Goal: Transaction & Acquisition: Purchase product/service

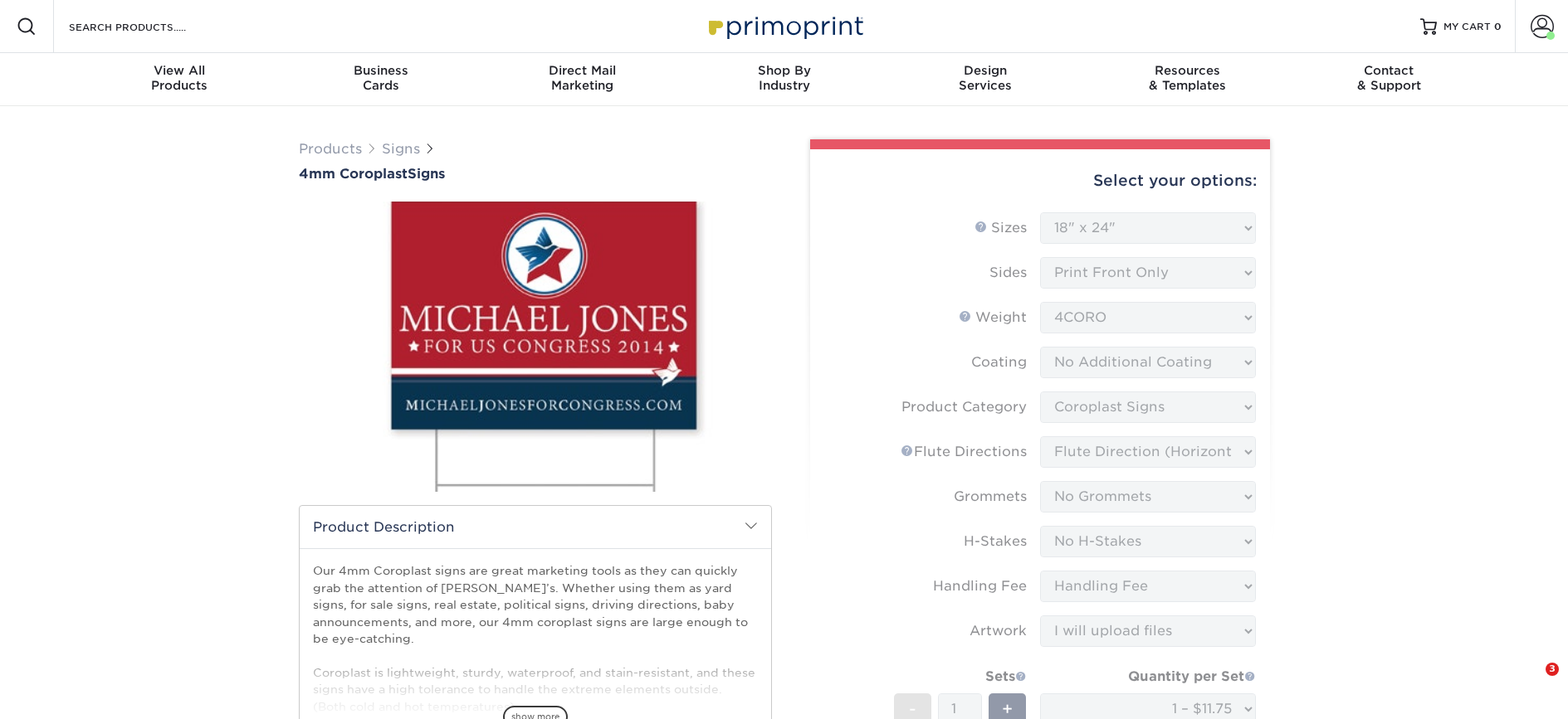
select select "18.00x24.00"
select select "b3582ed5-6912-492c-8440-2cc51afdb8e1"
select select "64642d5c-3ca5-48ab-b753-ddfa02991dab"
select select "90d329df-db80-4206-b821-ff9d3f363977"
select select "aec992a9-897e-40ed-b45c-8ce74849ba63"
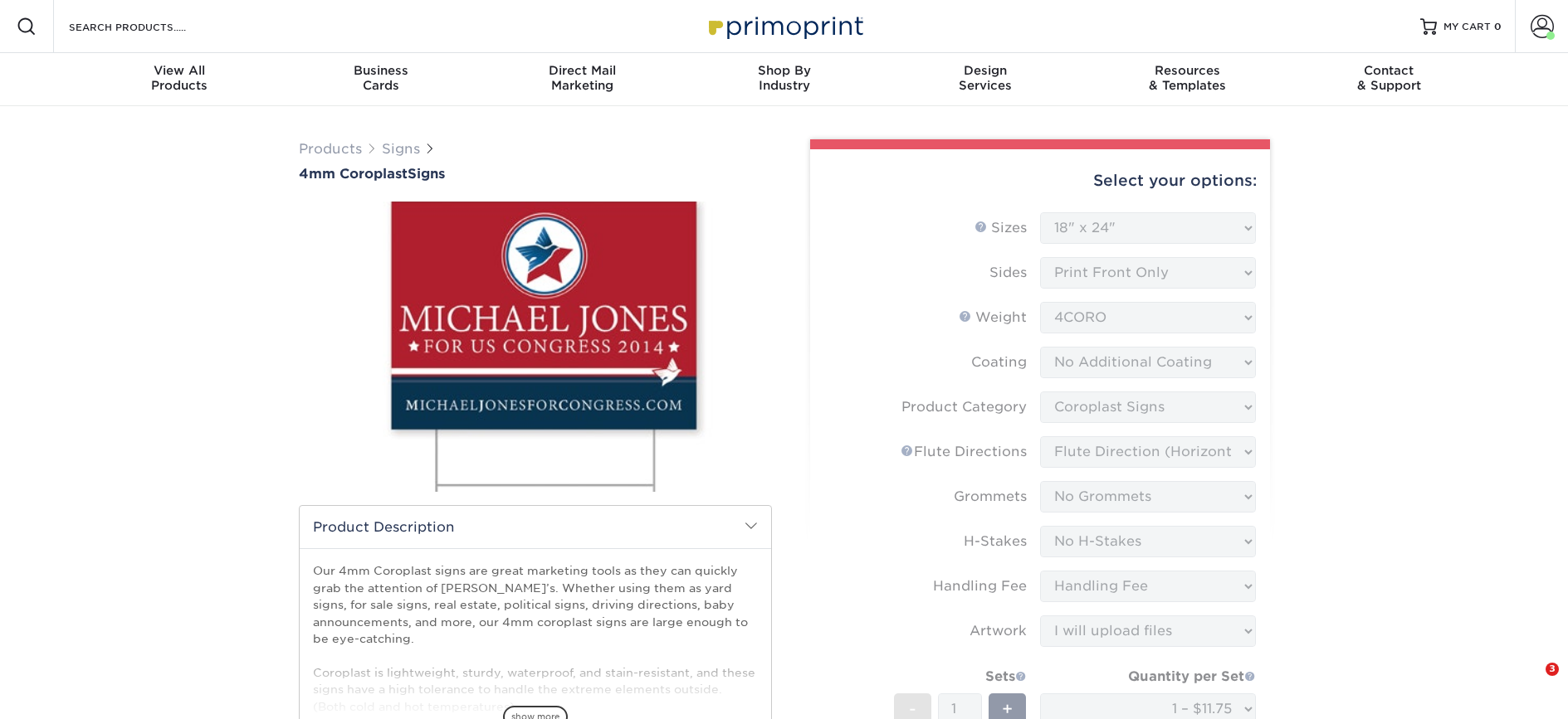
select select "ab74c079-444c-4260-ae6a-e09bdee8073c"
select select "upload"
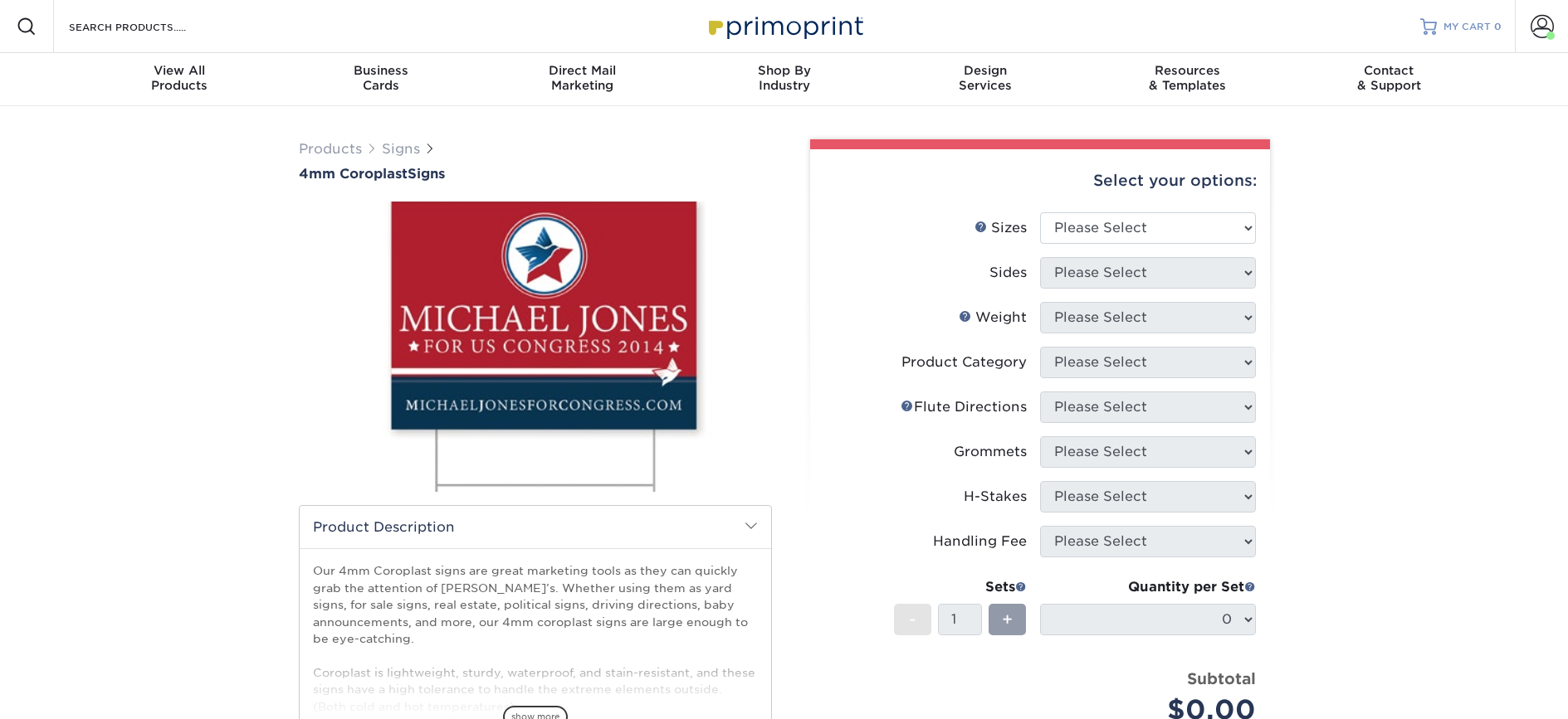
click at [1492, 18] on link "MY CART 0" at bounding box center [1461, 27] width 81 height 53
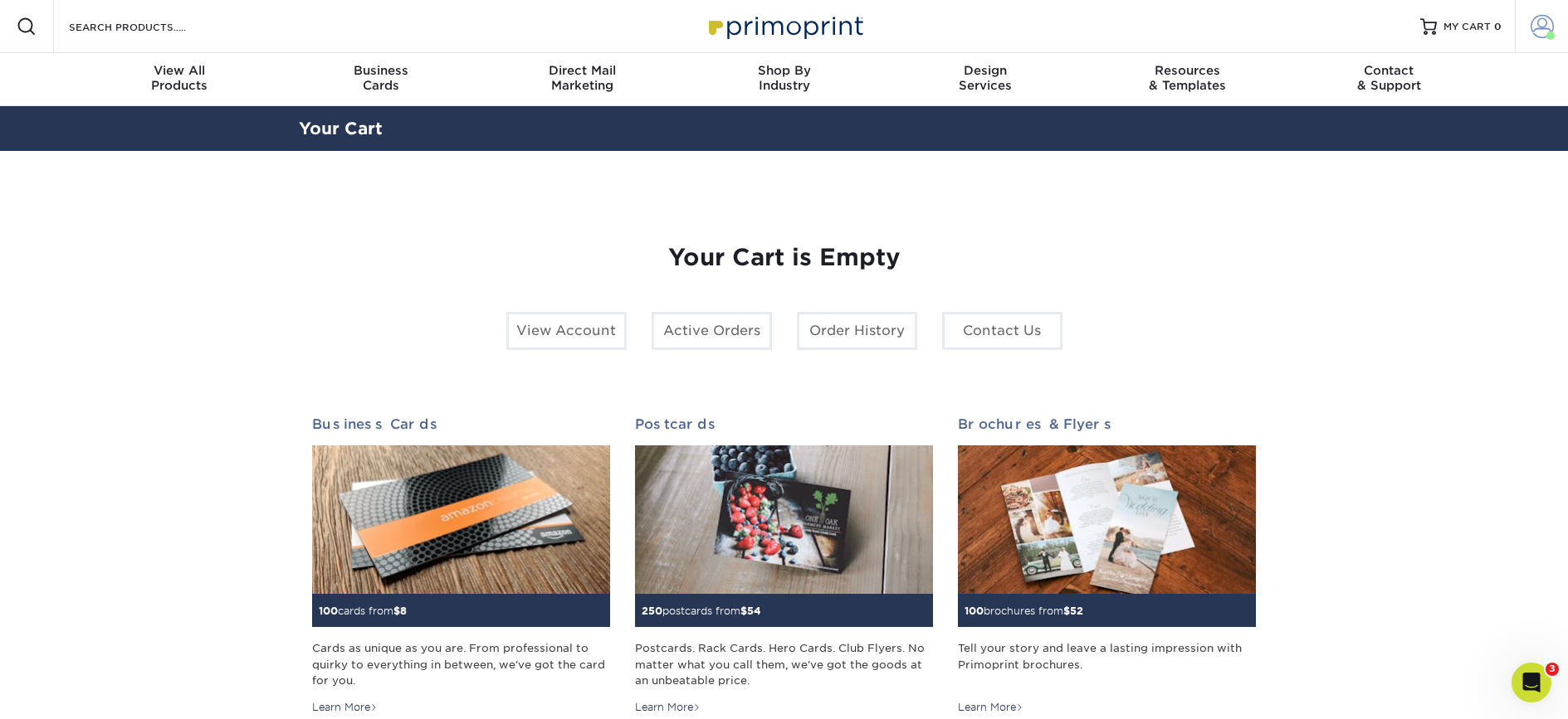
click at [1550, 27] on span at bounding box center [1542, 27] width 23 height 23
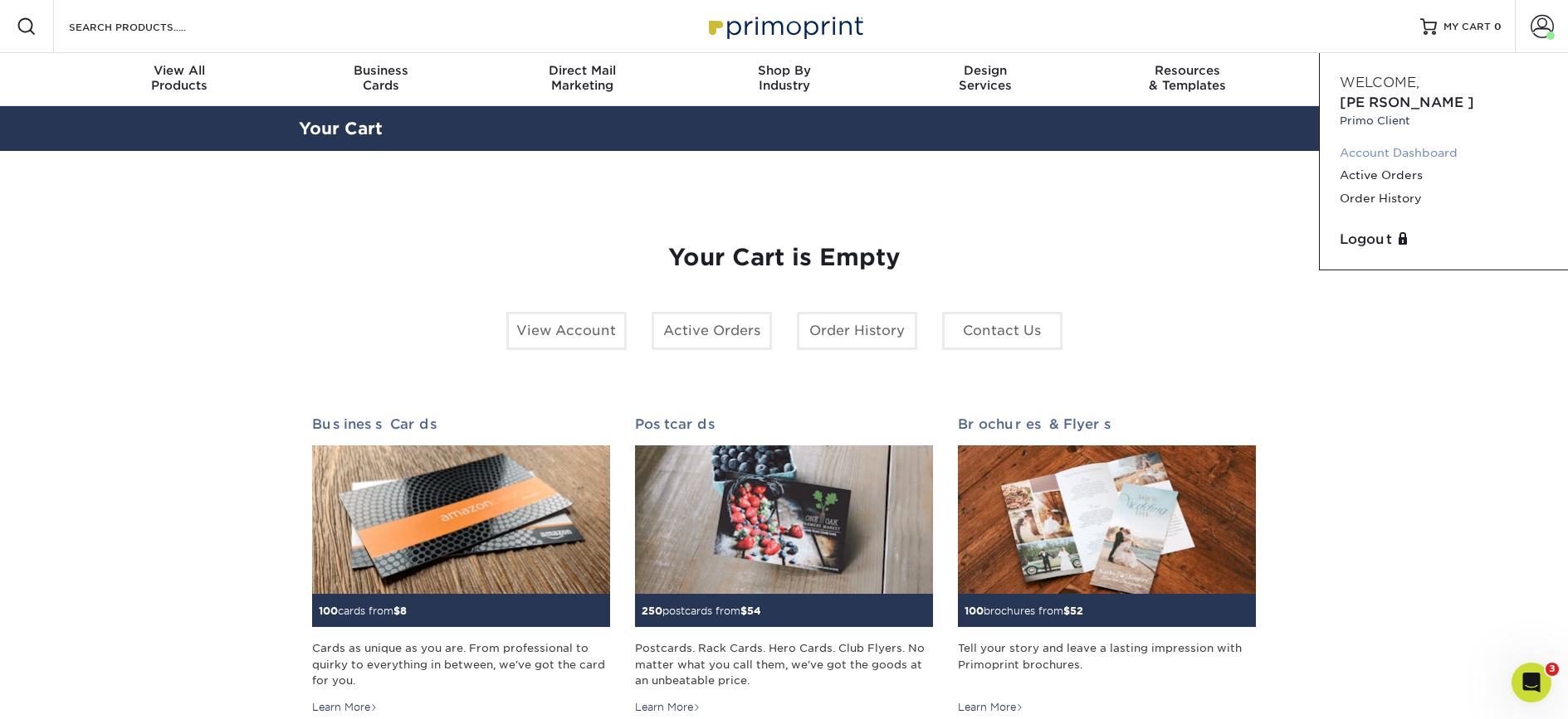
click at [1406, 142] on link "Account Dashboard" at bounding box center [1443, 152] width 208 height 22
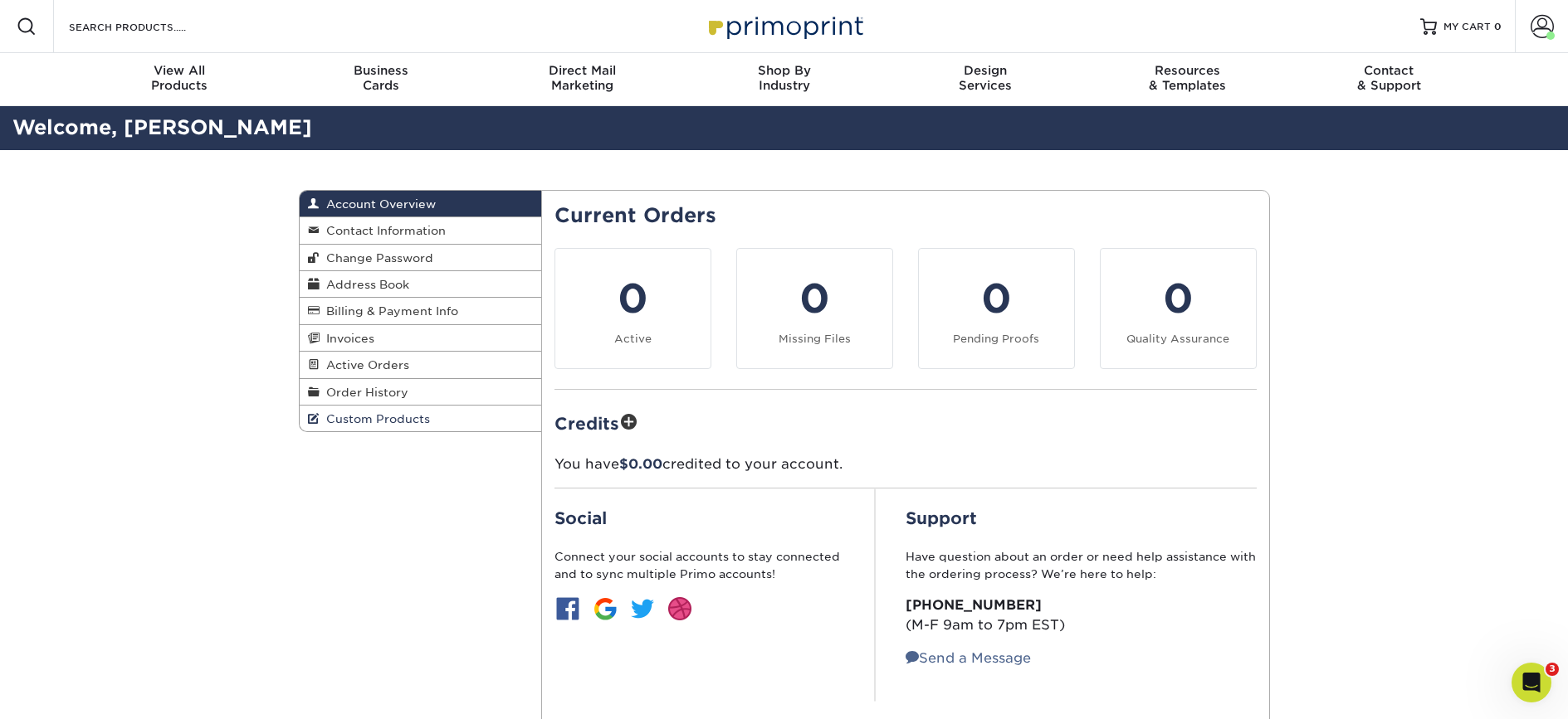
click at [376, 416] on span "Custom Products" at bounding box center [374, 418] width 111 height 13
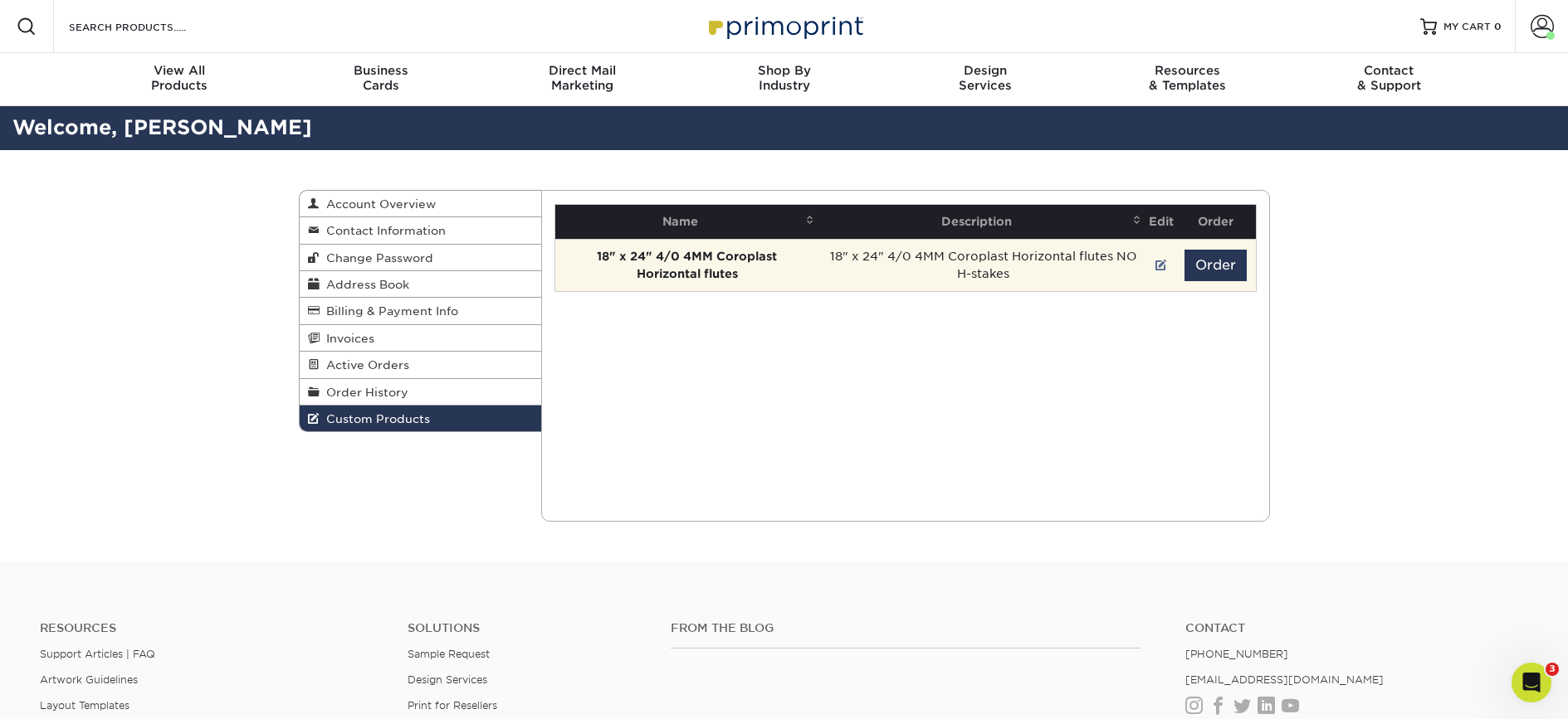
click at [980, 256] on td "18" x 24" 4/0 4MM Coroplast Horizontal flutes NO H-stakes" at bounding box center [983, 264] width 328 height 52
drag, startPoint x: 699, startPoint y: 264, endPoint x: 912, endPoint y: 275, distance: 213.3
click at [699, 264] on td "18" x 24" 4/0 4MM Coroplast Horizontal flutes" at bounding box center [688, 264] width 264 height 52
click at [1221, 268] on button "Order" at bounding box center [1216, 265] width 62 height 32
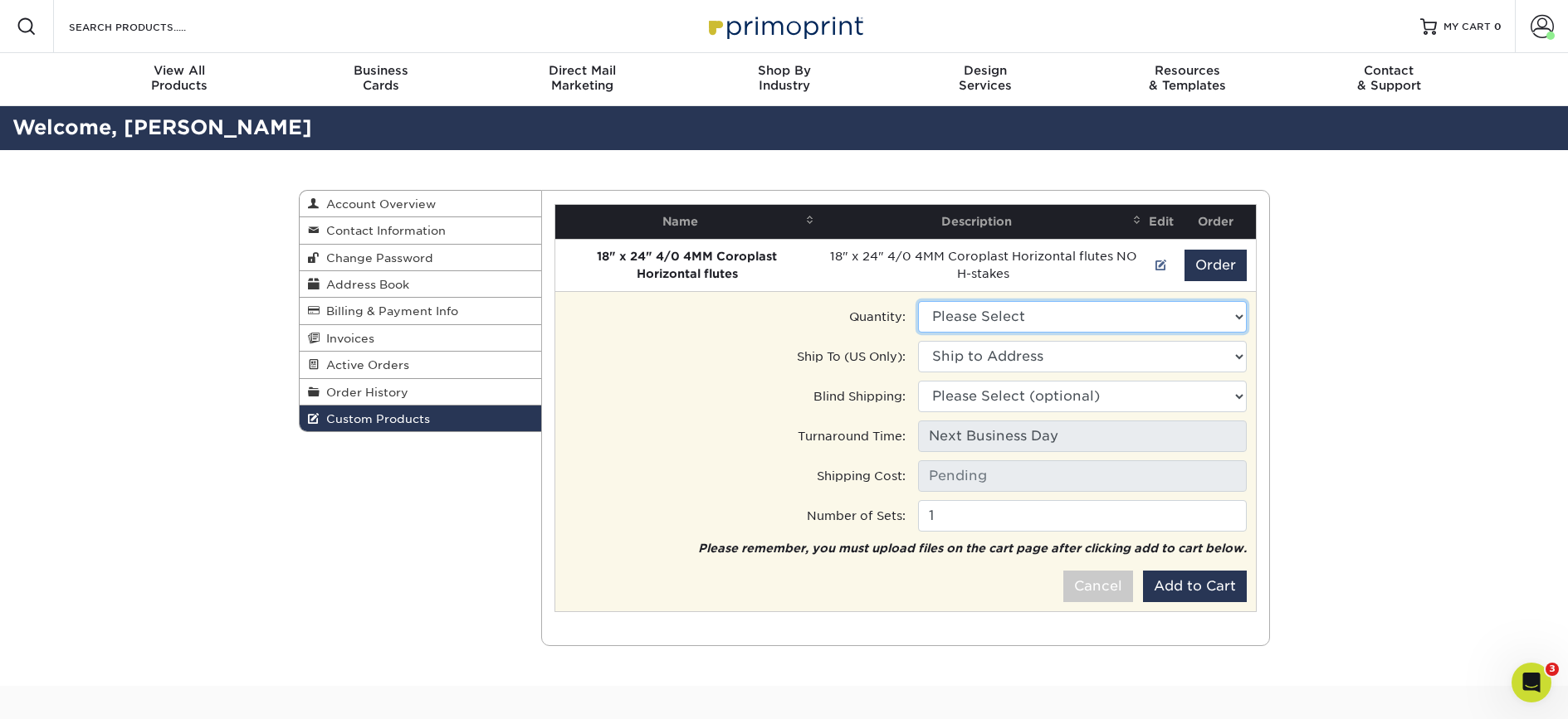
click at [1077, 315] on select "Please Select 1 - $12.75" at bounding box center [1081, 317] width 328 height 32
select select "0"
click at [918, 302] on select "Please Select 1 - $12.75" at bounding box center [1081, 317] width 328 height 32
type input "Next Day Everywhere: $11.20"
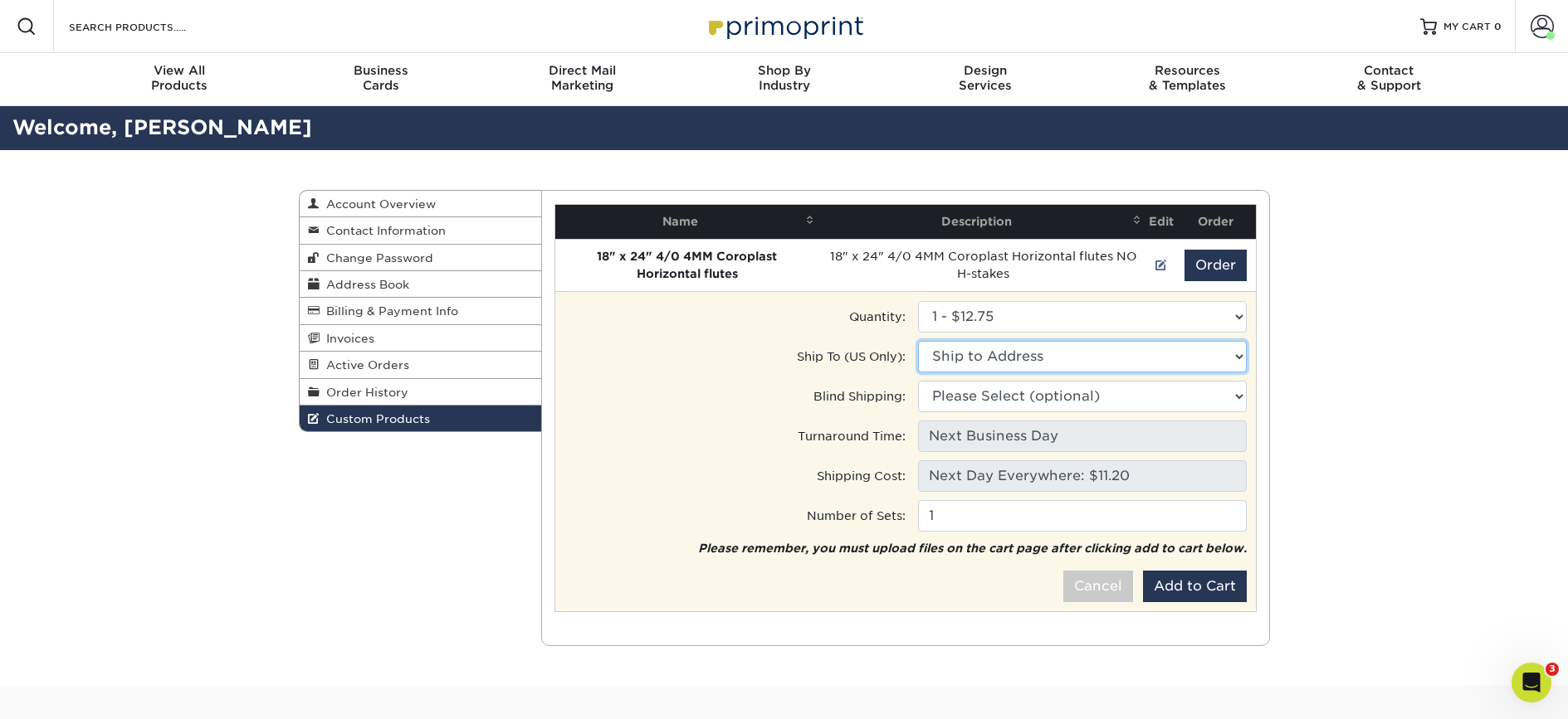
click at [1045, 354] on select "Ship to Address 12 W Mechanic St, New Hope, PA 70 S Main St, New Hope, PA 12 W …" at bounding box center [1081, 357] width 328 height 32
click at [918, 341] on select "Ship to Address • 12 W Mechanic St, New Hope, PA Buck County Playhouse - FOH • …" at bounding box center [1081, 357] width 328 height 32
click at [1132, 360] on select "Ship to Address • 12 W Mechanic St, New Hope, PA Buck County Playhouse - FOH • …" at bounding box center [1081, 357] width 328 height 32
click at [918, 341] on select "Ship to Address • 12 W Mechanic St, New Hope, PA Buck County Playhouse - FOH • …" at bounding box center [1081, 357] width 328 height 32
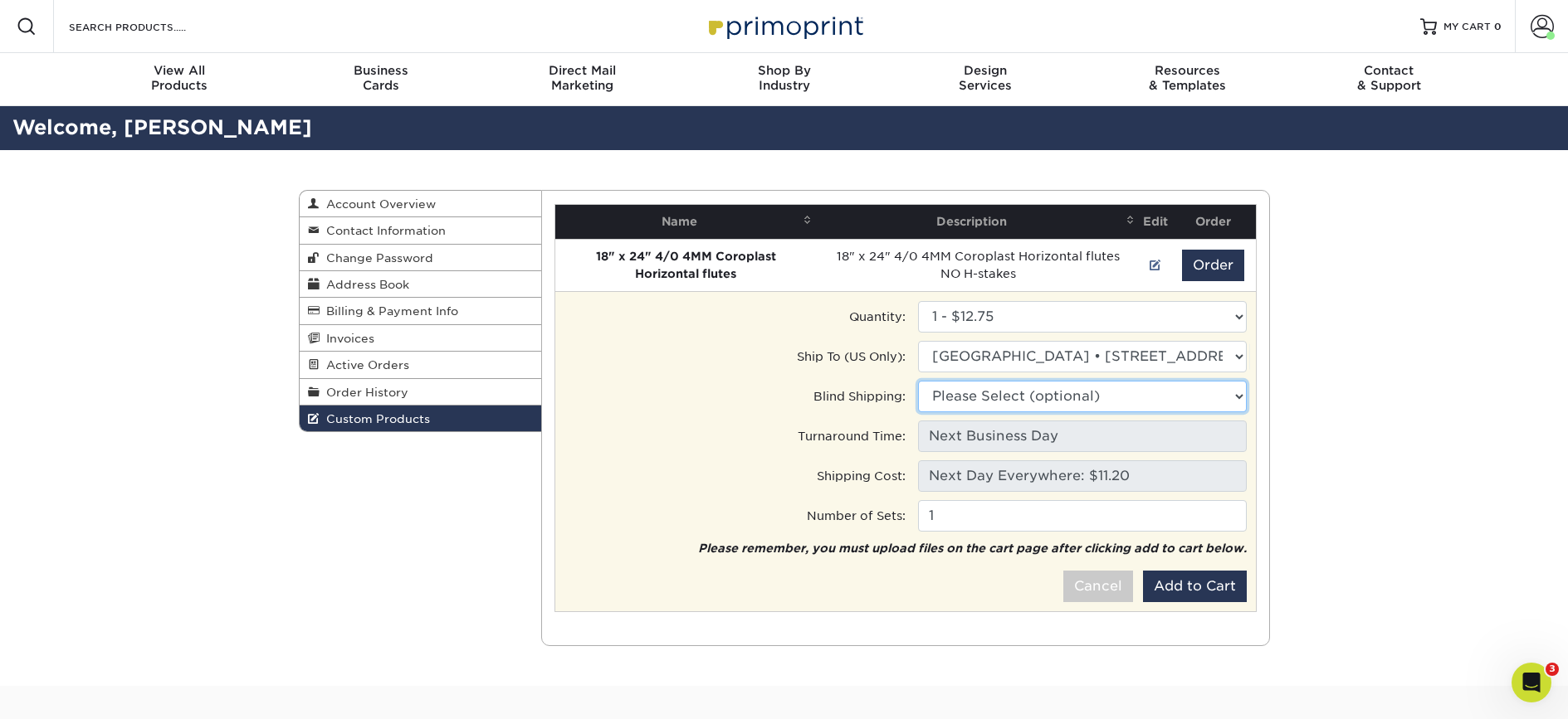
click at [1106, 398] on select "Please Select (optional) 12 W Mechanic St, New Hope, PA 70 S Main St, New Hope,…" at bounding box center [1081, 397] width 328 height 32
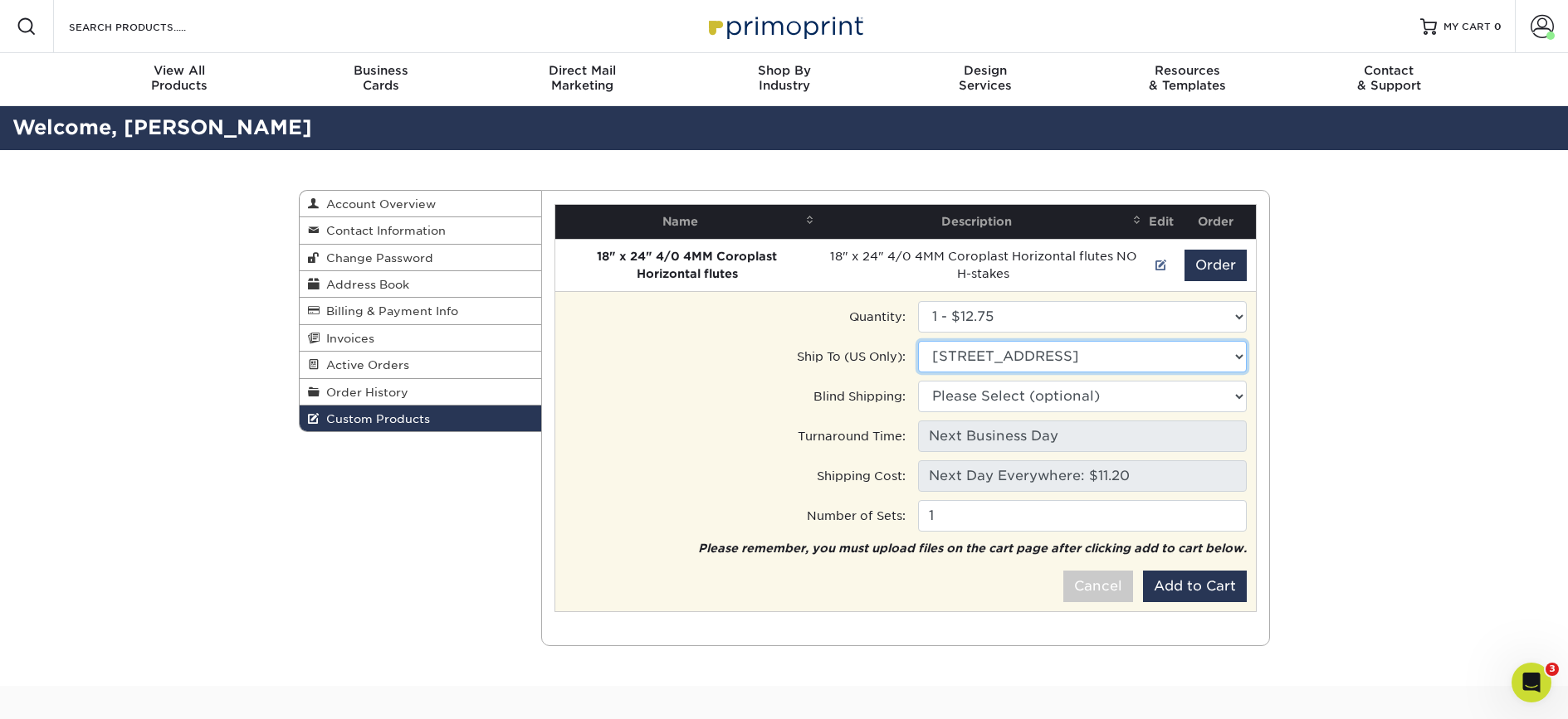
click at [1028, 357] on select "Ship to Address 12 W Mechanic St, New Hope, PA 70 S Main St, New Hope, PA 12 W …" at bounding box center [1081, 357] width 328 height 32
select select "113032"
click at [918, 341] on select "Ship to Address • 12 W Mechanic St, New Hope, PA Buck County Playhouse - FOH • …" at bounding box center [1081, 357] width 328 height 32
click at [1029, 400] on select "Please Select (optional) 12 W Mechanic St, New Hope, PA 70 S Main St, New Hope,…" at bounding box center [1081, 397] width 328 height 32
click at [1048, 402] on select "Please Select (optional) • 12 W Mechanic St, New Hope, PA Buck County Playhouse…" at bounding box center [1081, 397] width 328 height 32
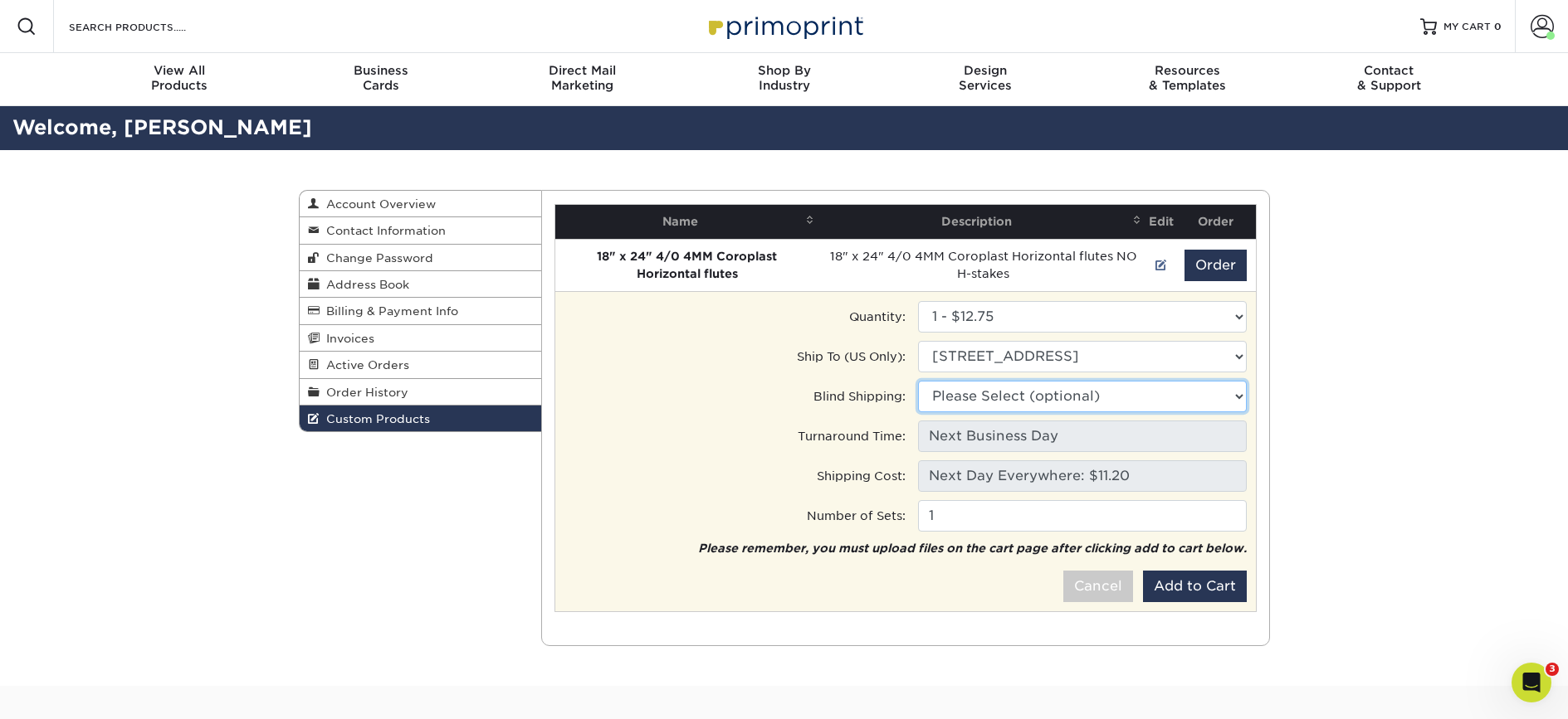
click at [918, 381] on select "Please Select (optional) • 12 W Mechanic St, New Hope, PA Buck County Playhouse…" at bounding box center [1081, 397] width 328 height 32
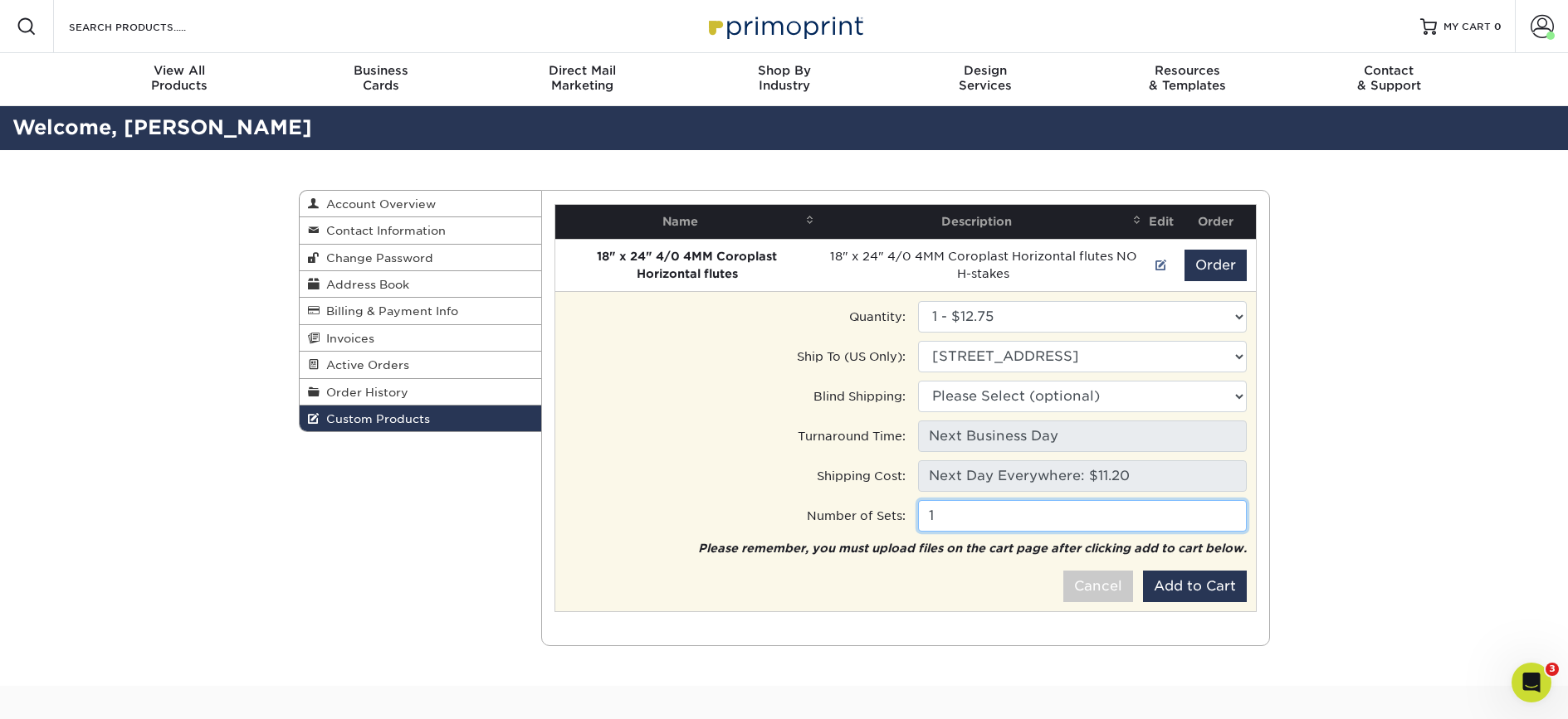
click at [986, 516] on input "1" at bounding box center [1081, 516] width 328 height 32
drag, startPoint x: 988, startPoint y: 518, endPoint x: 843, endPoint y: 528, distance: 145.3
click at [843, 528] on td "Number of Sets: 1" at bounding box center [905, 516] width 709 height 34
drag, startPoint x: 962, startPoint y: 516, endPoint x: 889, endPoint y: 518, distance: 73.0
click at [889, 518] on td "Number of Sets: 1" at bounding box center [905, 516] width 709 height 34
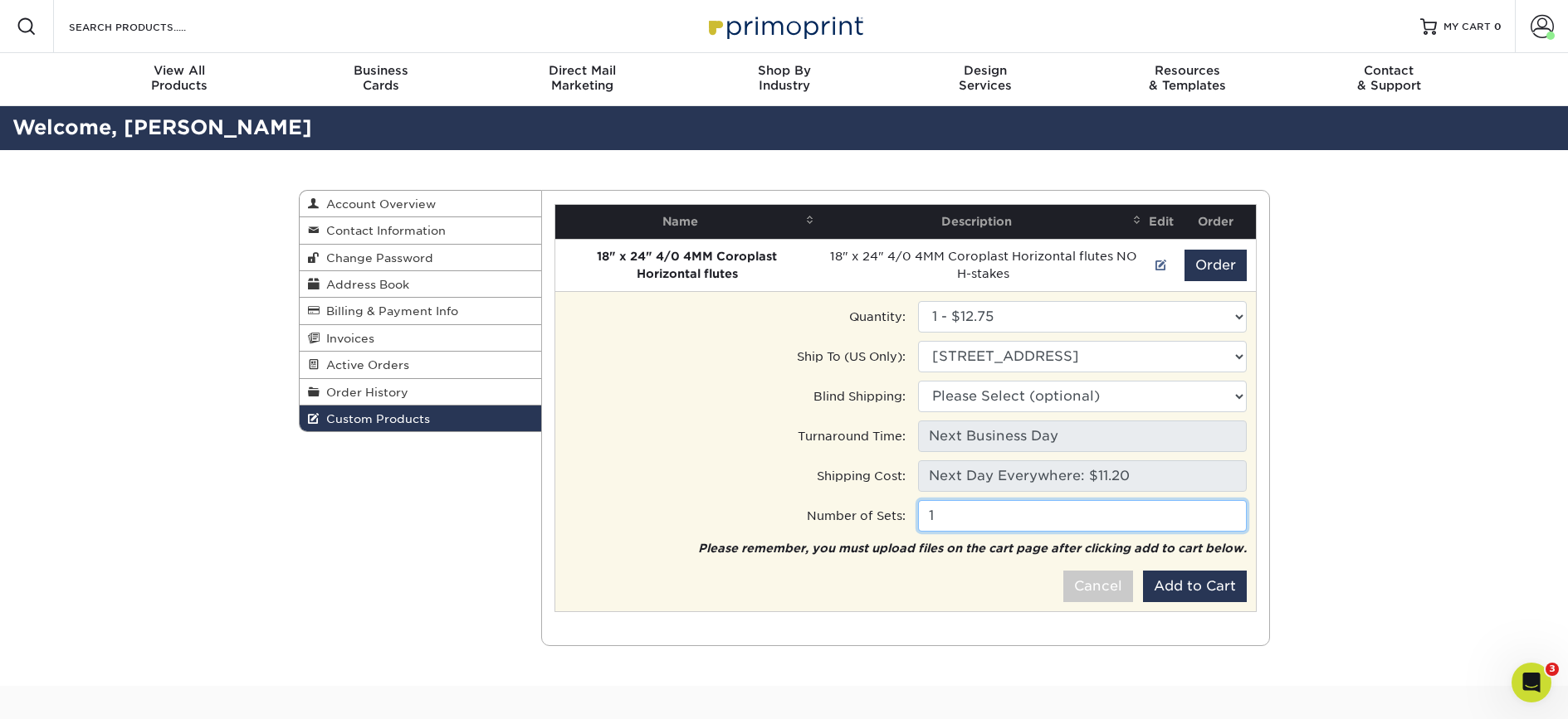
drag, startPoint x: 924, startPoint y: 512, endPoint x: 952, endPoint y: 513, distance: 28.0
click at [952, 513] on input "1" at bounding box center [1081, 516] width 328 height 32
type input "6"
click at [714, 425] on div "Turnaround Time:" at bounding box center [729, 437] width 354 height 32
click at [1183, 594] on button "Add to Cart" at bounding box center [1195, 586] width 104 height 32
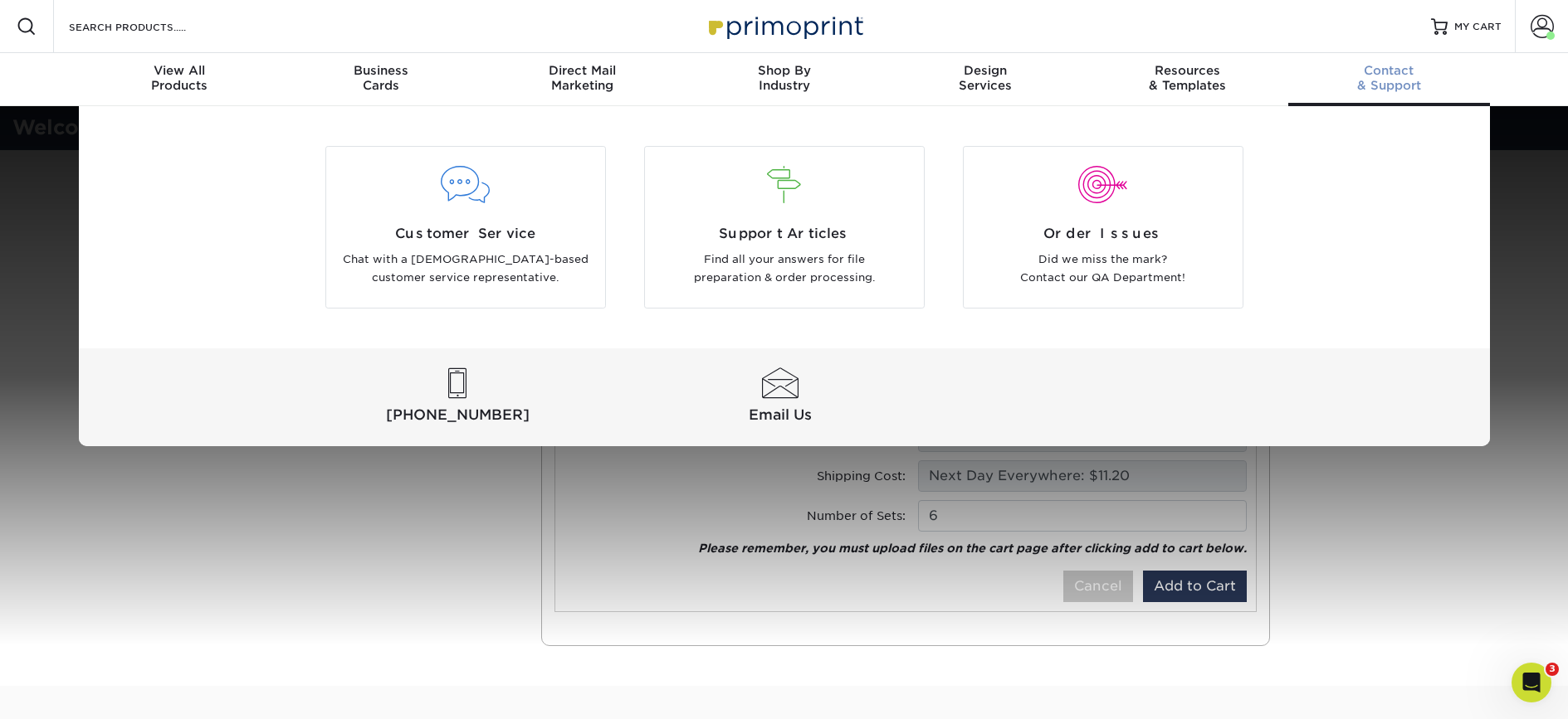
click at [1541, 310] on div "Customer Service Chat with a US-based customer service representative. Support …" at bounding box center [784, 276] width 1568 height 340
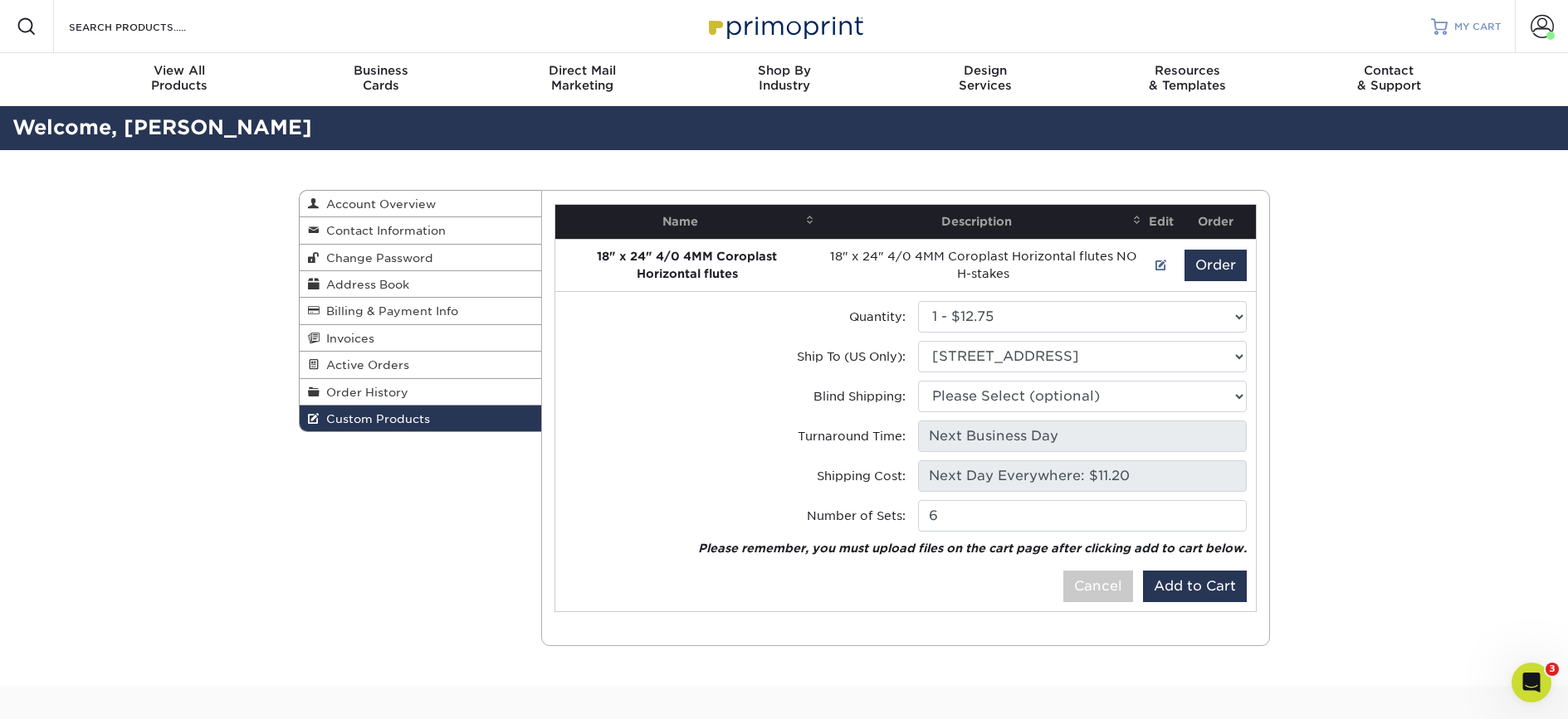
click at [1472, 26] on span "MY CART" at bounding box center [1477, 27] width 47 height 14
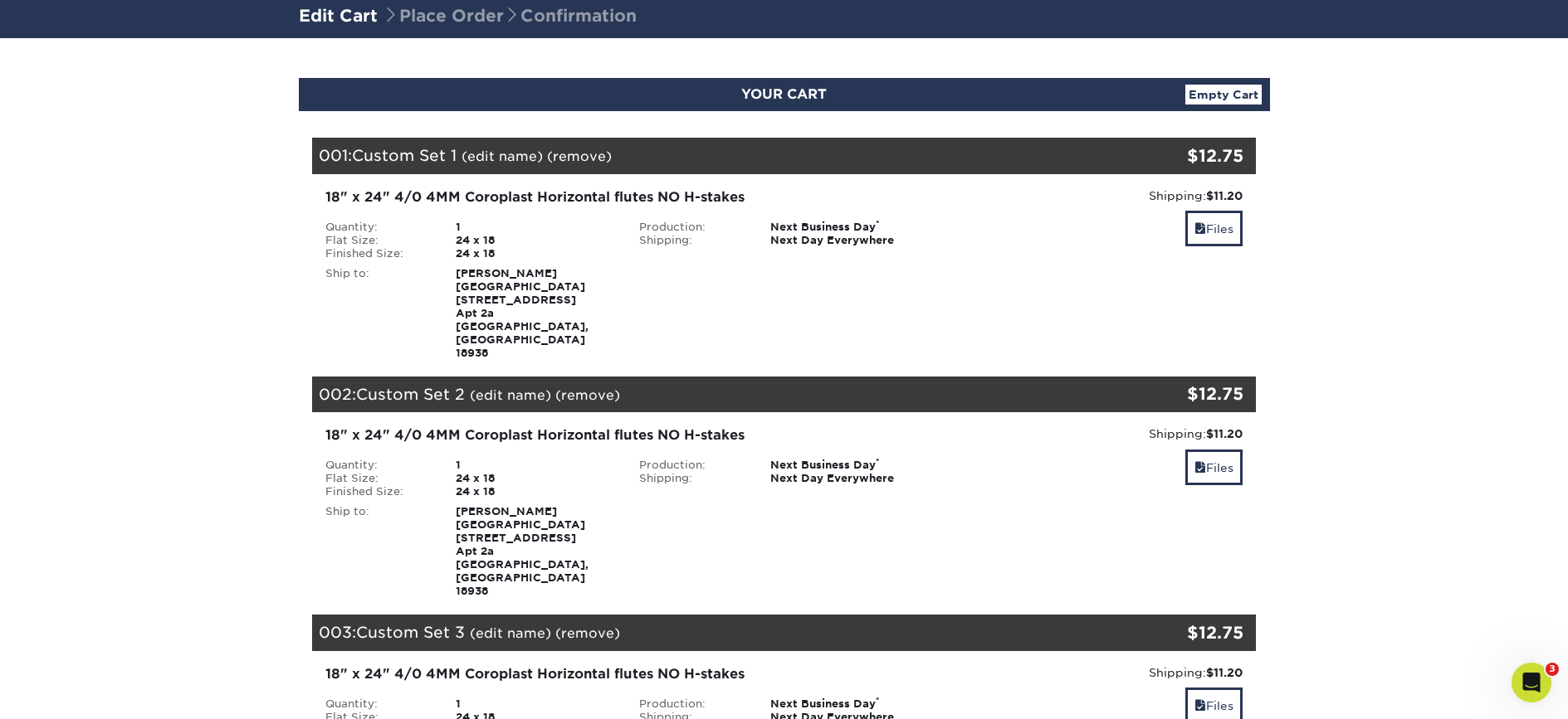
scroll to position [118, 0]
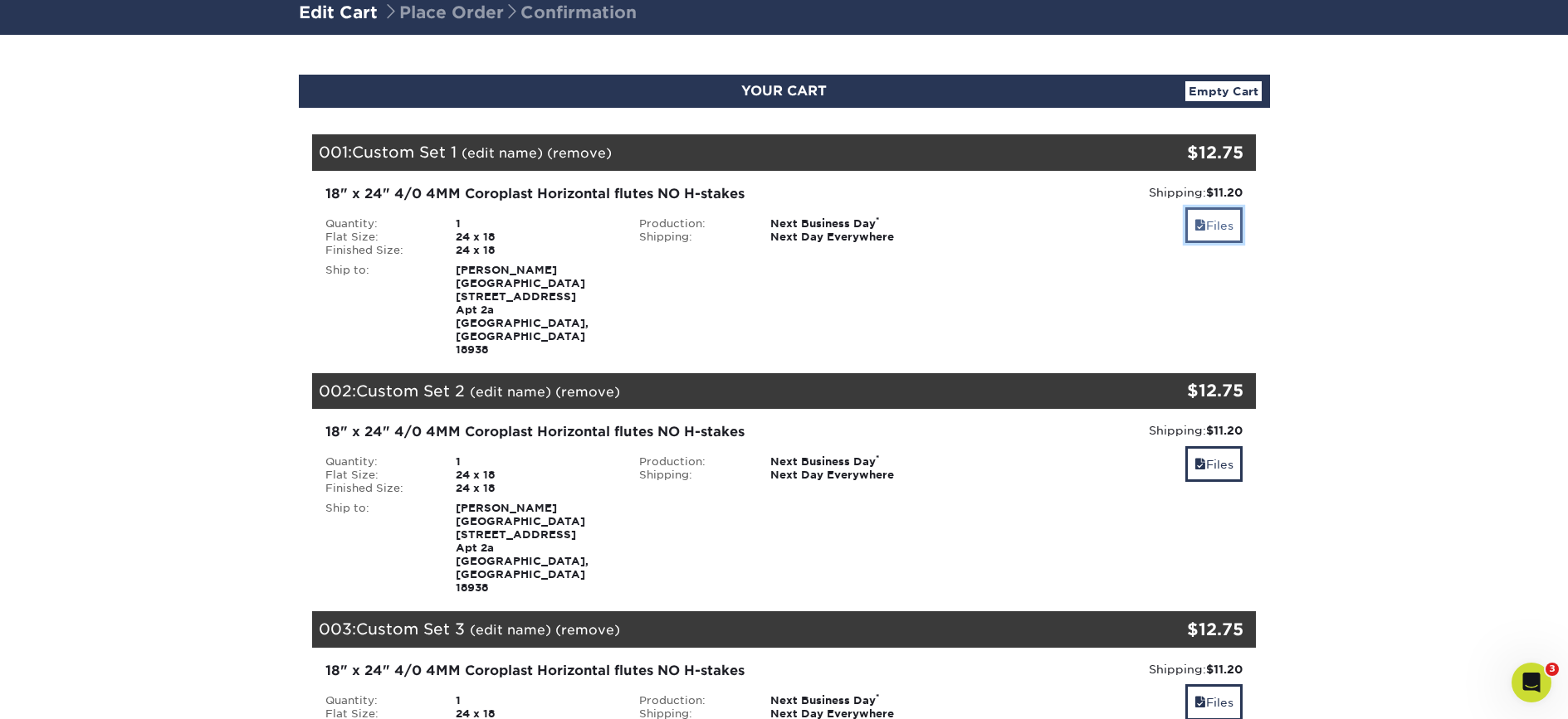
click at [1225, 224] on link "Files" at bounding box center [1214, 226] width 58 height 35
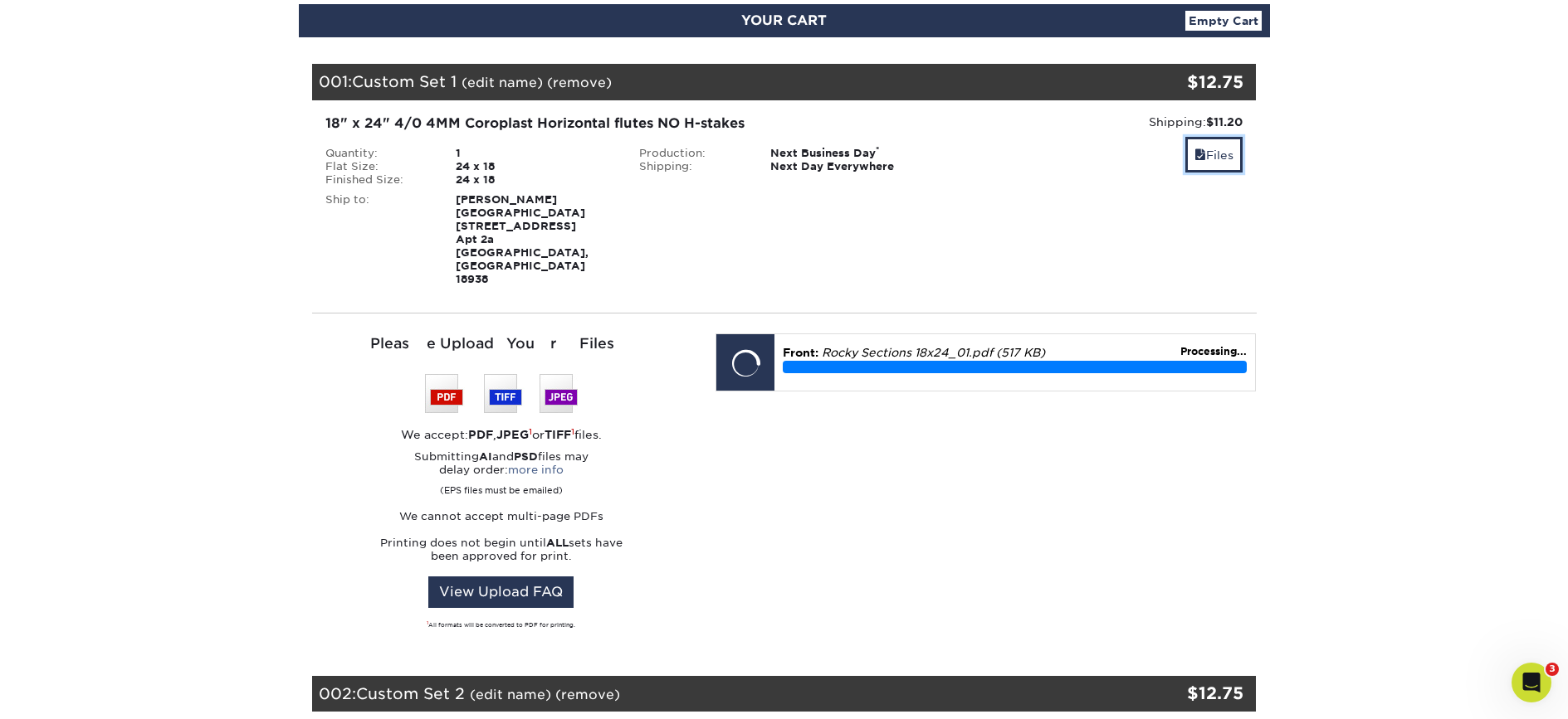
scroll to position [191, 0]
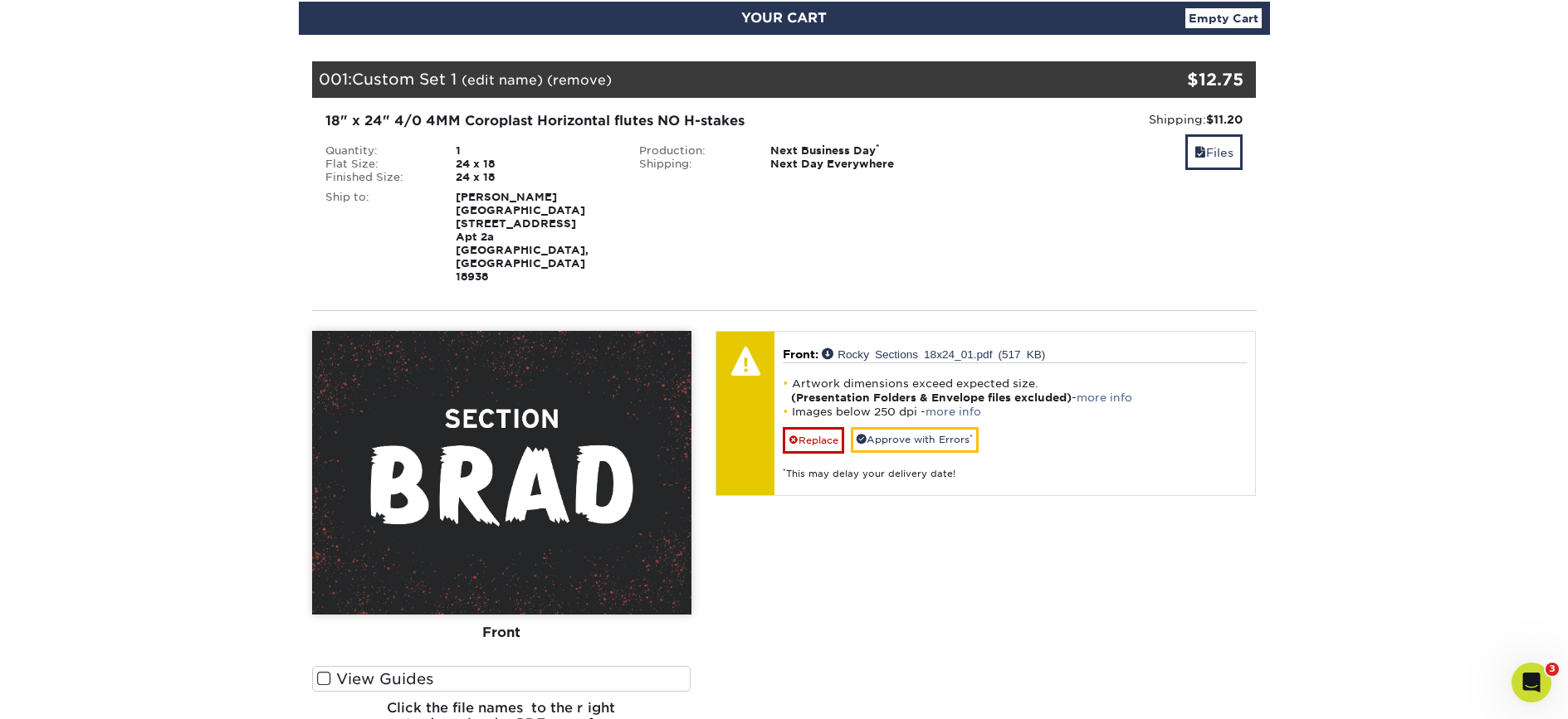
click at [324, 671] on span at bounding box center [324, 679] width 14 height 16
click at [0, 0] on input "View Guides" at bounding box center [0, 0] width 0 height 0
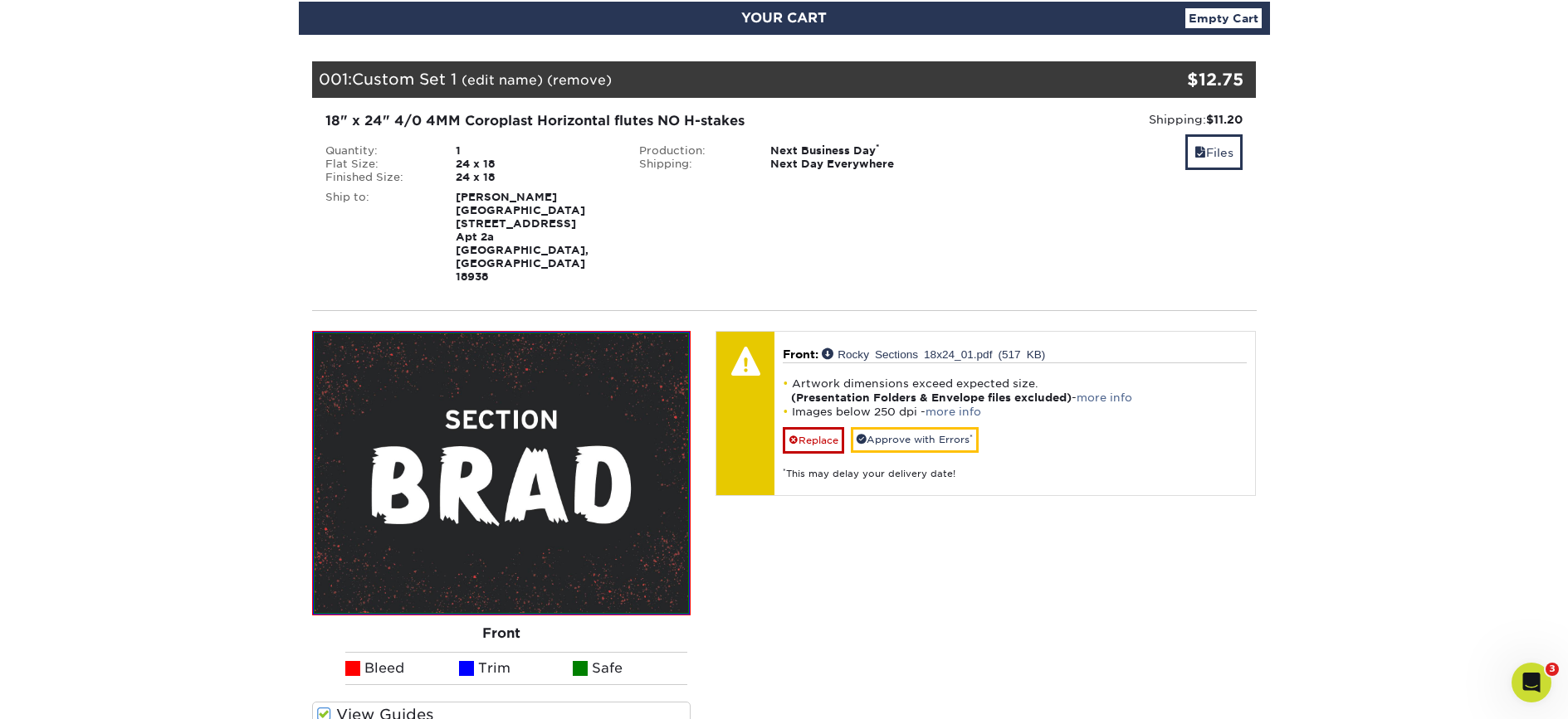
click at [324, 707] on span at bounding box center [324, 715] width 14 height 16
click at [0, 0] on input "View Guides" at bounding box center [0, 0] width 0 height 0
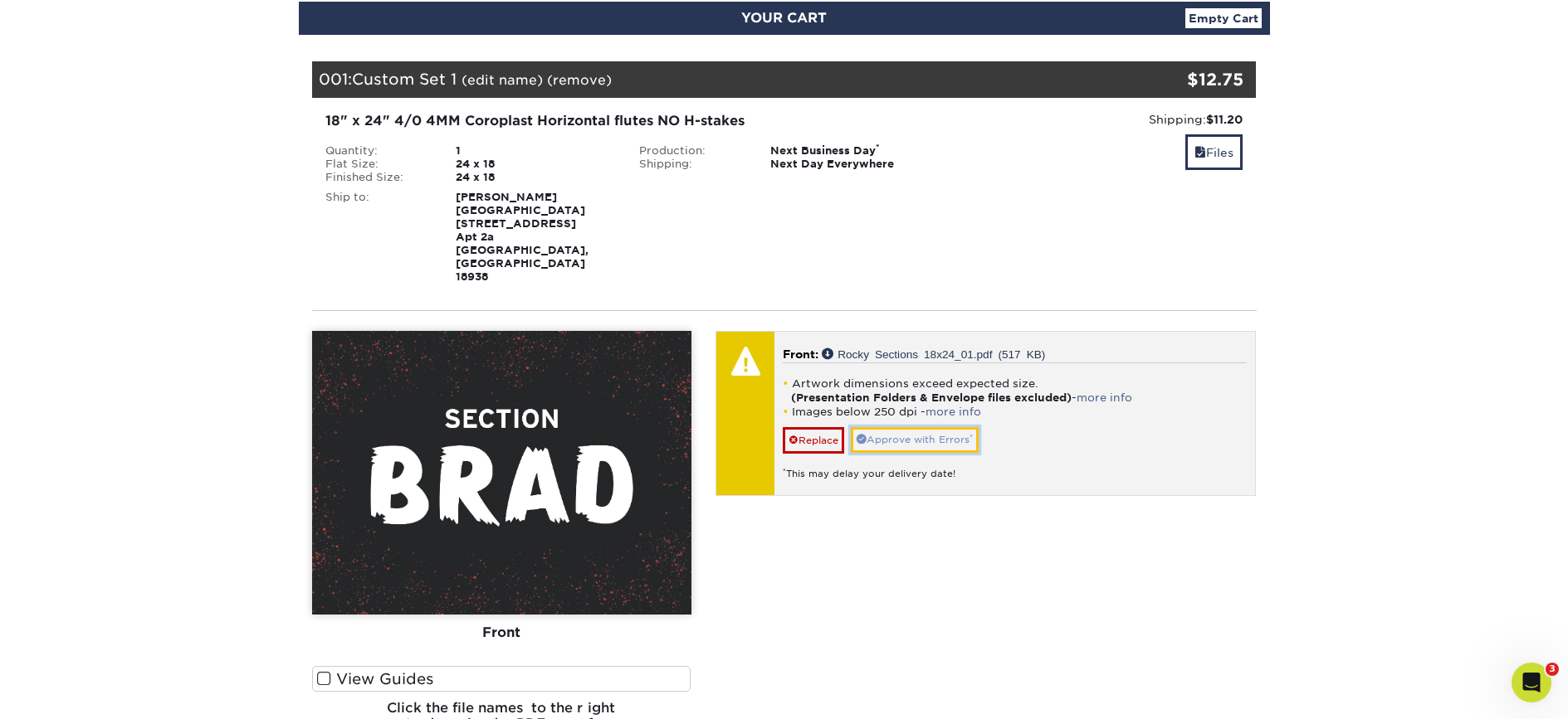
click at [926, 427] on link "Approve with Errors *" at bounding box center [914, 440] width 127 height 26
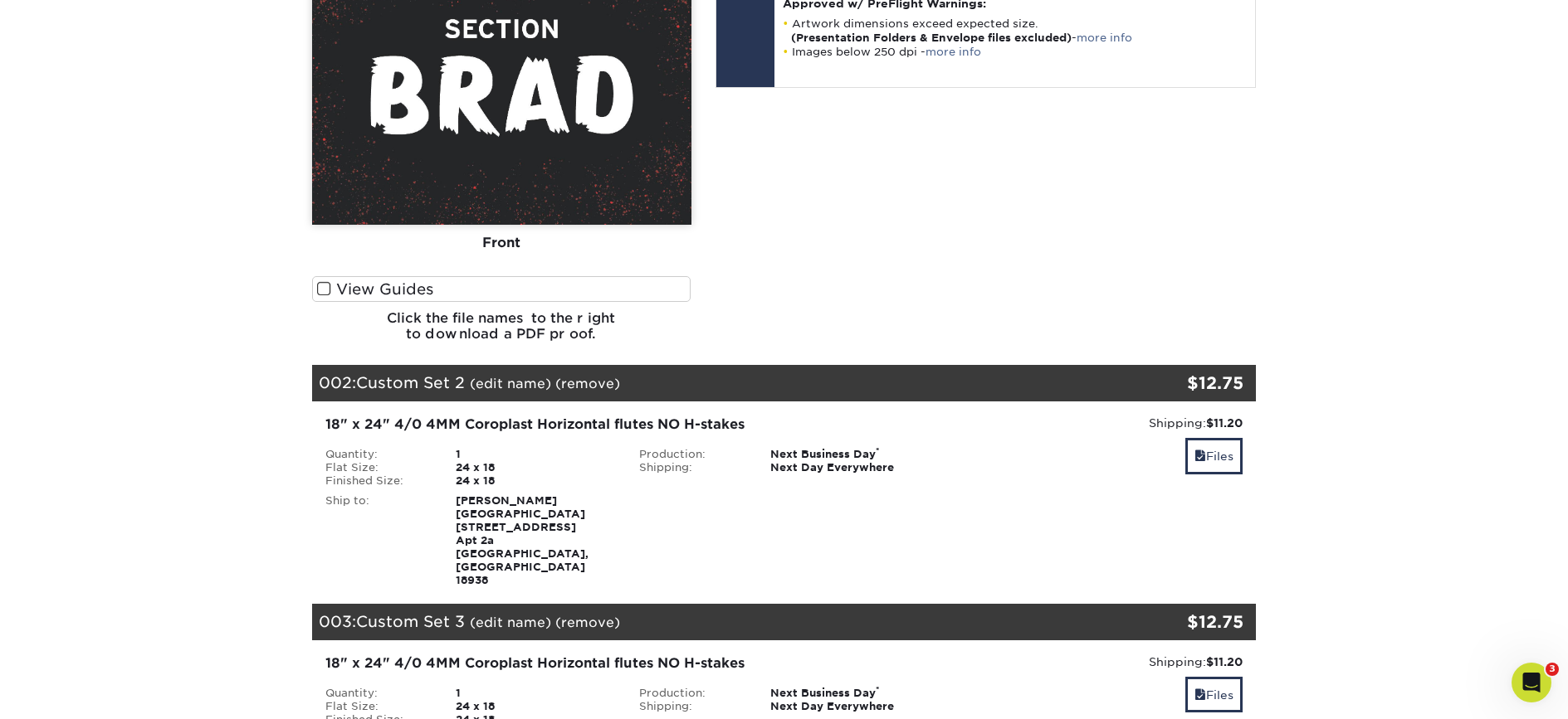
scroll to position [582, 0]
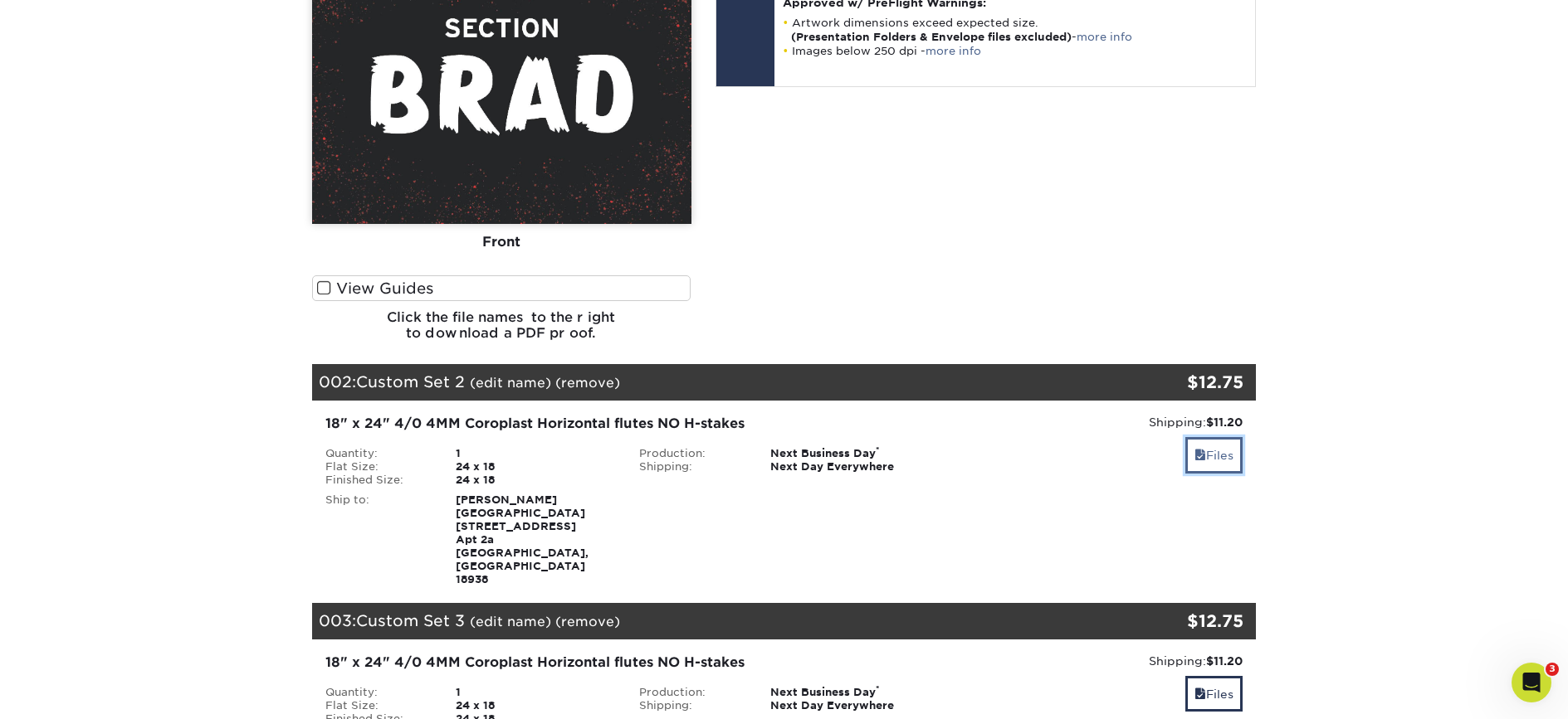
click at [1226, 437] on link "Files" at bounding box center [1214, 455] width 58 height 35
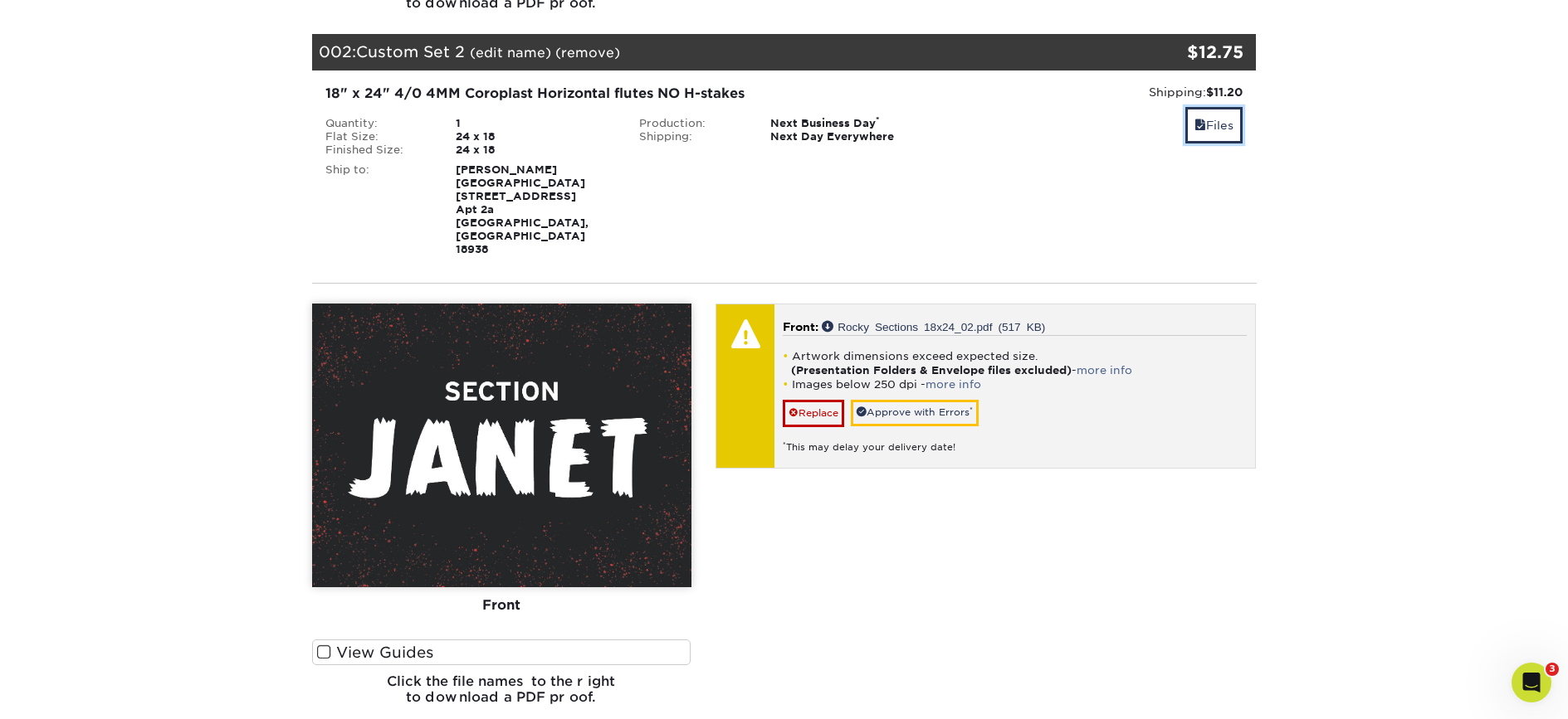
scroll to position [913, 0]
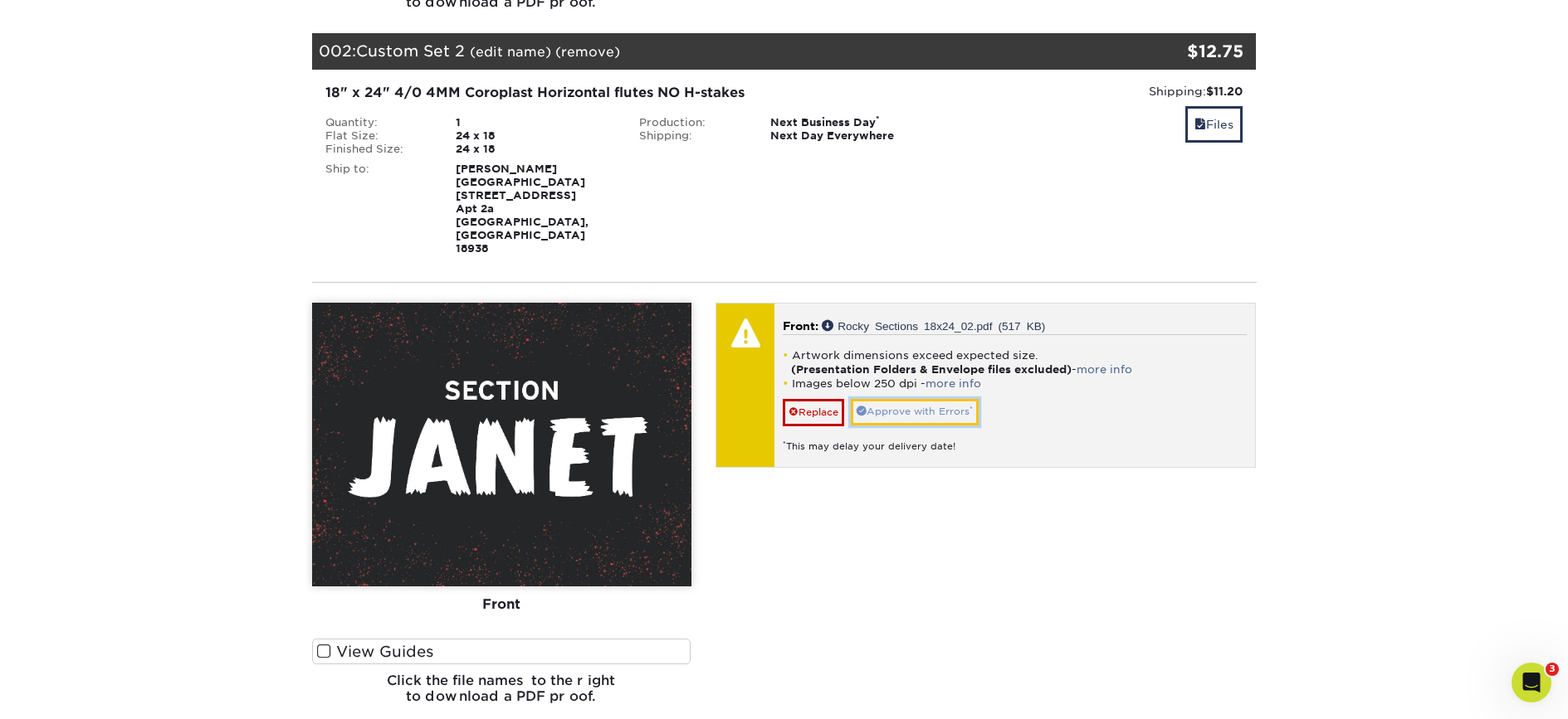
click at [946, 399] on link "Approve with Errors *" at bounding box center [914, 411] width 127 height 26
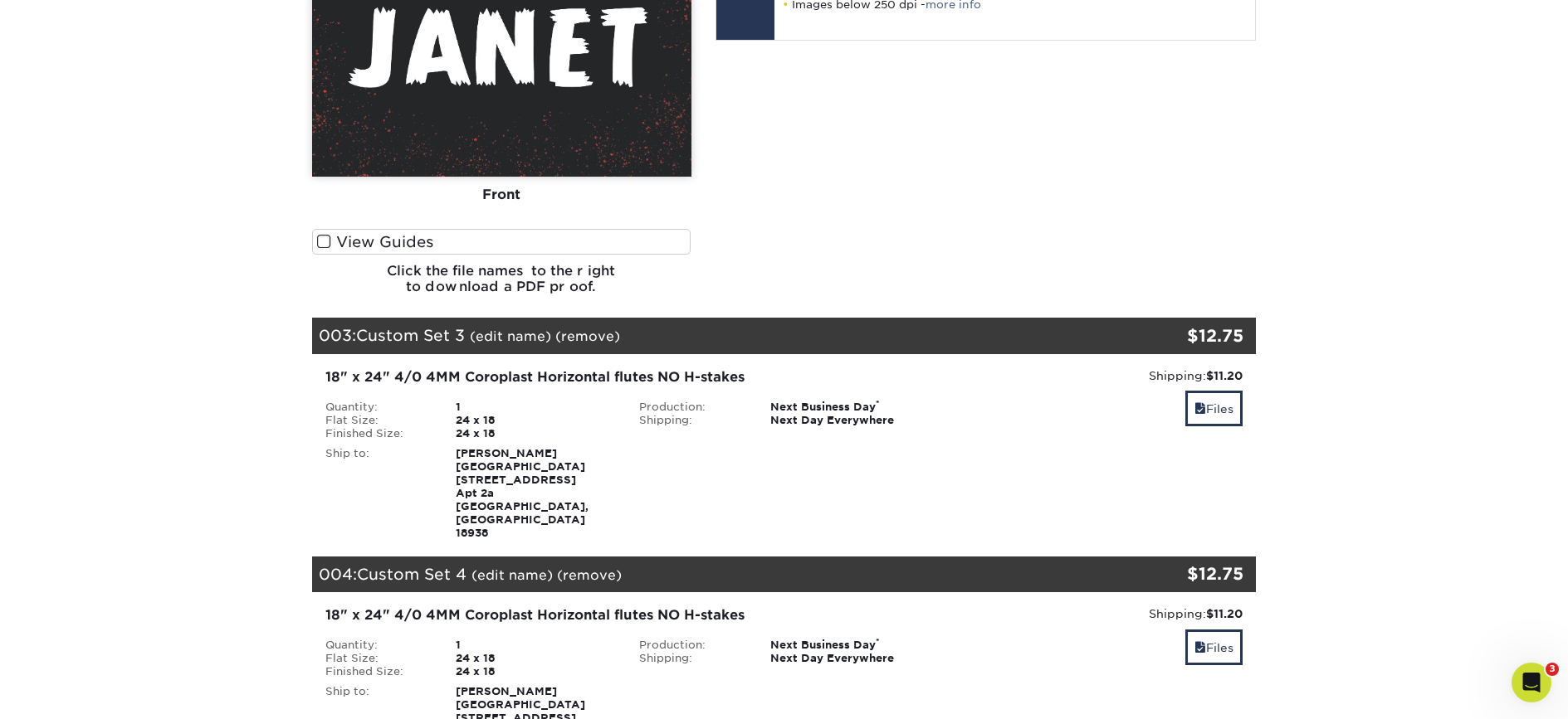
scroll to position [1327, 0]
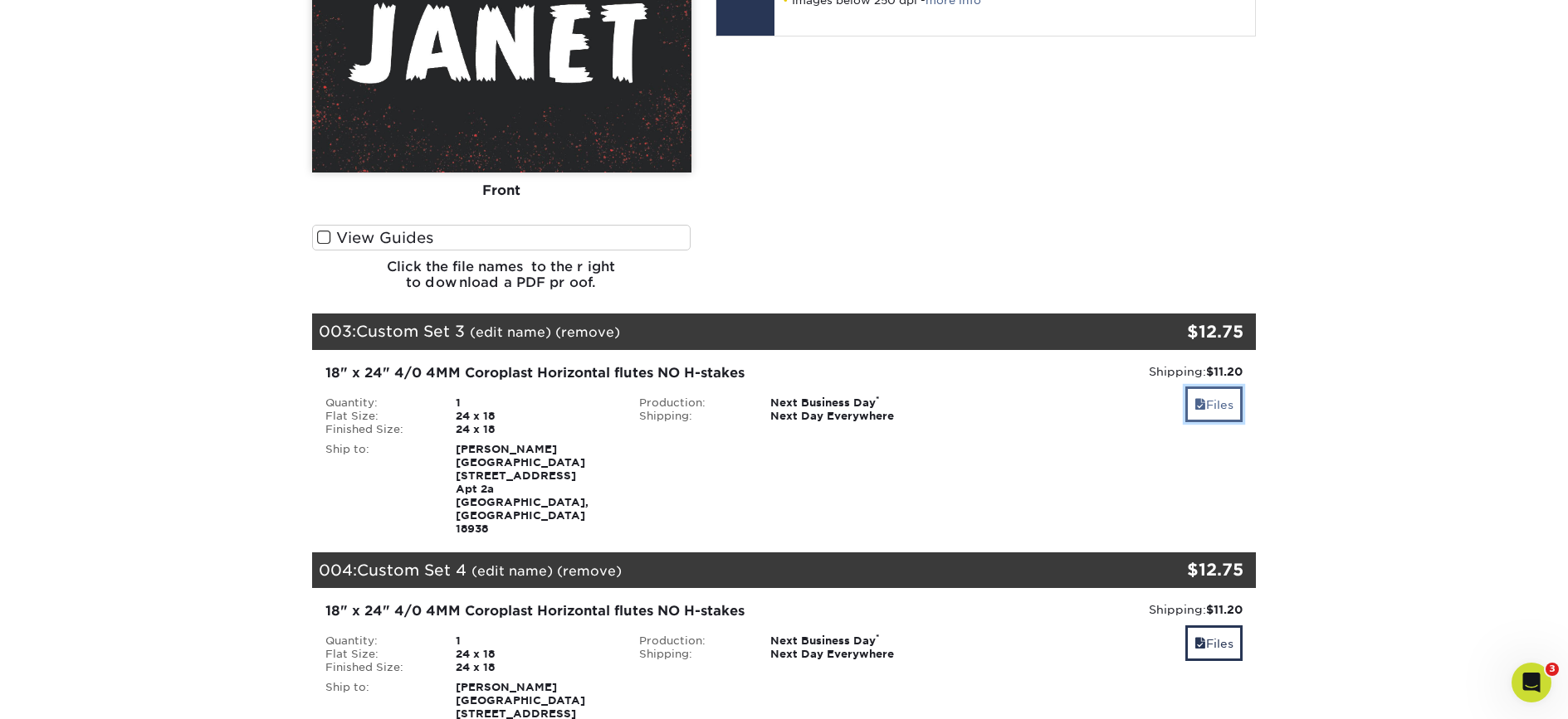
click at [1223, 386] on link "Files" at bounding box center [1214, 404] width 58 height 35
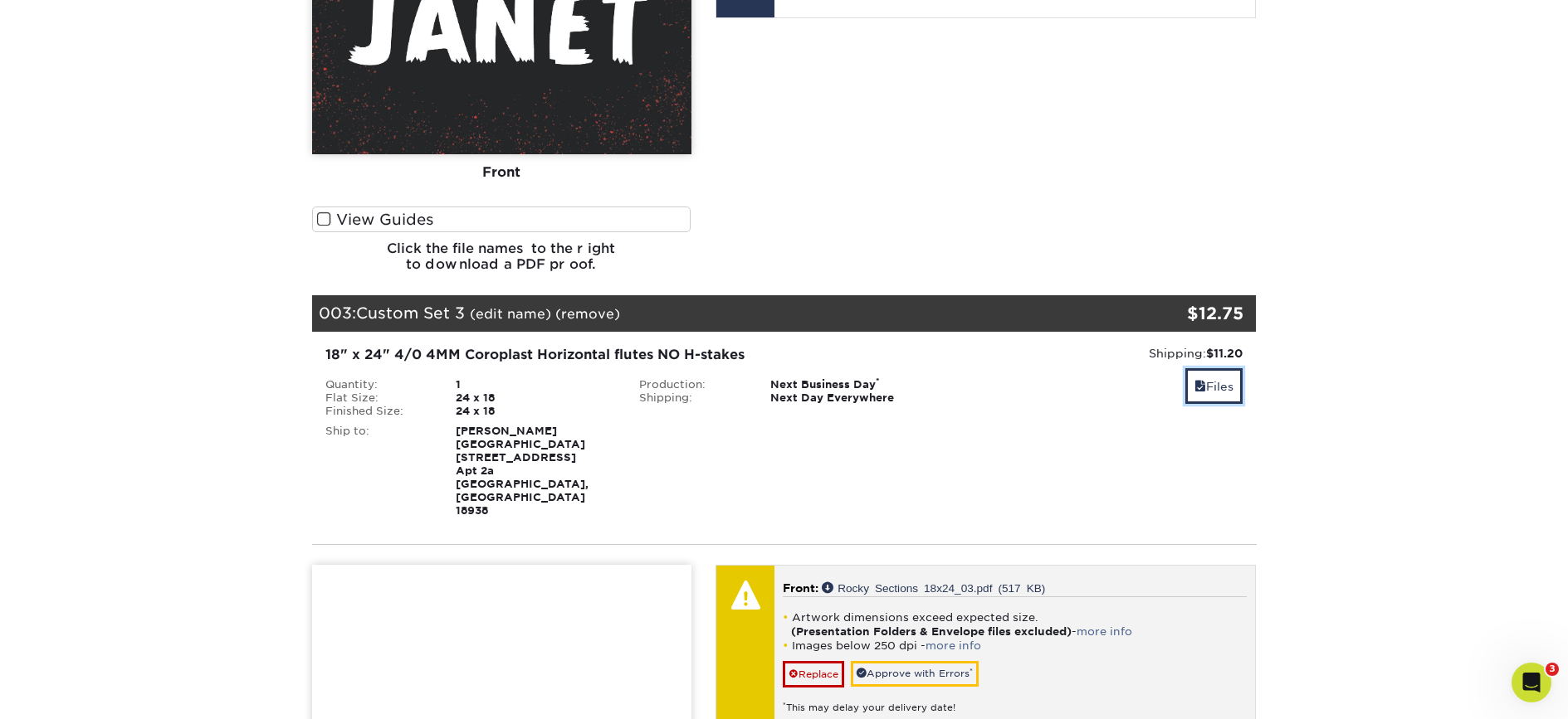
scroll to position [1366, 0]
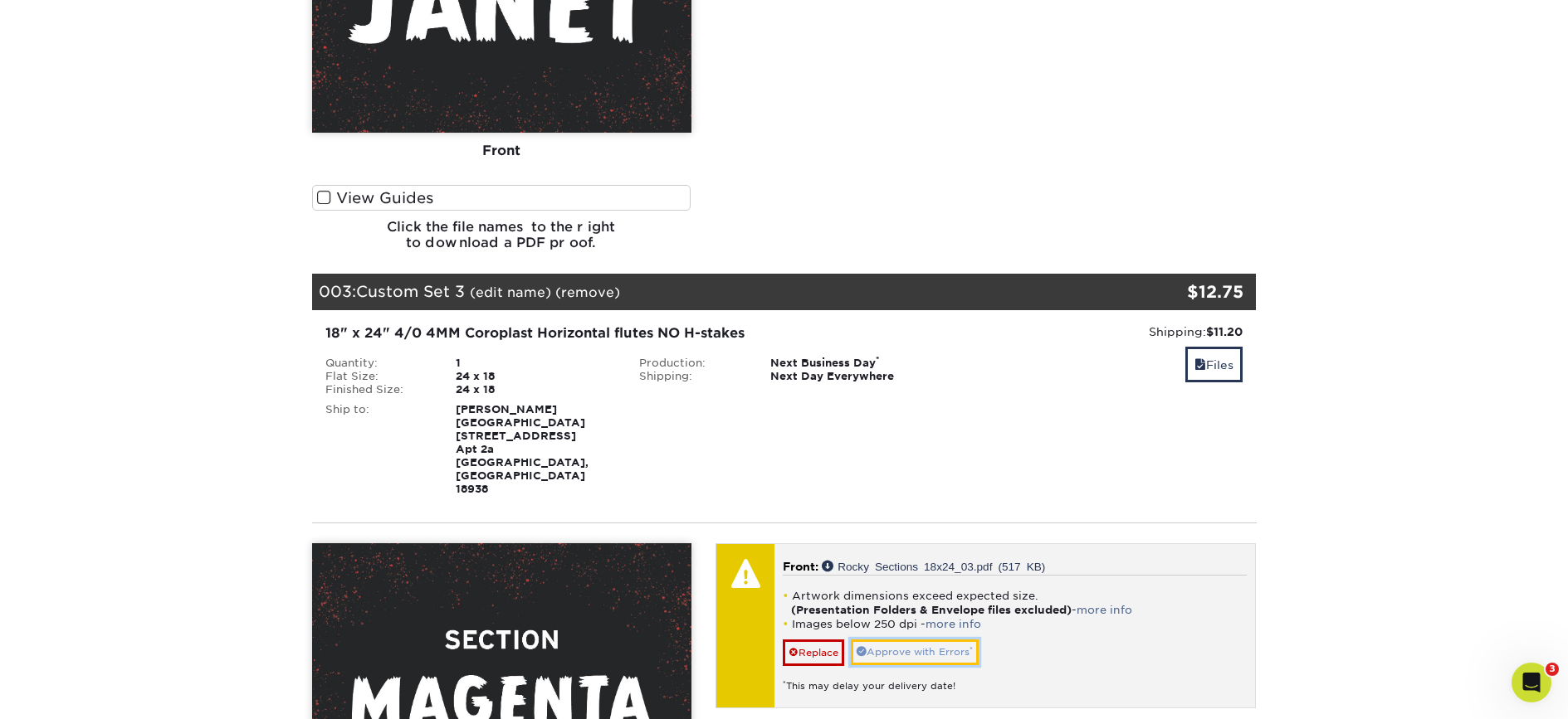
click at [960, 639] on link "Approve with Errors *" at bounding box center [914, 652] width 127 height 26
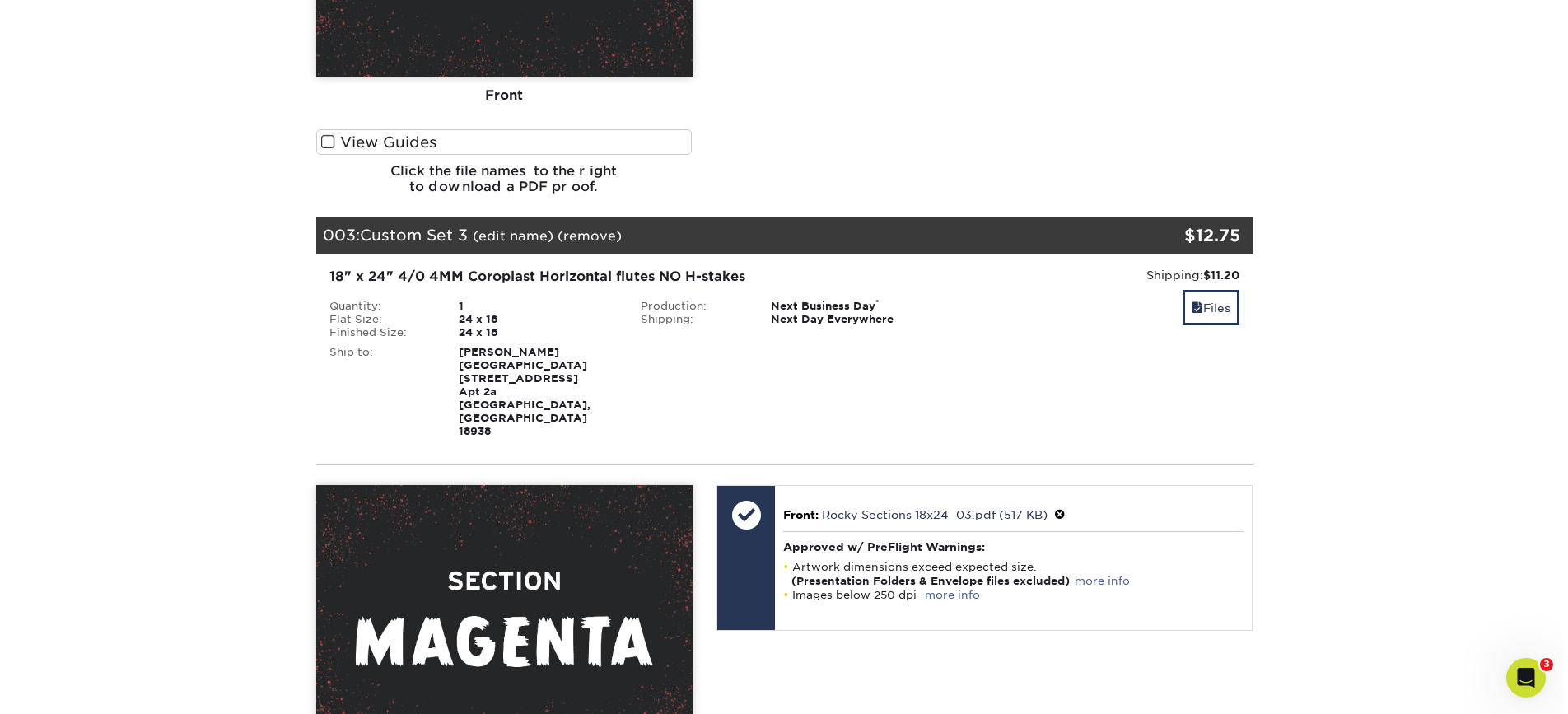
scroll to position [1410, 0]
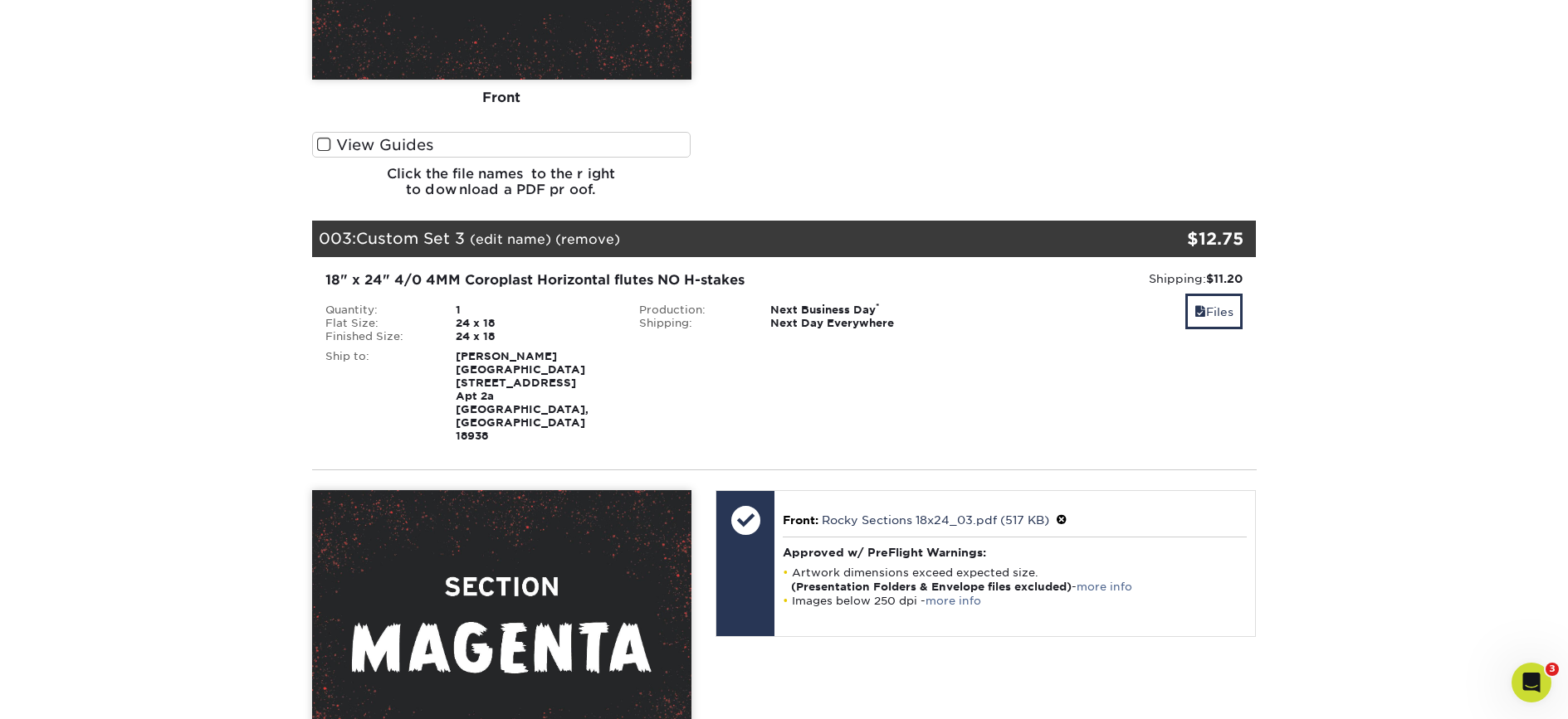
click at [529, 232] on link "(edit name)" at bounding box center [511, 240] width 81 height 16
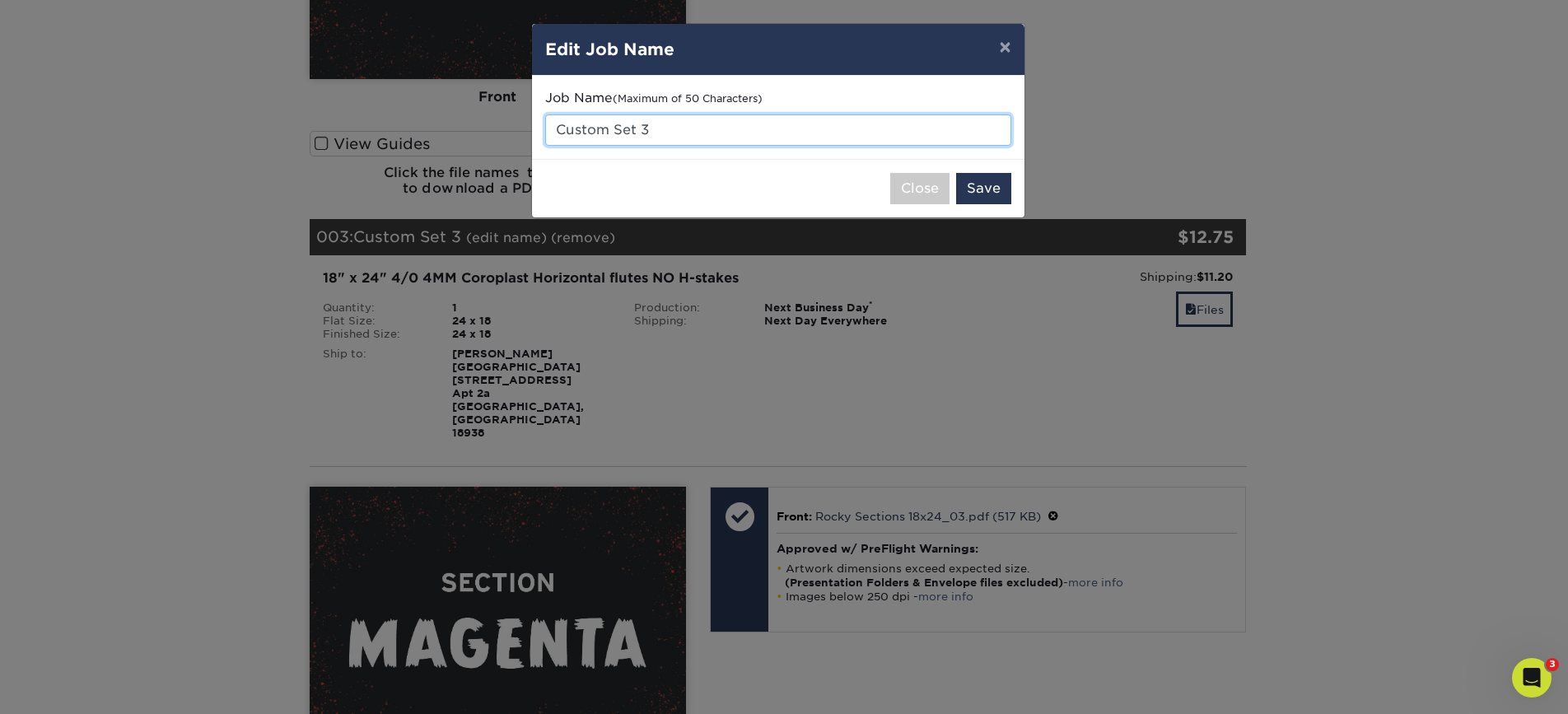
click at [674, 132] on input "Custom Set 3" at bounding box center [778, 130] width 466 height 32
drag, startPoint x: 671, startPoint y: 131, endPoint x: 485, endPoint y: 111, distance: 187.1
click at [485, 111] on div "× Edit Job Name Job Name (Maximum of 50 Characters) Custom Set 3 Close Save" at bounding box center [784, 357] width 1568 height 714
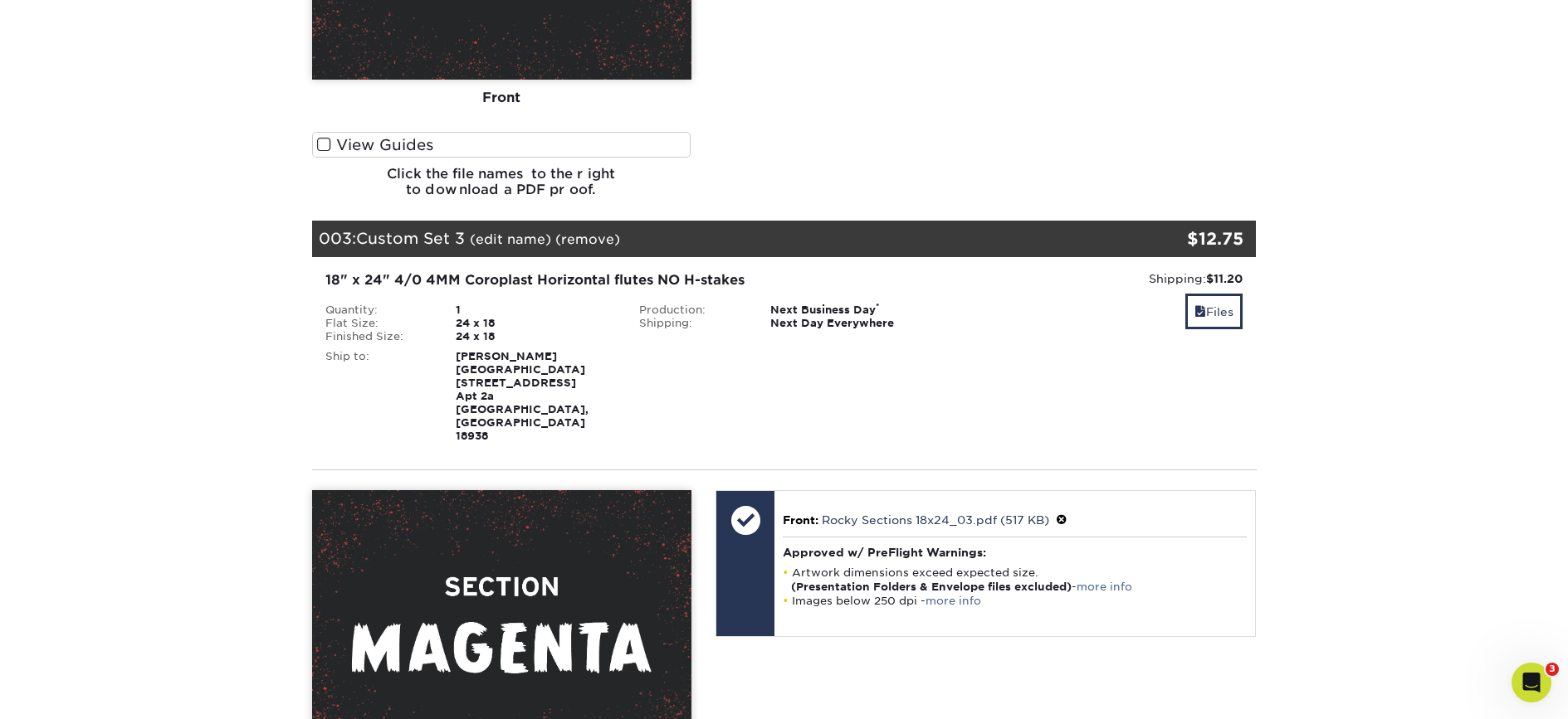
click at [516, 232] on link "(edit name)" at bounding box center [511, 240] width 81 height 16
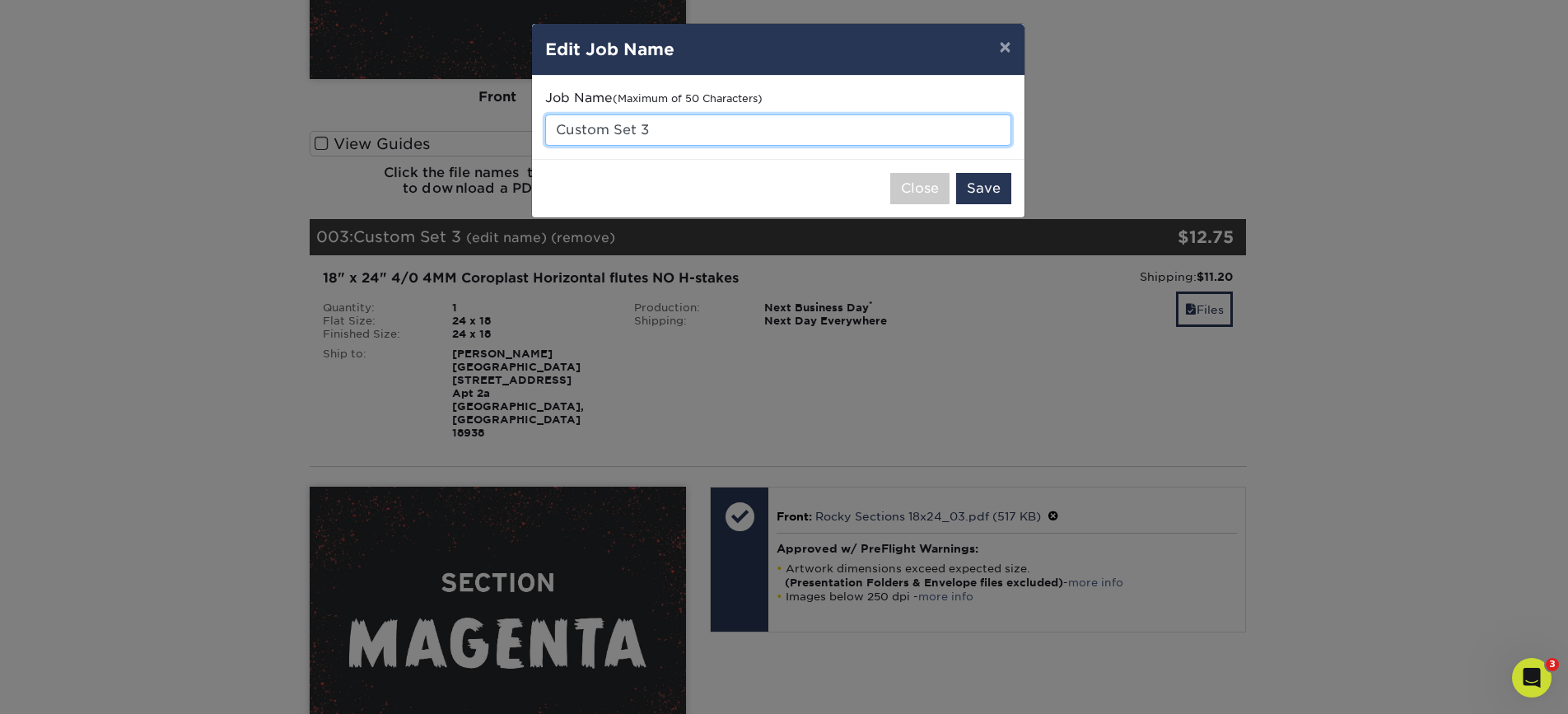
click at [694, 136] on input "Custom Set 3" at bounding box center [778, 130] width 466 height 32
type input "C"
type input "Magenta - 24x18"
click at [1000, 192] on button "Save" at bounding box center [983, 189] width 55 height 32
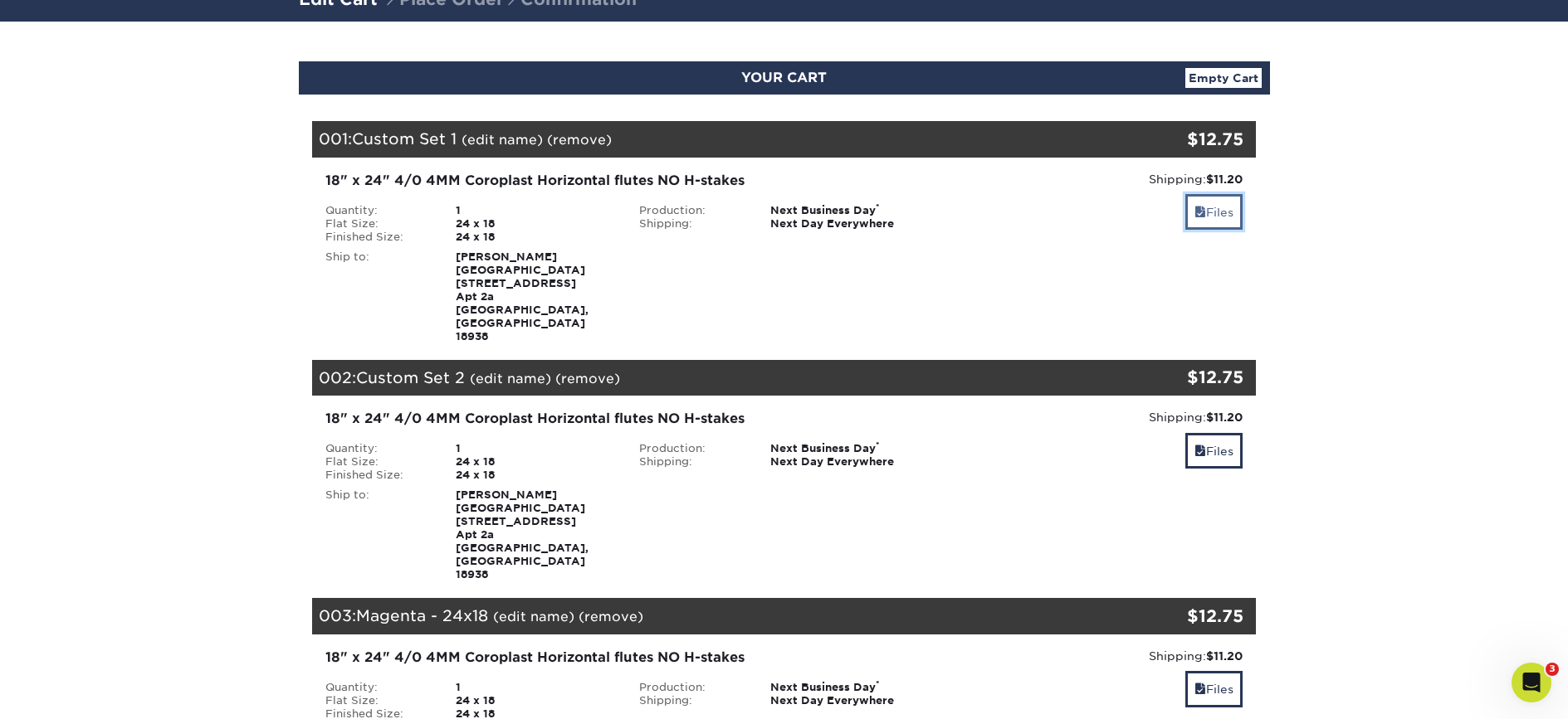
click at [1217, 214] on link "Files" at bounding box center [1214, 211] width 58 height 35
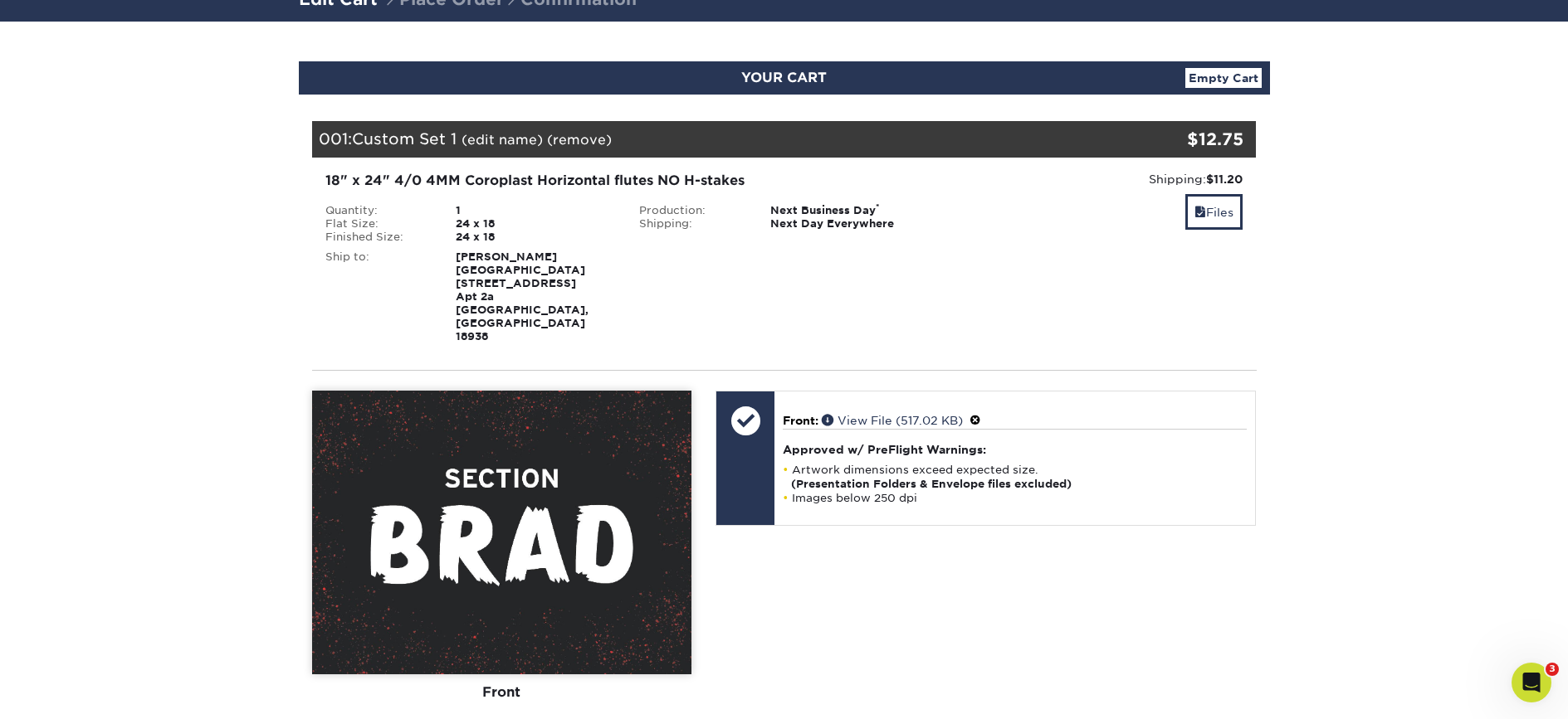
click at [506, 138] on link "(edit name)" at bounding box center [503, 140] width 81 height 16
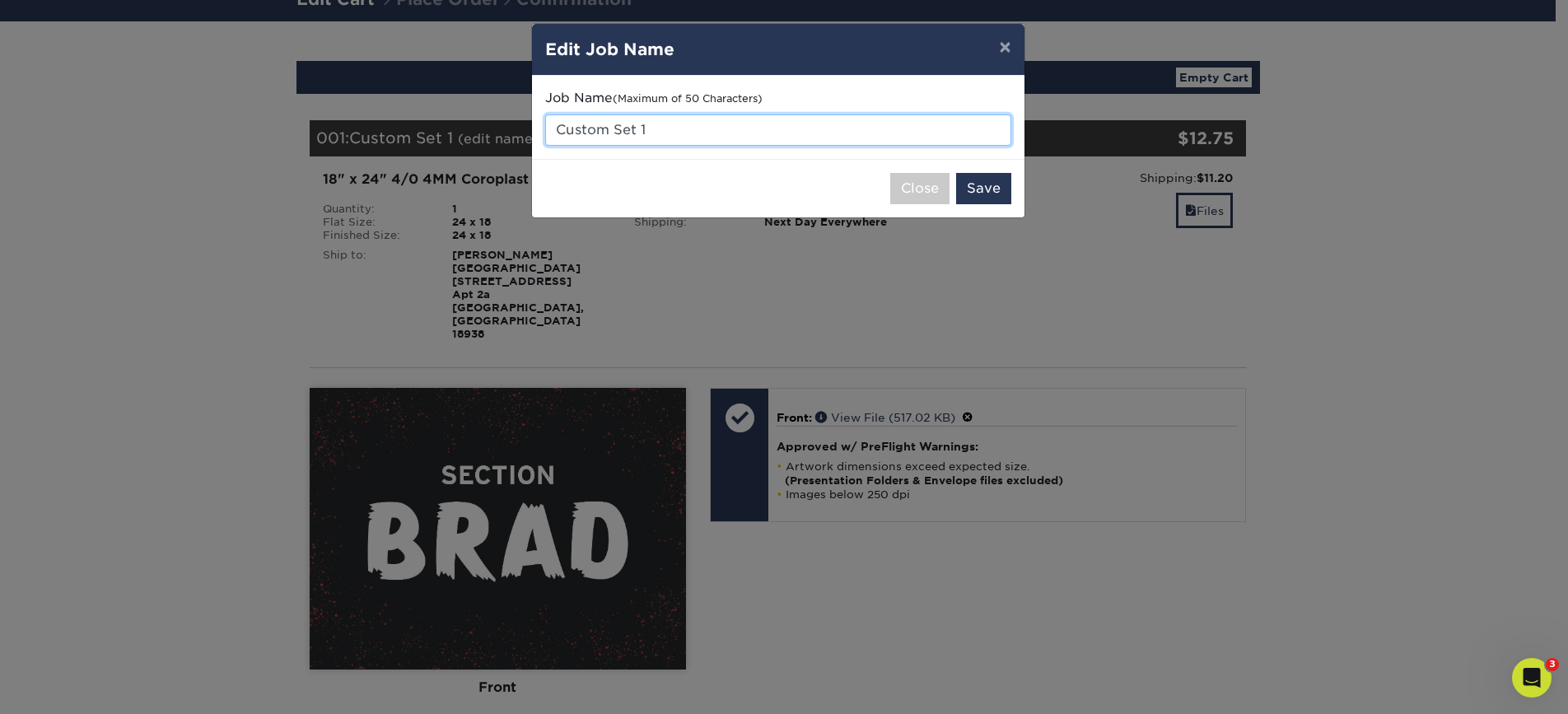
click at [689, 137] on input "Custom Set 1" at bounding box center [778, 130] width 466 height 32
type input "C"
type input "[PERSON_NAME] - 24x18"
click at [976, 183] on button "Save" at bounding box center [983, 189] width 55 height 32
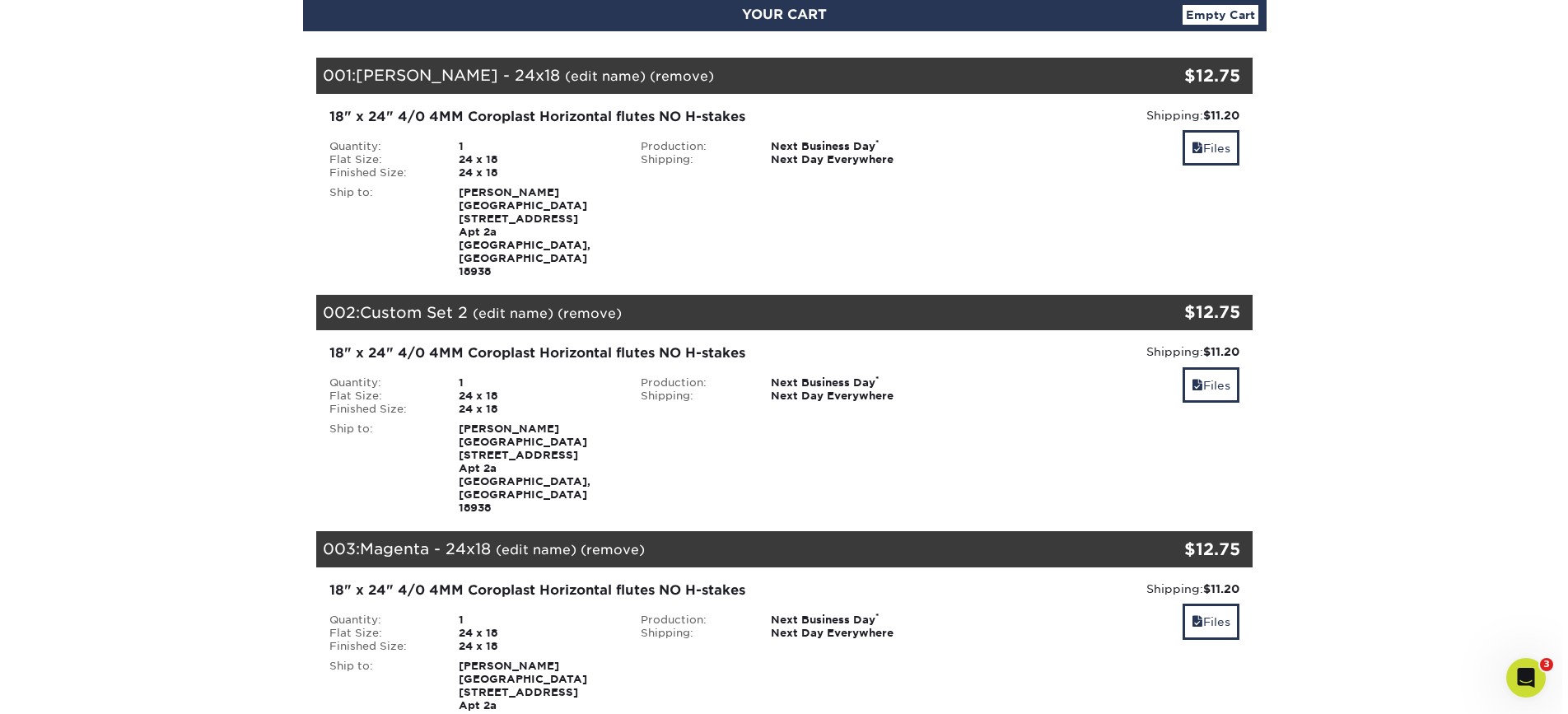
scroll to position [194, 0]
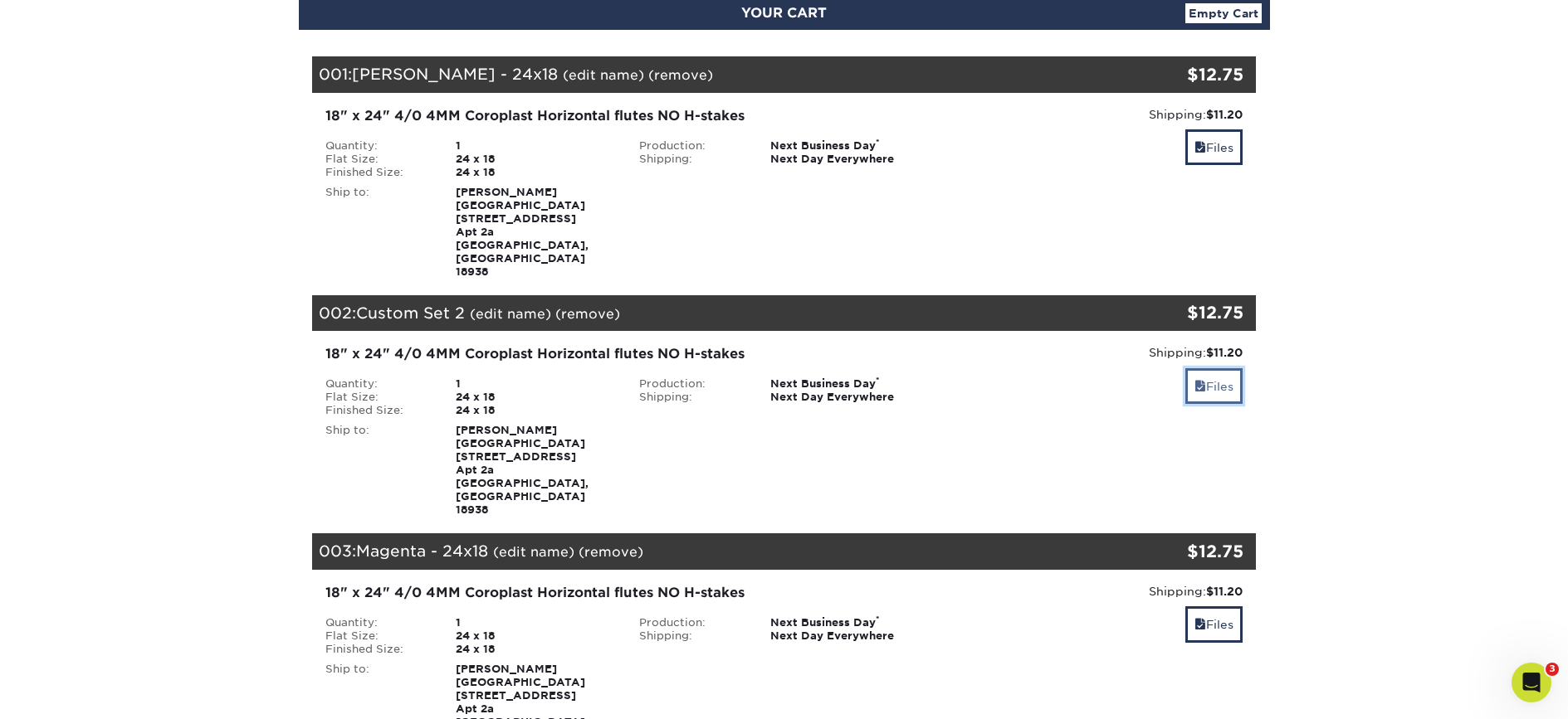
click at [1211, 368] on link "Files" at bounding box center [1214, 386] width 58 height 35
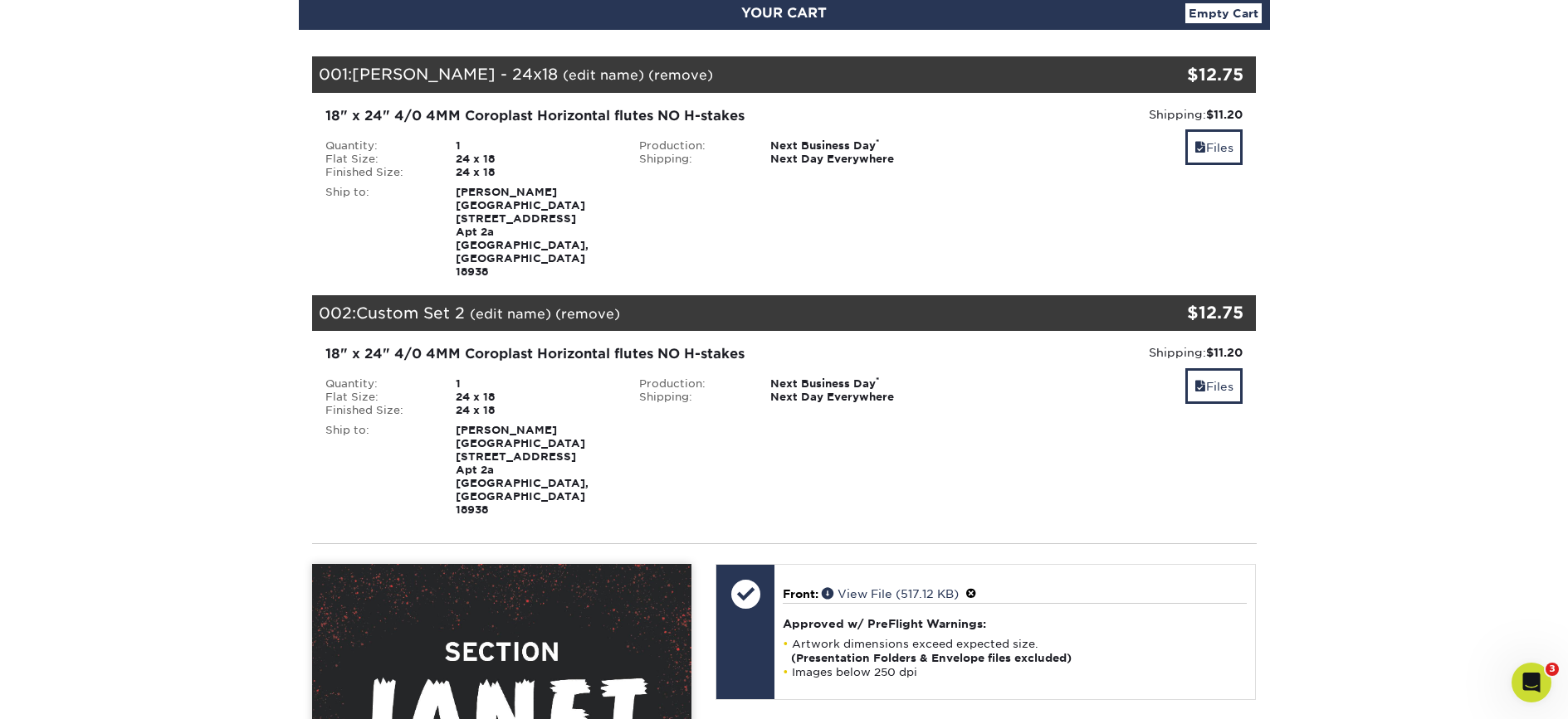
click at [538, 306] on link "(edit name)" at bounding box center [511, 314] width 81 height 16
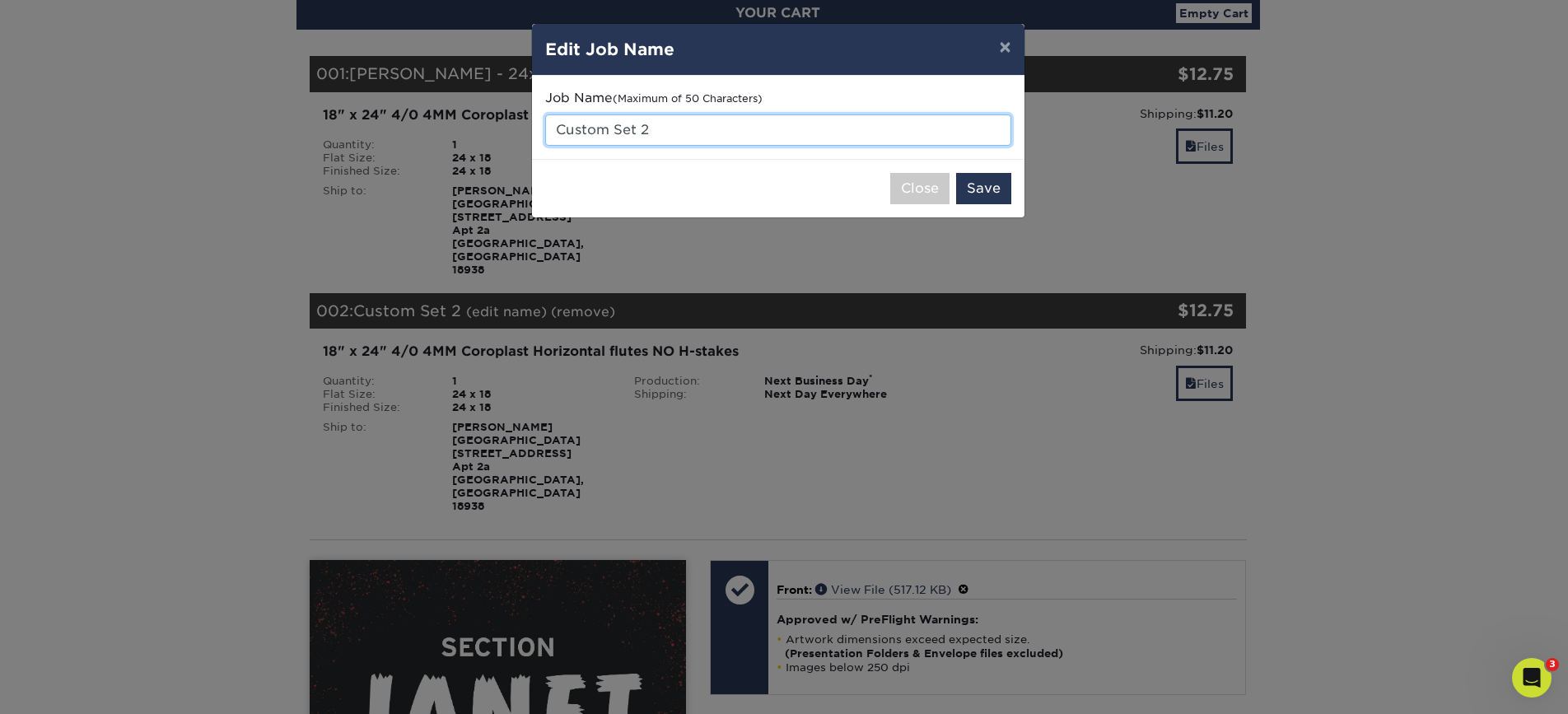
drag, startPoint x: 682, startPoint y: 136, endPoint x: 505, endPoint y: 113, distance: 178.5
click at [505, 113] on div "× Edit Job Name Job Name (Maximum of 50 Characters) Custom Set 2 Close Save" at bounding box center [784, 357] width 1568 height 714
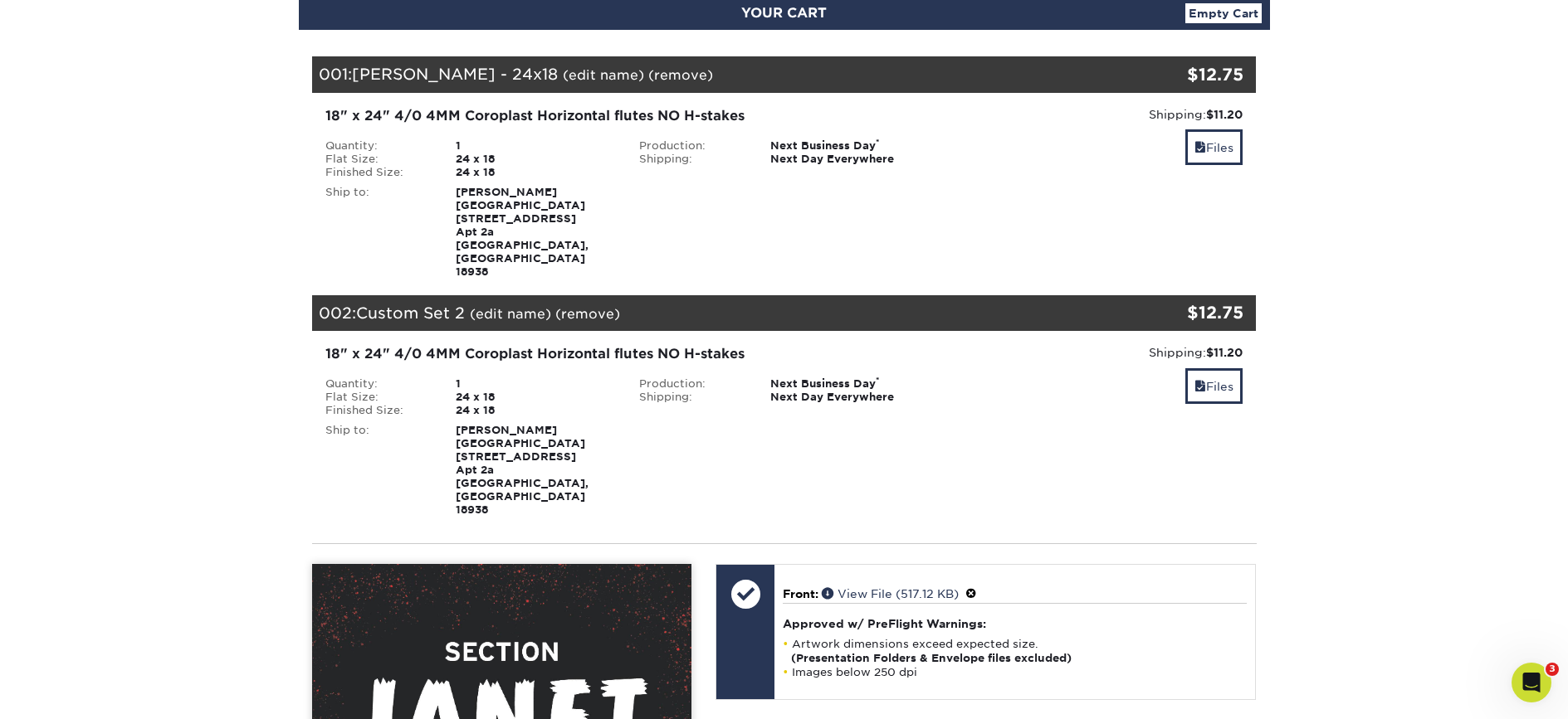
click at [542, 295] on div "002: Custom Set 2 (edit name) (remove) Are you sure you want to remove this pro…" at bounding box center [705, 313] width 787 height 36
click at [523, 306] on link "(edit name)" at bounding box center [511, 314] width 81 height 16
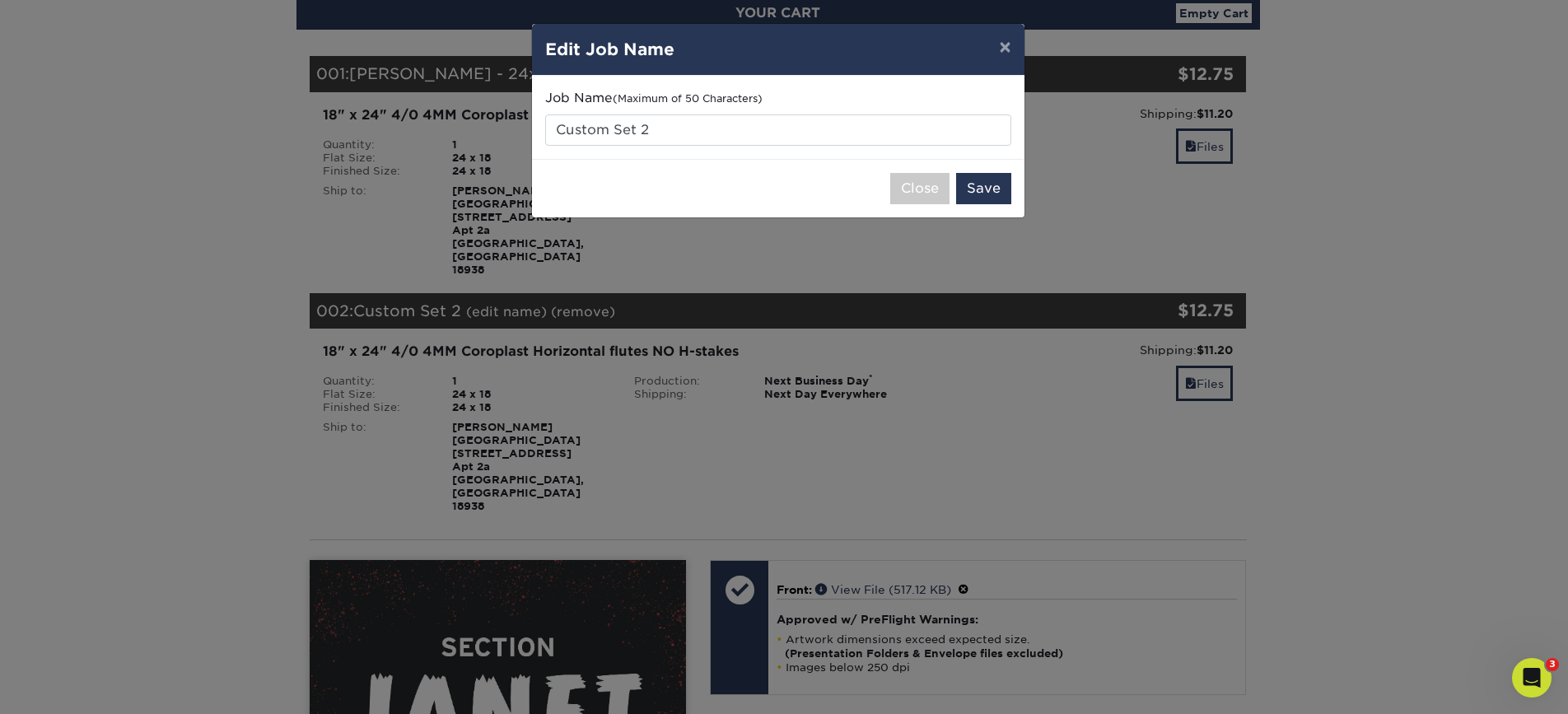
click at [798, 146] on div "Job Name (Maximum of 50 Characters) Custom Set 2" at bounding box center [778, 117] width 493 height 83
click at [800, 135] on input "Custom Set 2" at bounding box center [778, 130] width 466 height 32
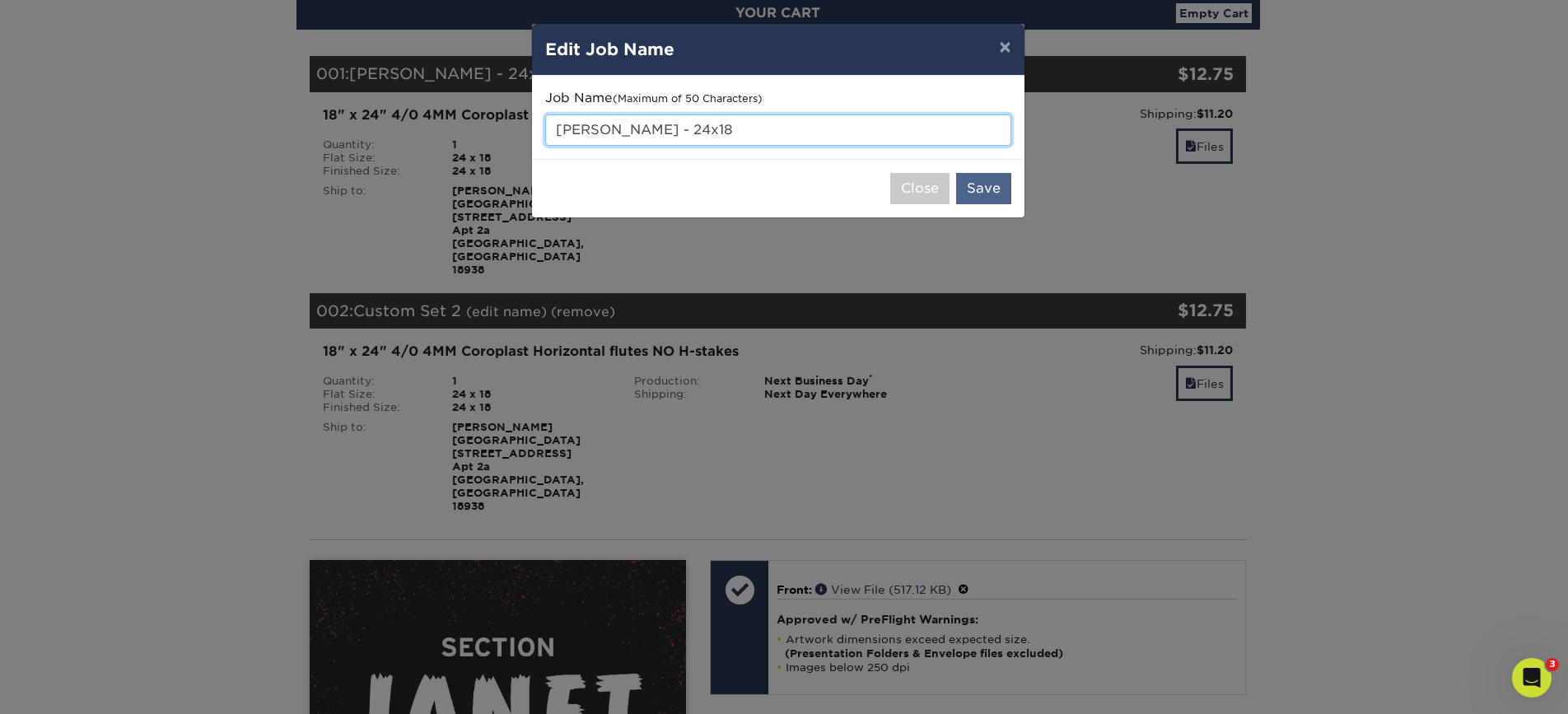
type input "[PERSON_NAME] - 24x18"
click at [1006, 193] on button "Save" at bounding box center [983, 189] width 55 height 32
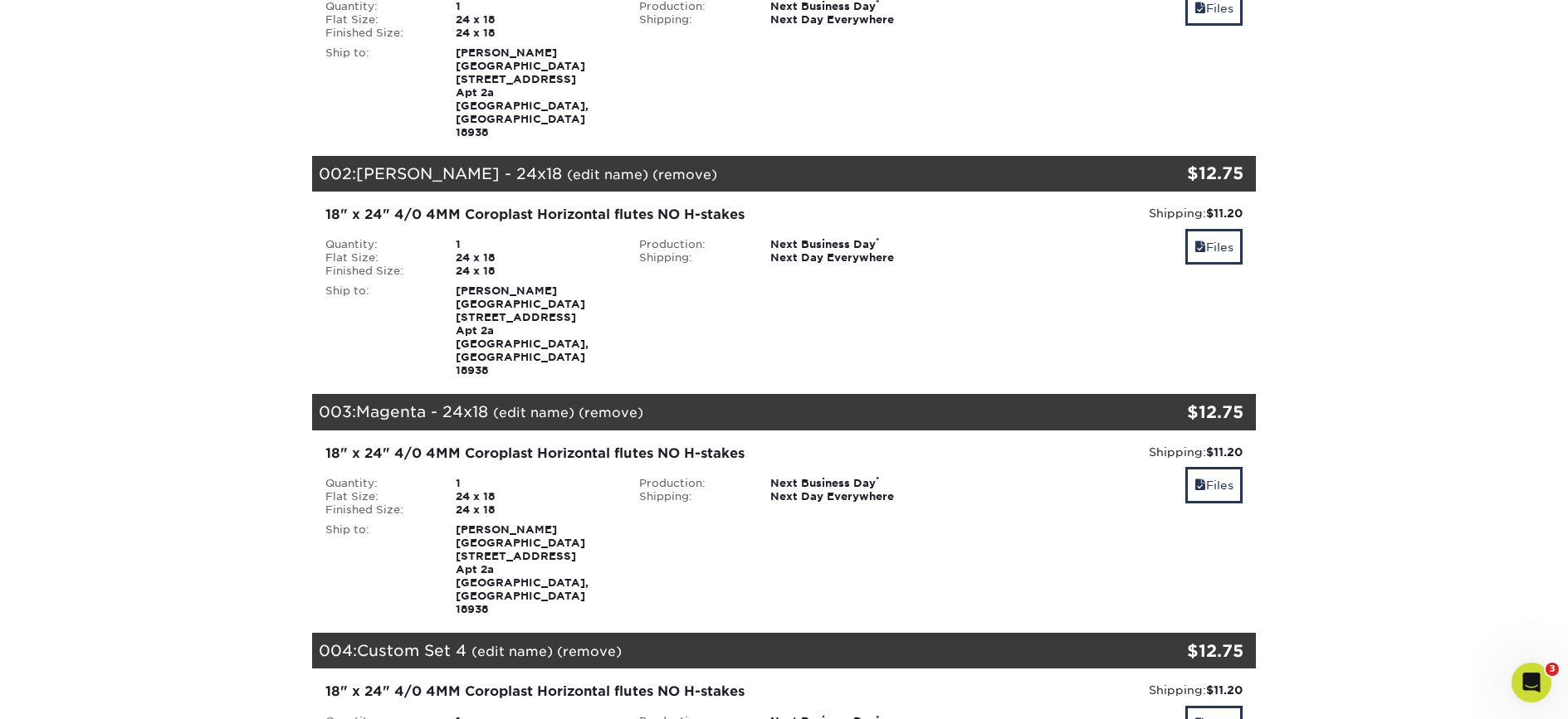
scroll to position [459, 0]
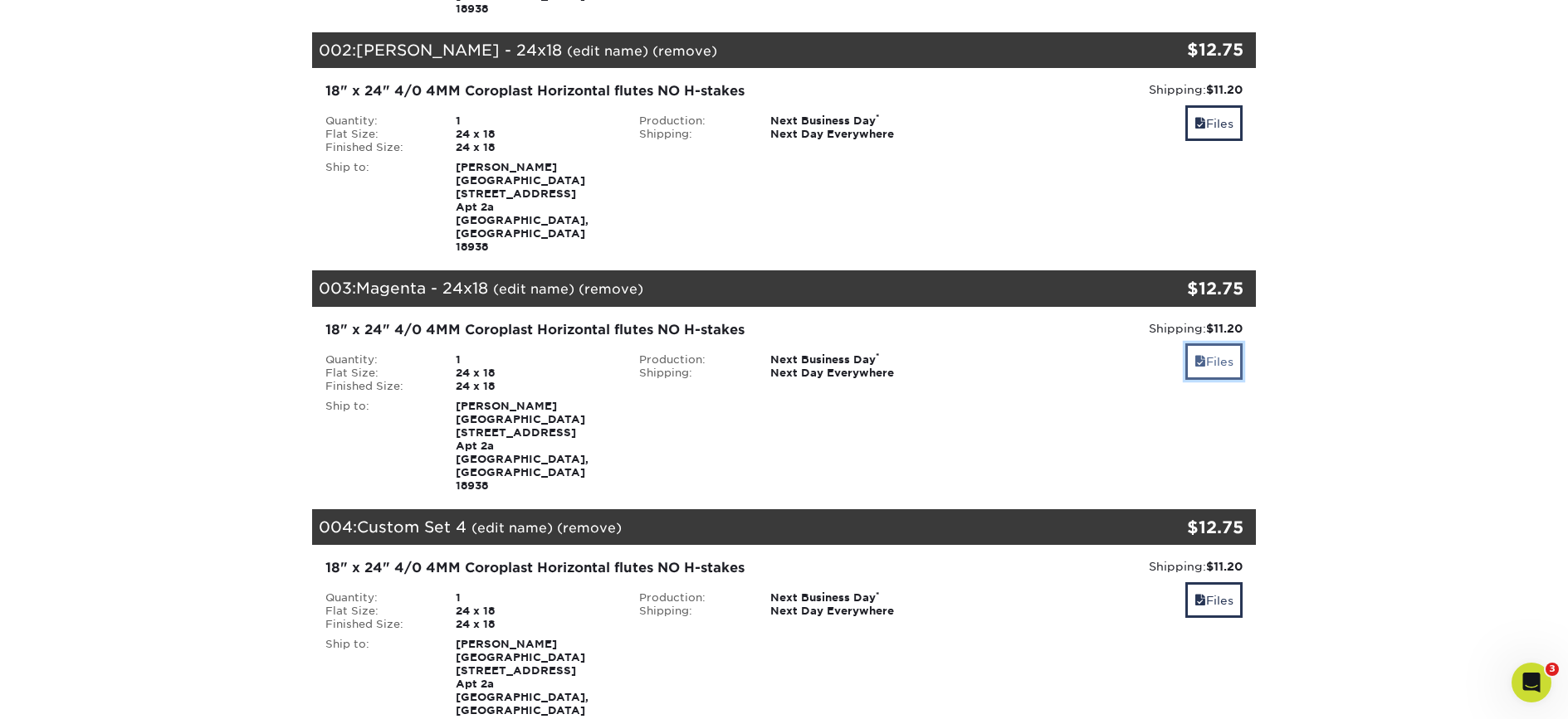
click at [1197, 355] on span at bounding box center [1200, 361] width 12 height 13
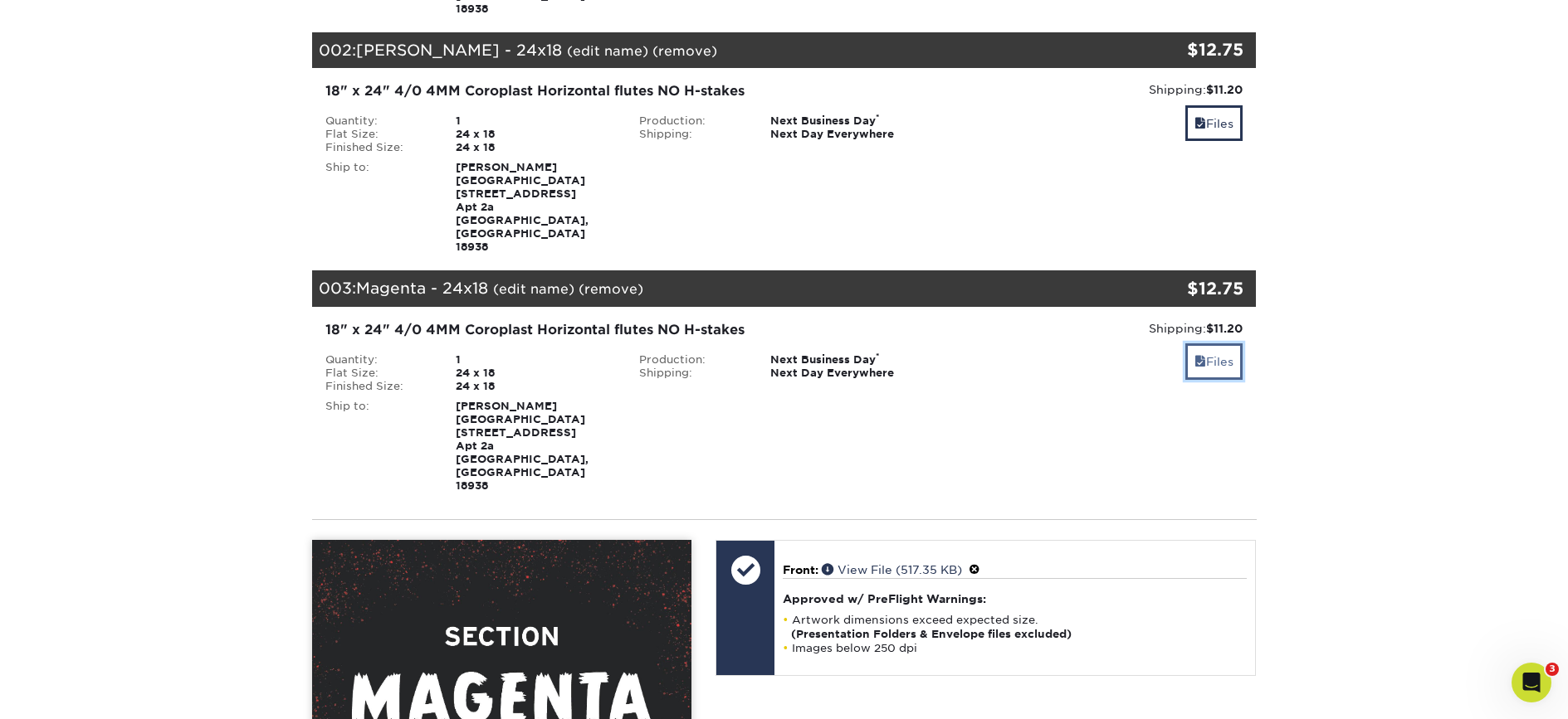
click at [1203, 343] on link "Files" at bounding box center [1214, 361] width 58 height 35
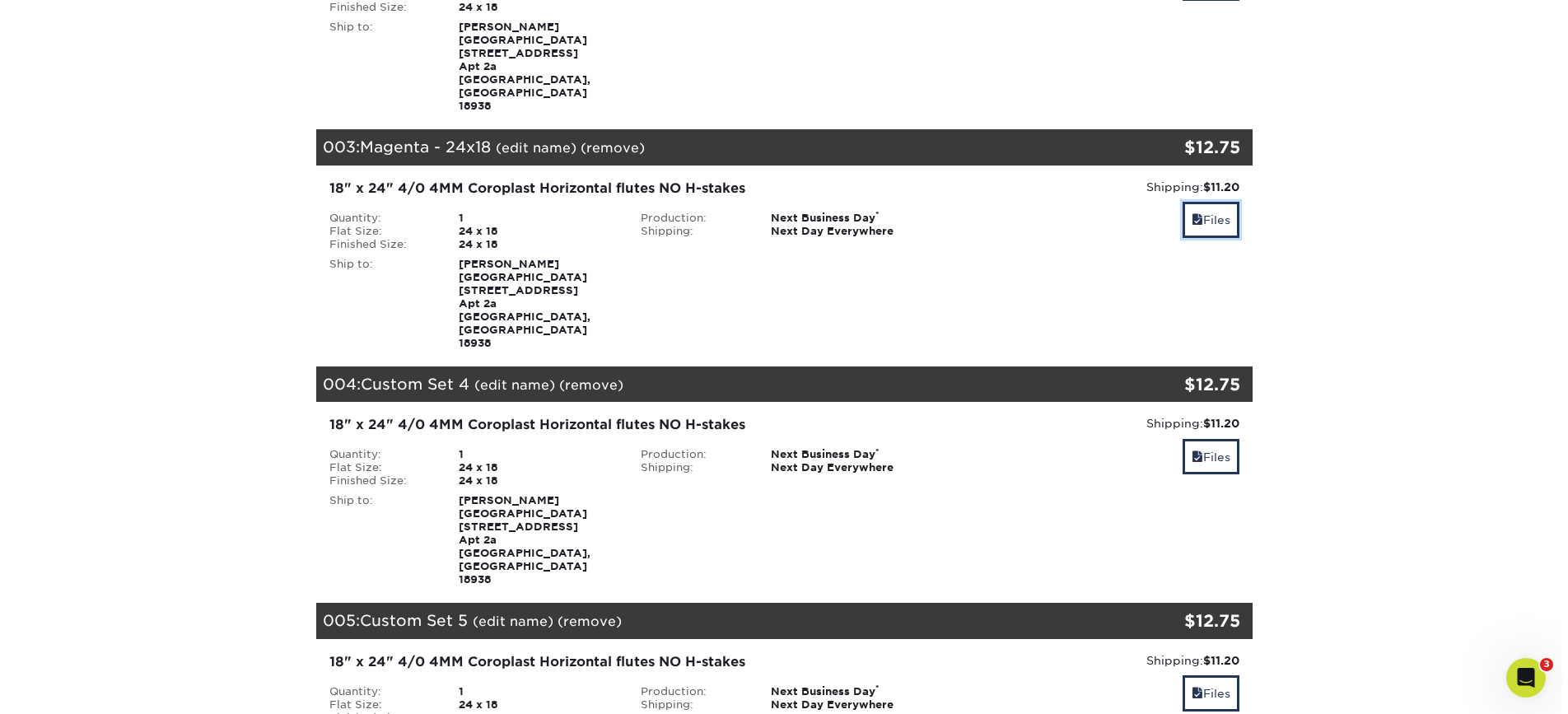
scroll to position [608, 0]
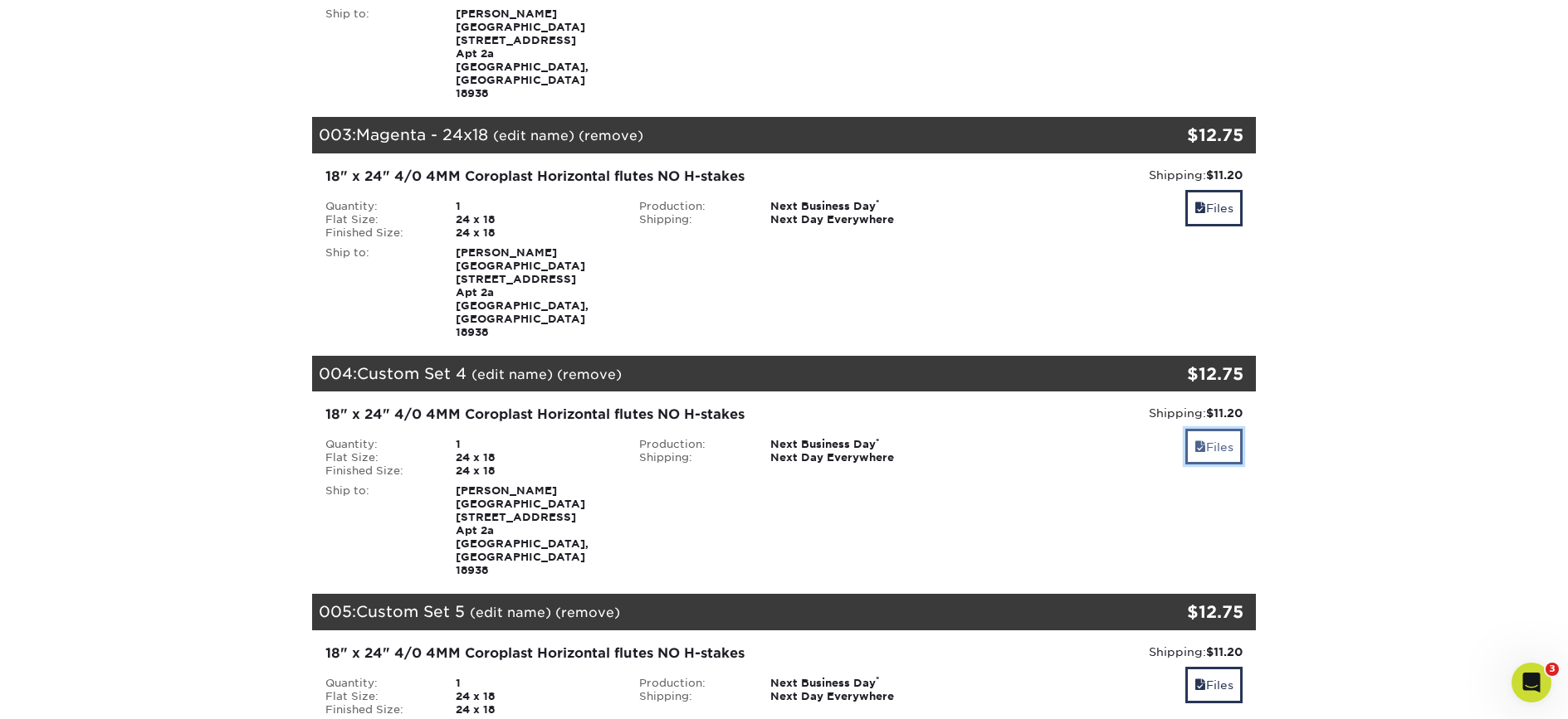
click at [1221, 429] on link "Files" at bounding box center [1214, 447] width 58 height 35
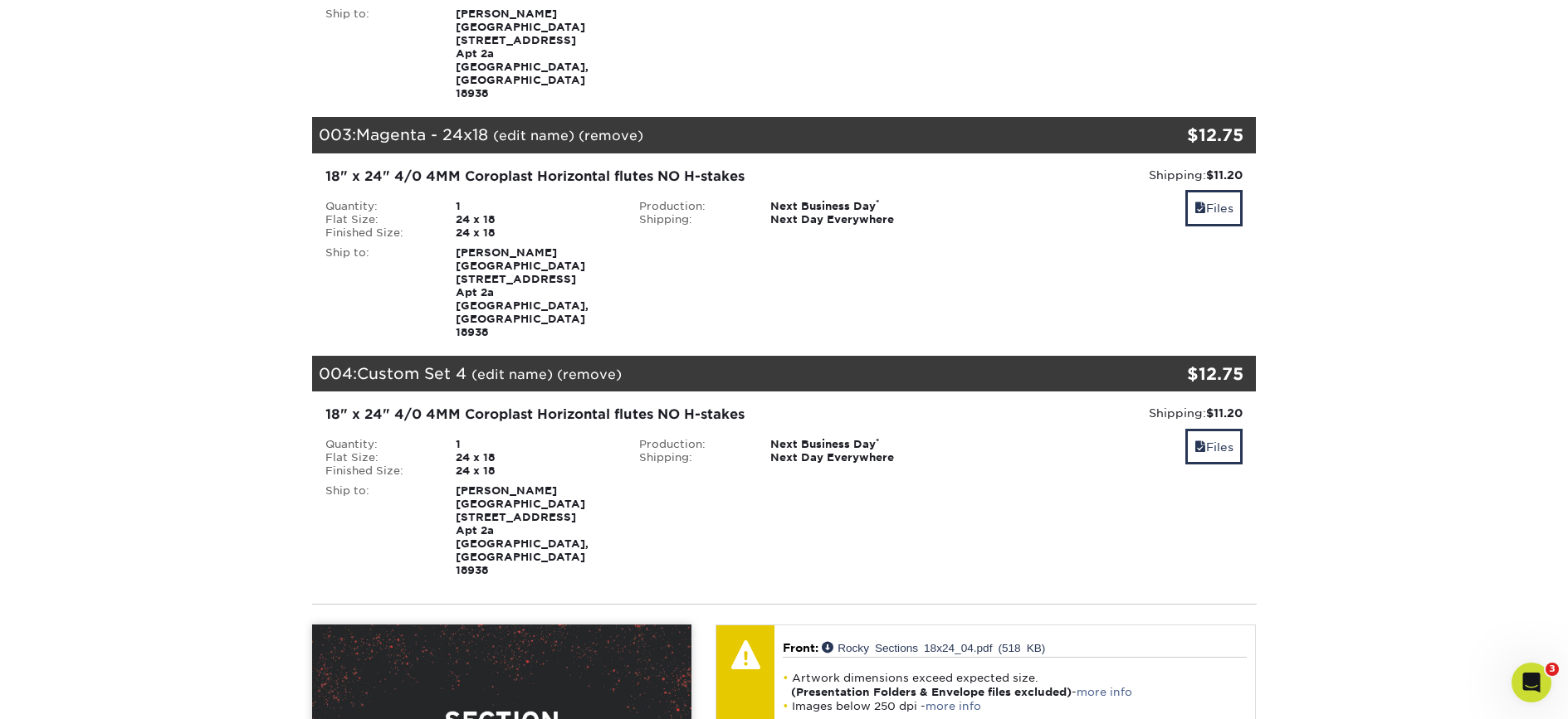
click at [515, 367] on link "(edit name)" at bounding box center [512, 375] width 81 height 16
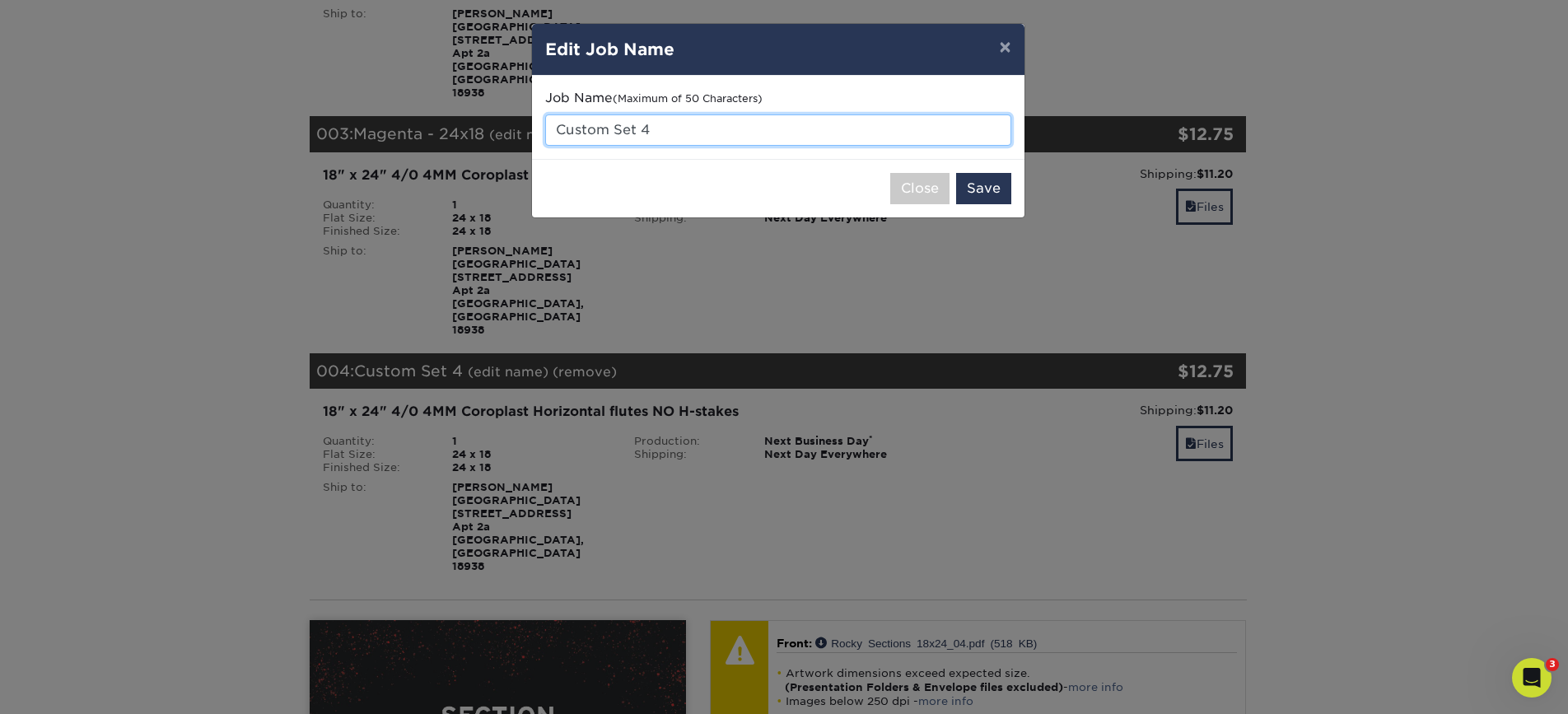
click at [678, 127] on input "Custom Set 4" at bounding box center [778, 130] width 466 height 32
type input "Columbia - 24x18"
click at [982, 176] on button "Save" at bounding box center [983, 189] width 55 height 32
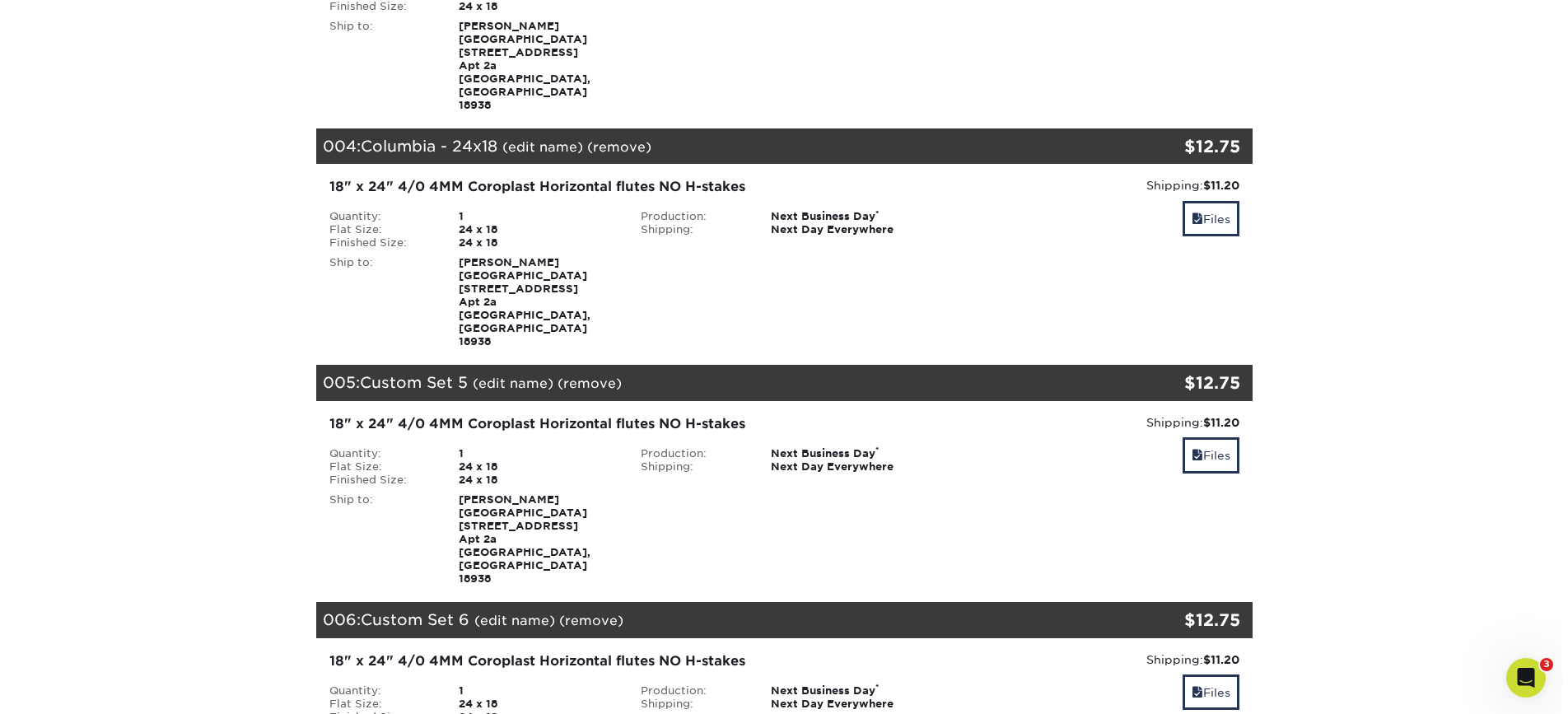
scroll to position [833, 0]
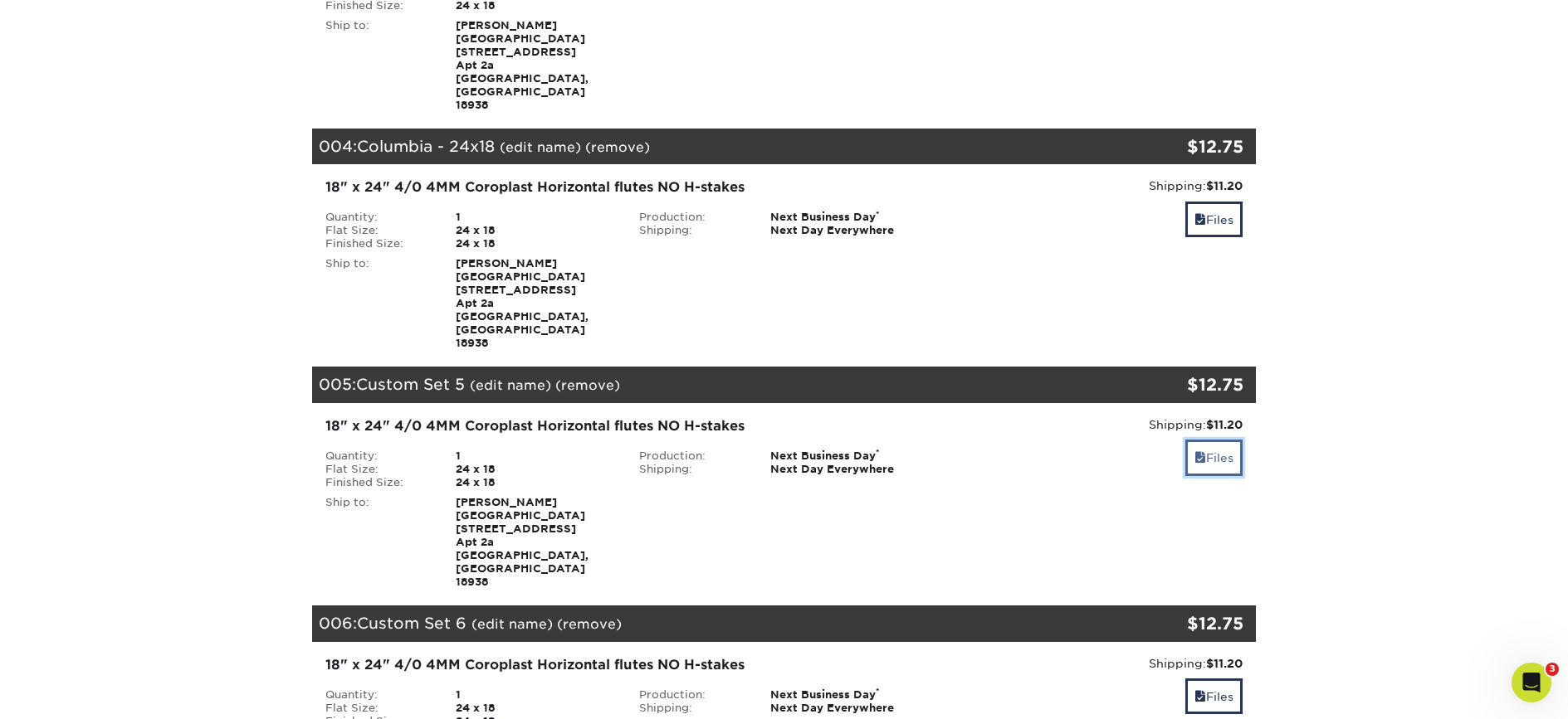
click at [1224, 440] on link "Files" at bounding box center [1214, 457] width 58 height 35
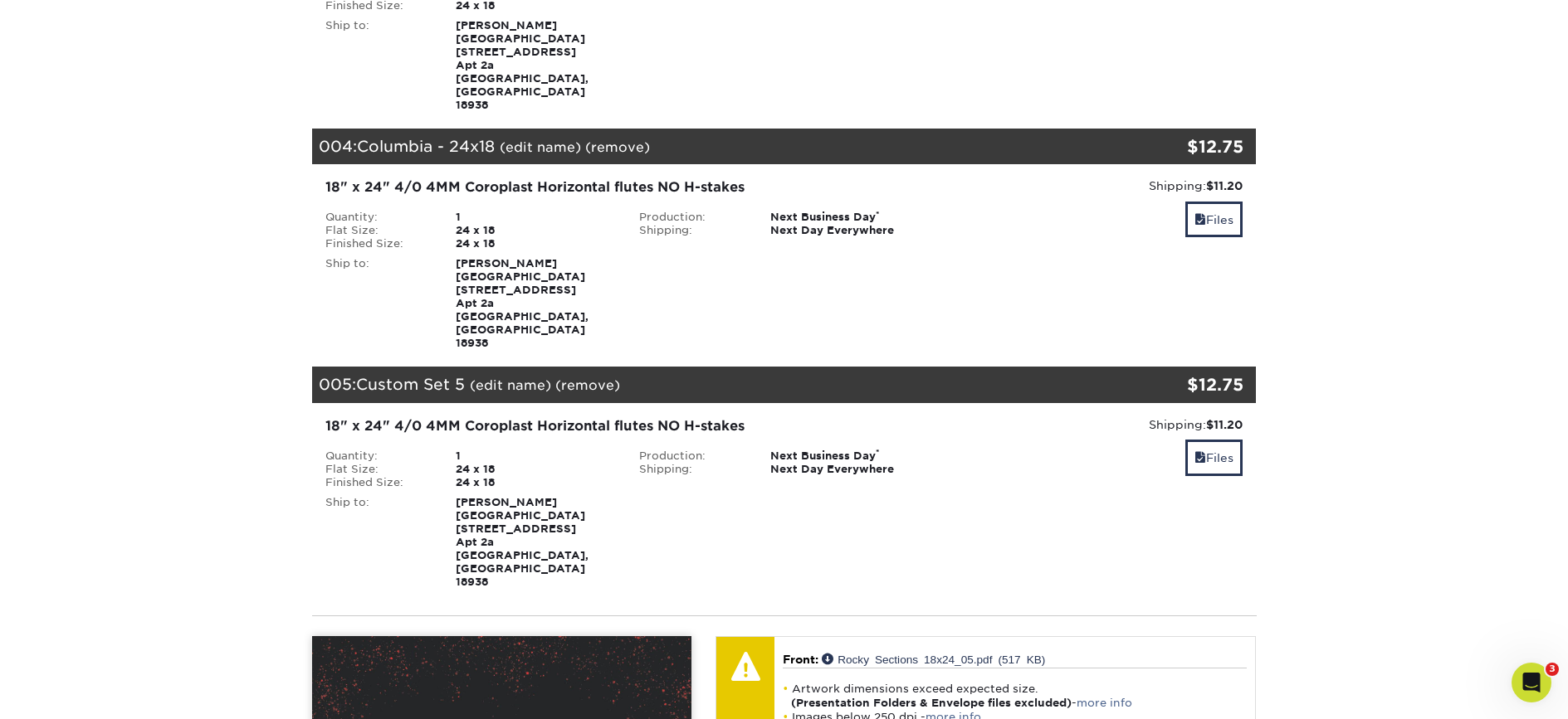
click at [509, 378] on link "(edit name)" at bounding box center [511, 386] width 81 height 16
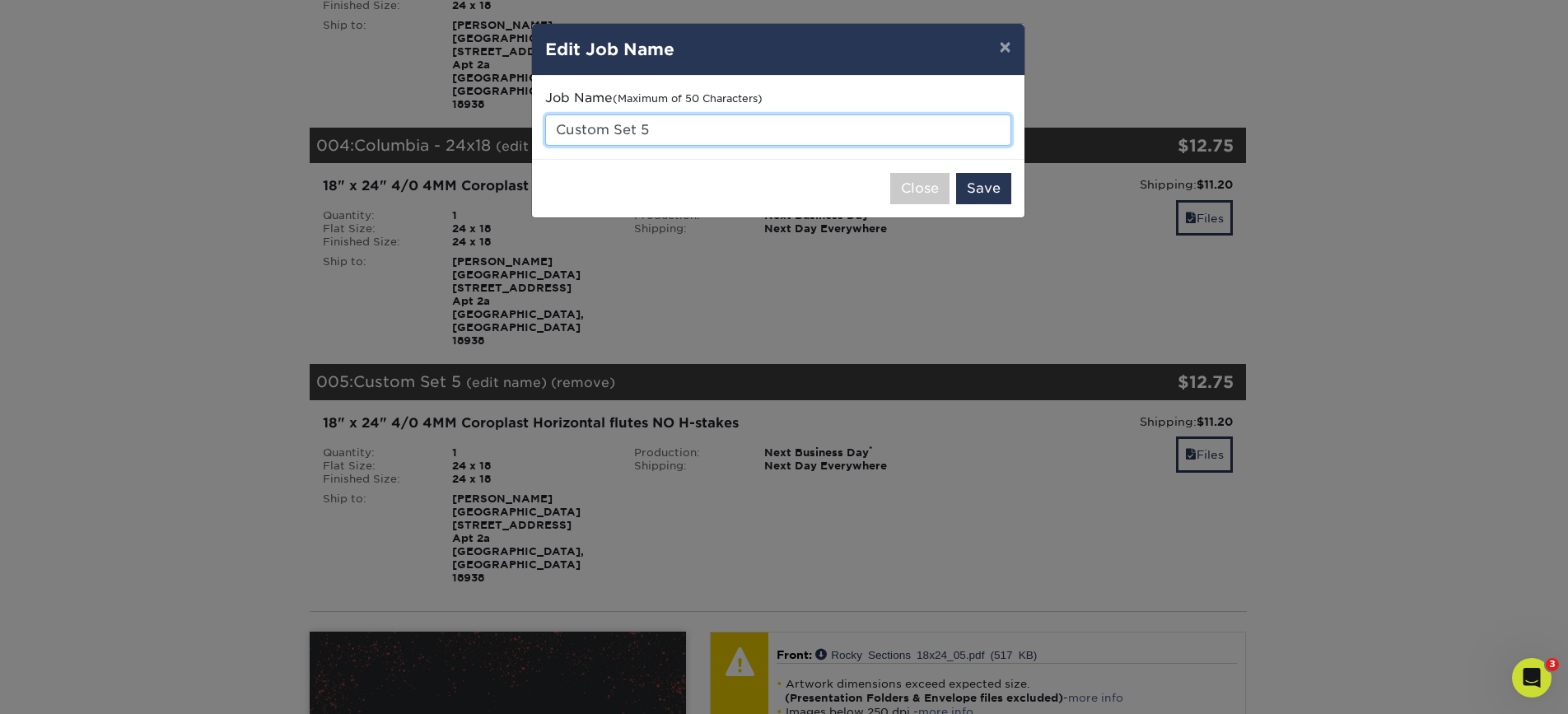
click at [671, 129] on input "Custom Set 5" at bounding box center [778, 130] width 466 height 32
drag, startPoint x: 633, startPoint y: 127, endPoint x: 525, endPoint y: 119, distance: 108.3
click at [525, 119] on div "× Edit Job Name Job Name (Maximum of 50 Characters) Custom Set 5 Close Save" at bounding box center [784, 357] width 1568 height 714
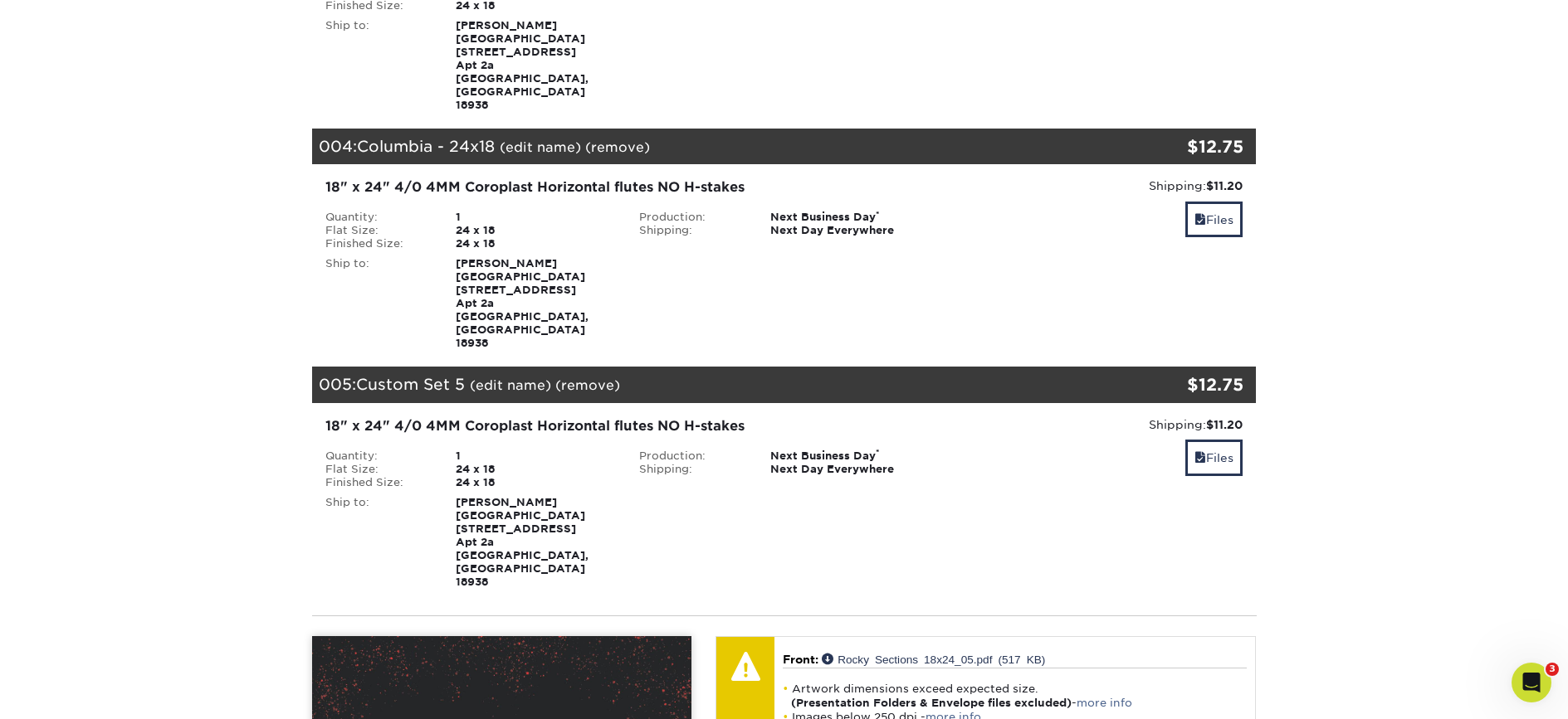
click at [501, 378] on link "(edit name)" at bounding box center [511, 386] width 81 height 16
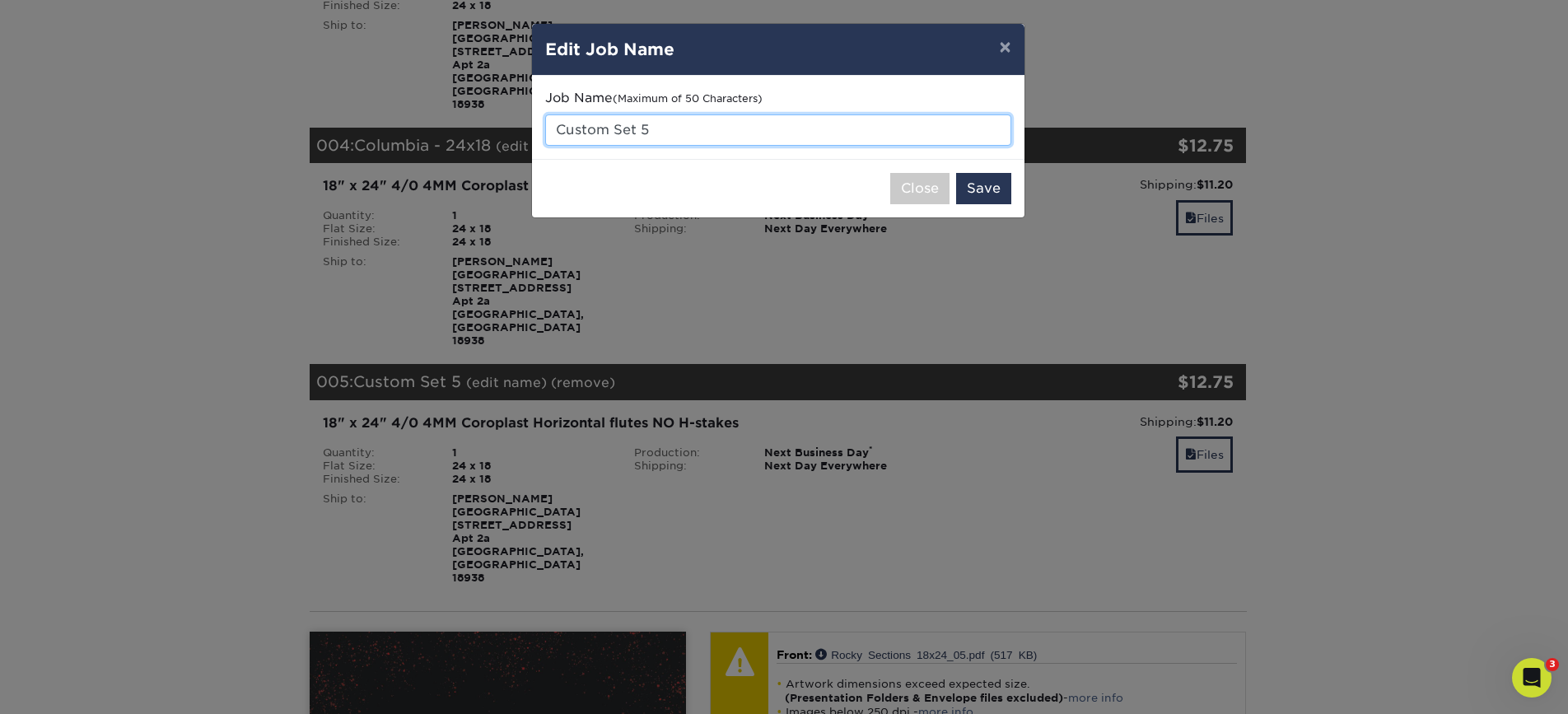
click at [694, 130] on input "Custom Set 5" at bounding box center [778, 130] width 466 height 32
type input "[PERSON_NAME] - 24x18"
click at [988, 185] on button "Save" at bounding box center [983, 189] width 55 height 32
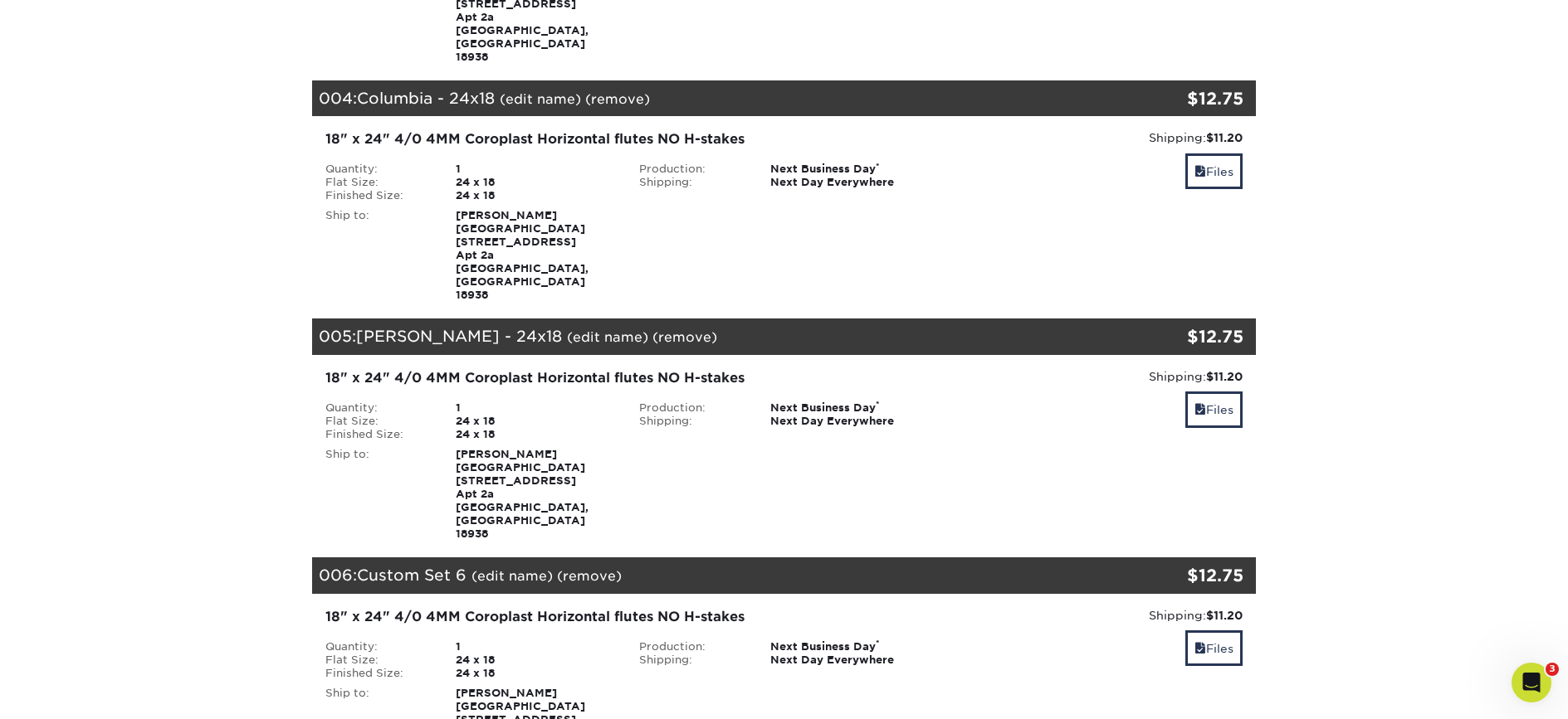
scroll to position [919, 0]
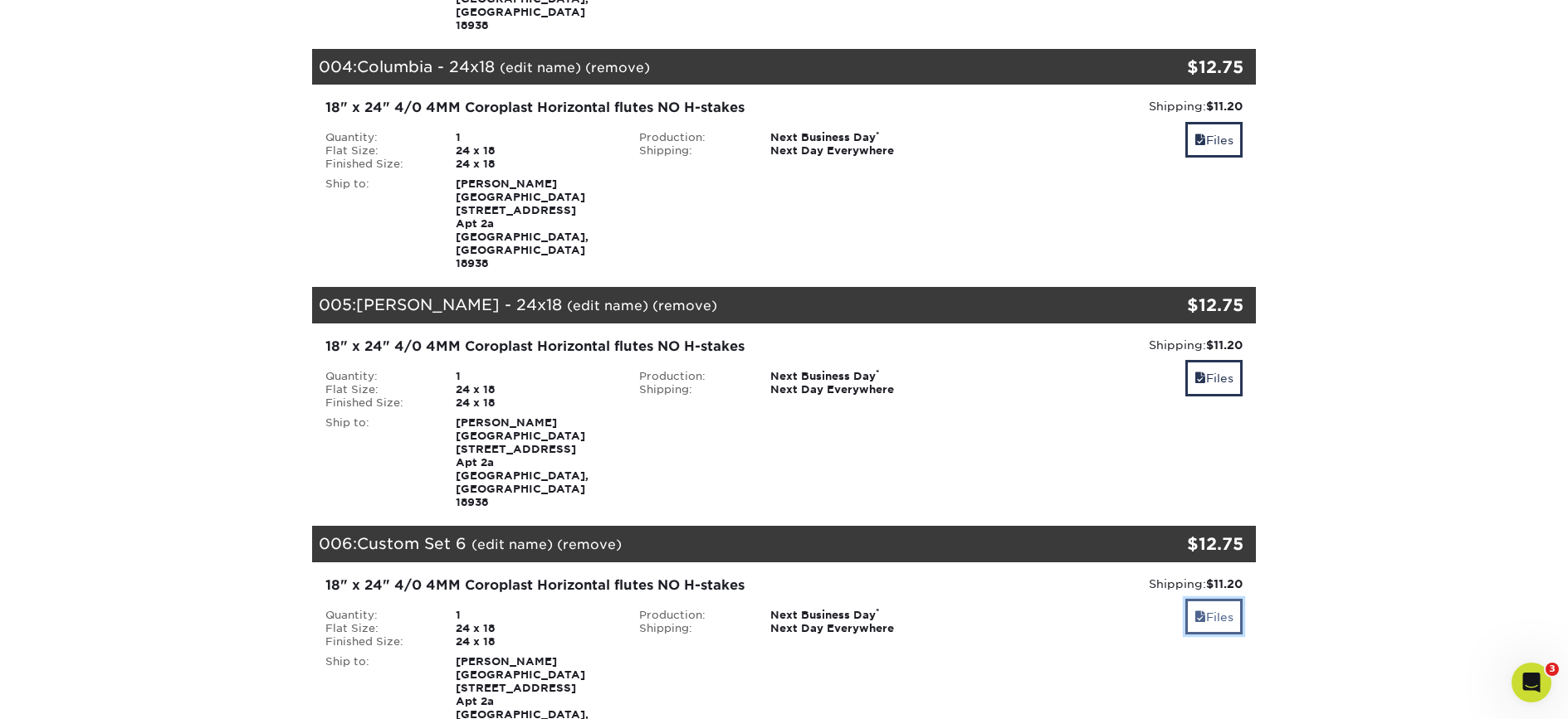
click at [1232, 599] on link "Files" at bounding box center [1214, 616] width 58 height 35
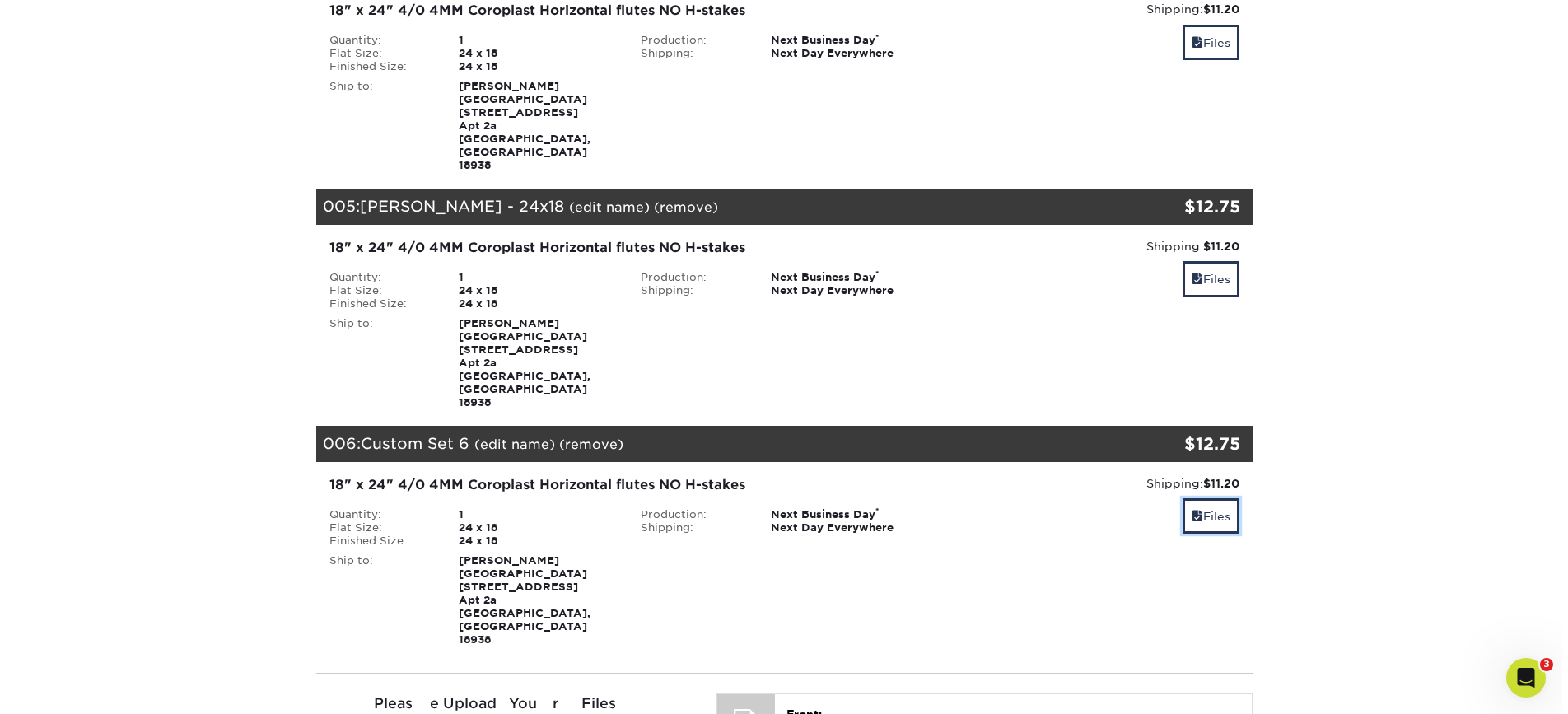
scroll to position [1264, 0]
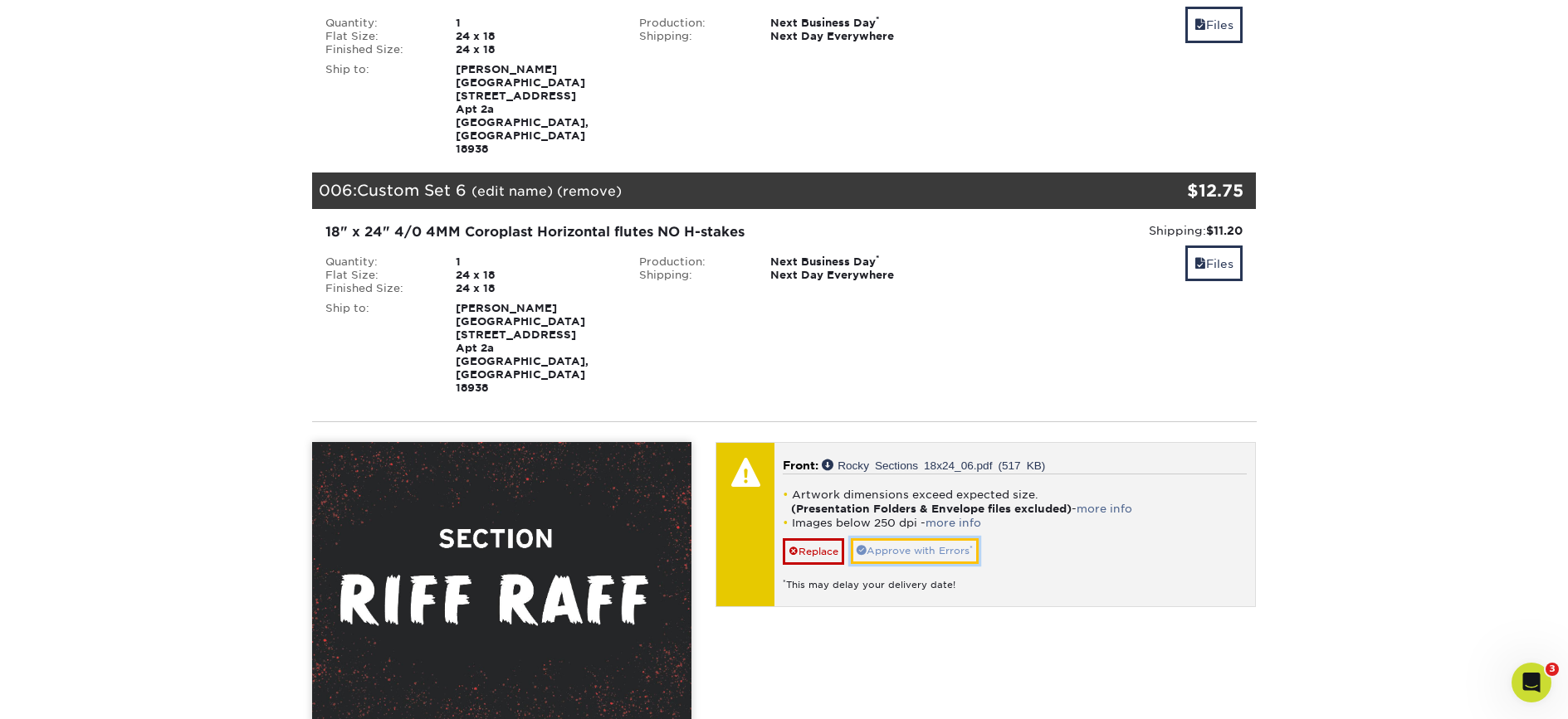
click at [937, 539] on link "Approve with Errors *" at bounding box center [914, 551] width 127 height 26
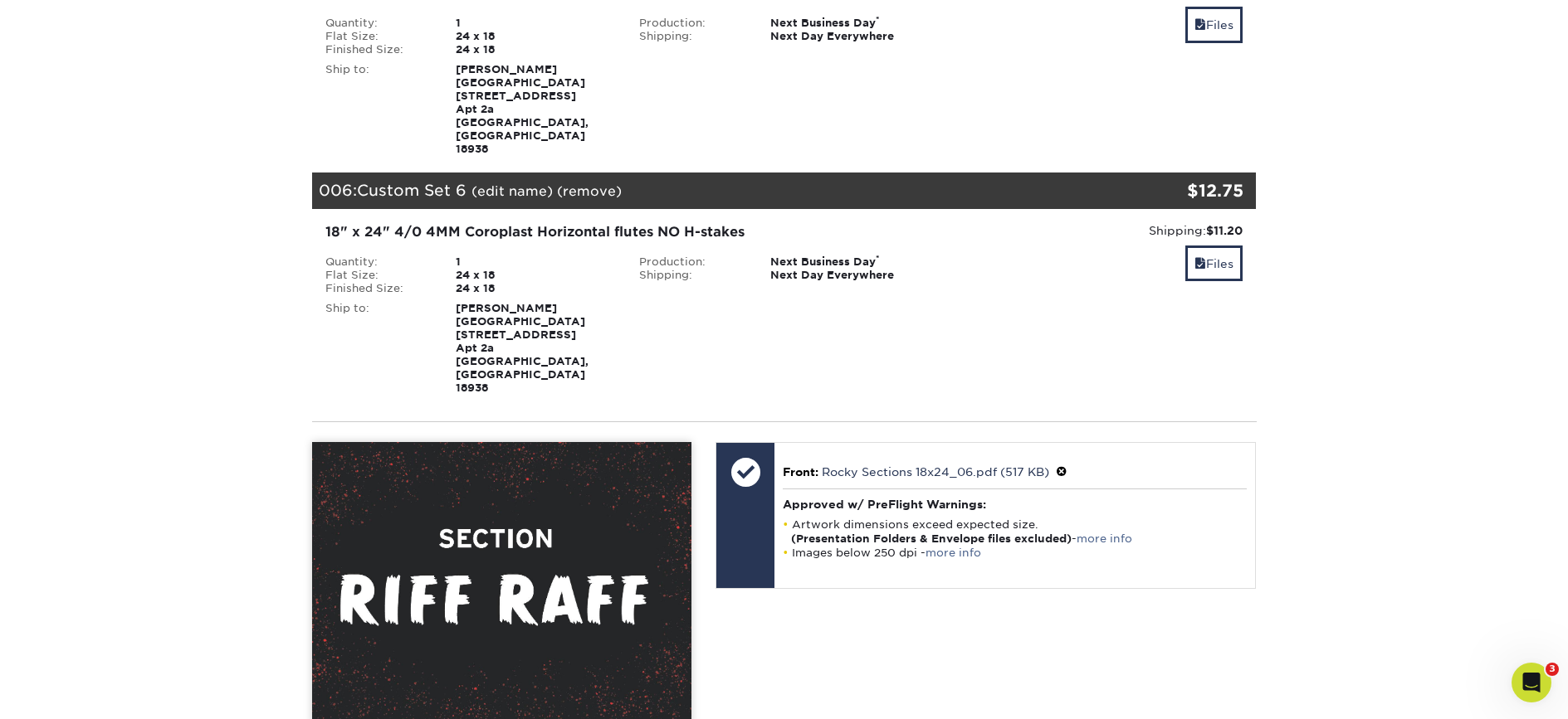
click at [513, 183] on link "(edit name)" at bounding box center [512, 191] width 81 height 16
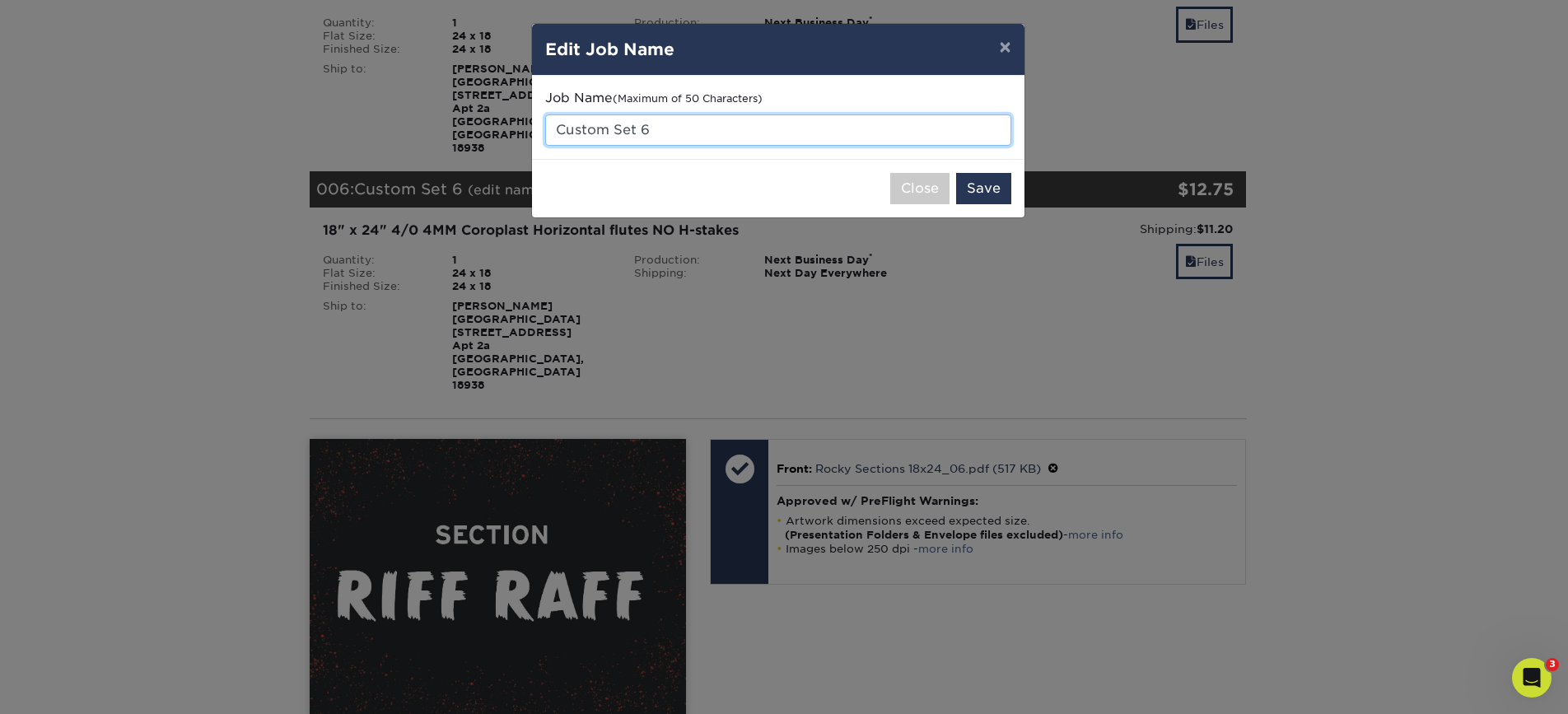
click at [685, 134] on input "Custom Set 6" at bounding box center [778, 130] width 466 height 32
type input "Riff Raff - 24x18"
click at [989, 180] on button "Save" at bounding box center [983, 189] width 55 height 32
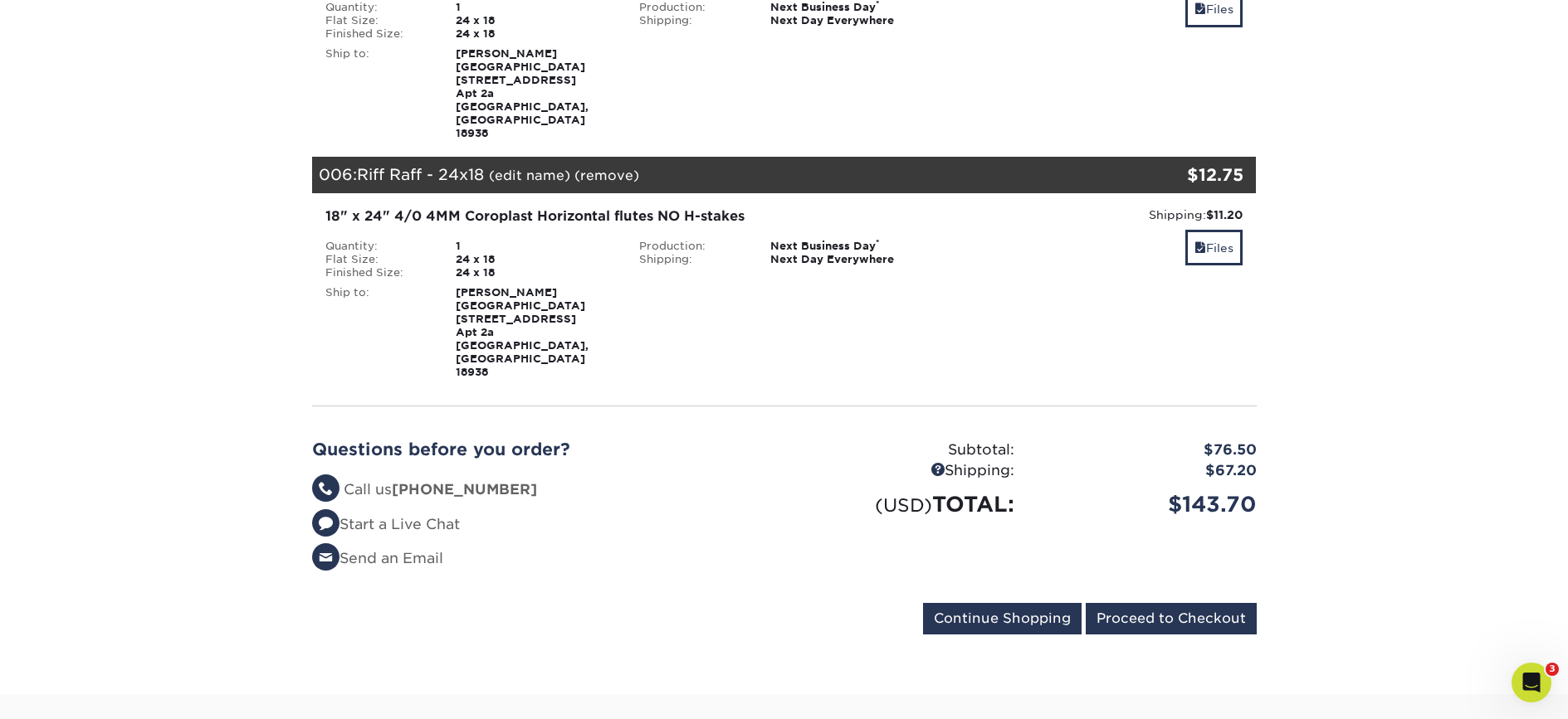
scroll to position [1292, 0]
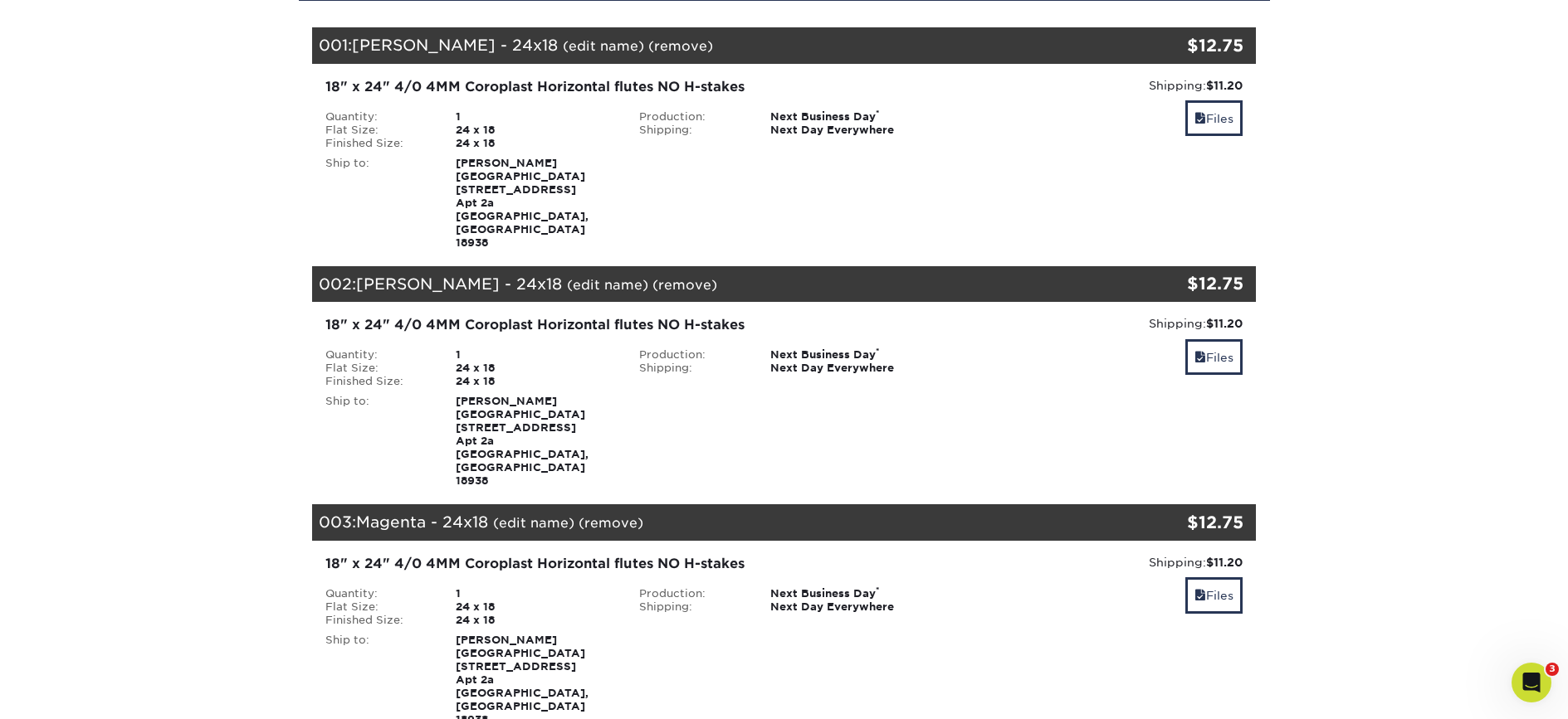
scroll to position [72, 0]
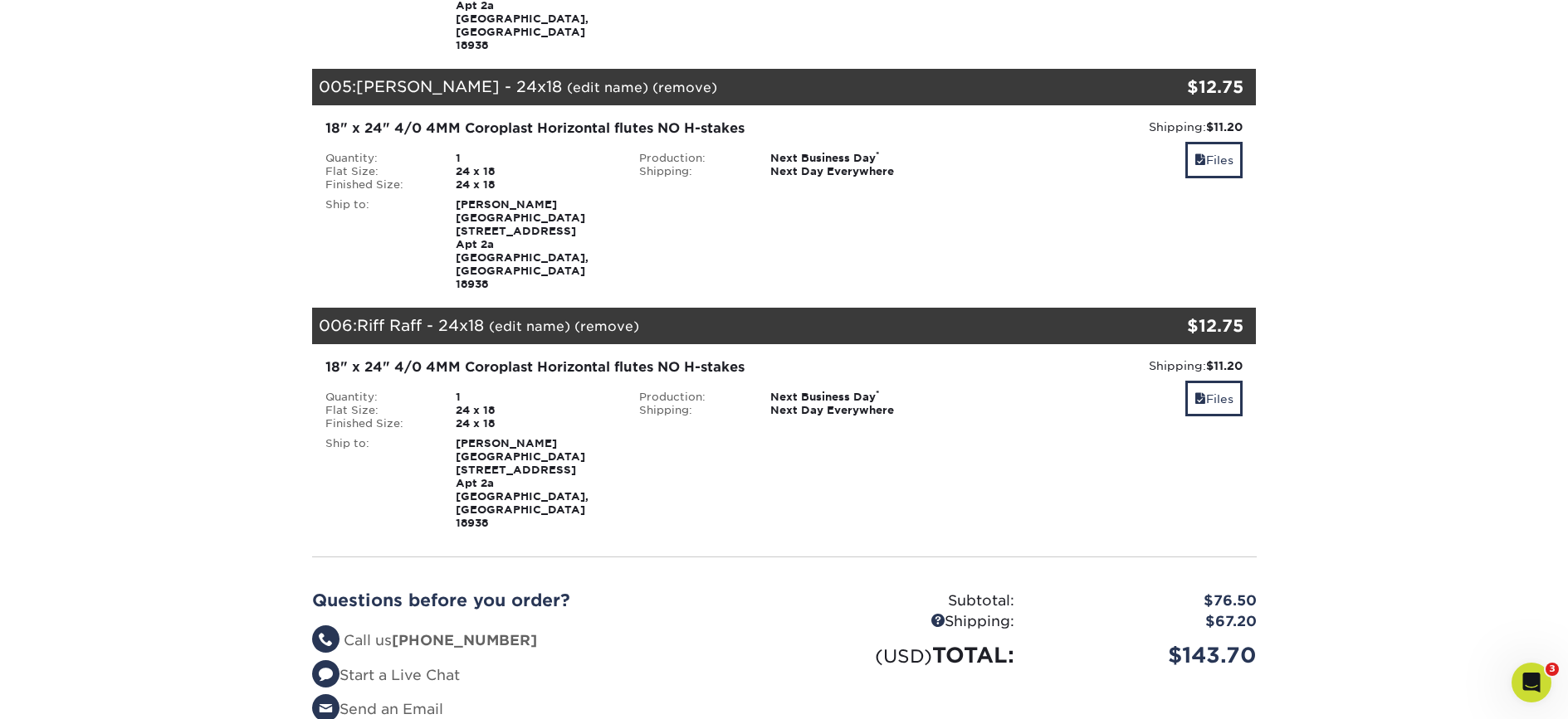
scroll to position [1221, 0]
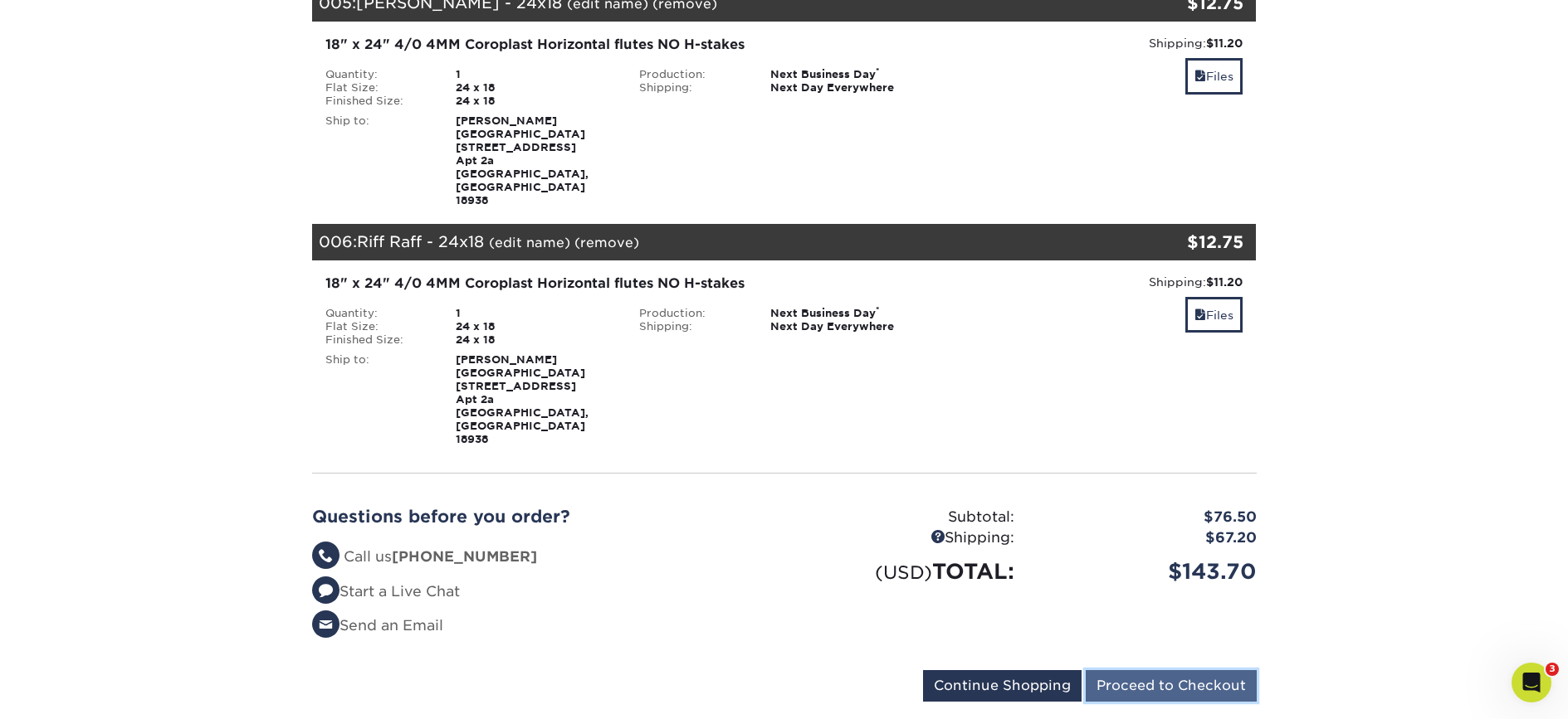
click at [1213, 670] on input "Proceed to Checkout" at bounding box center [1171, 686] width 171 height 32
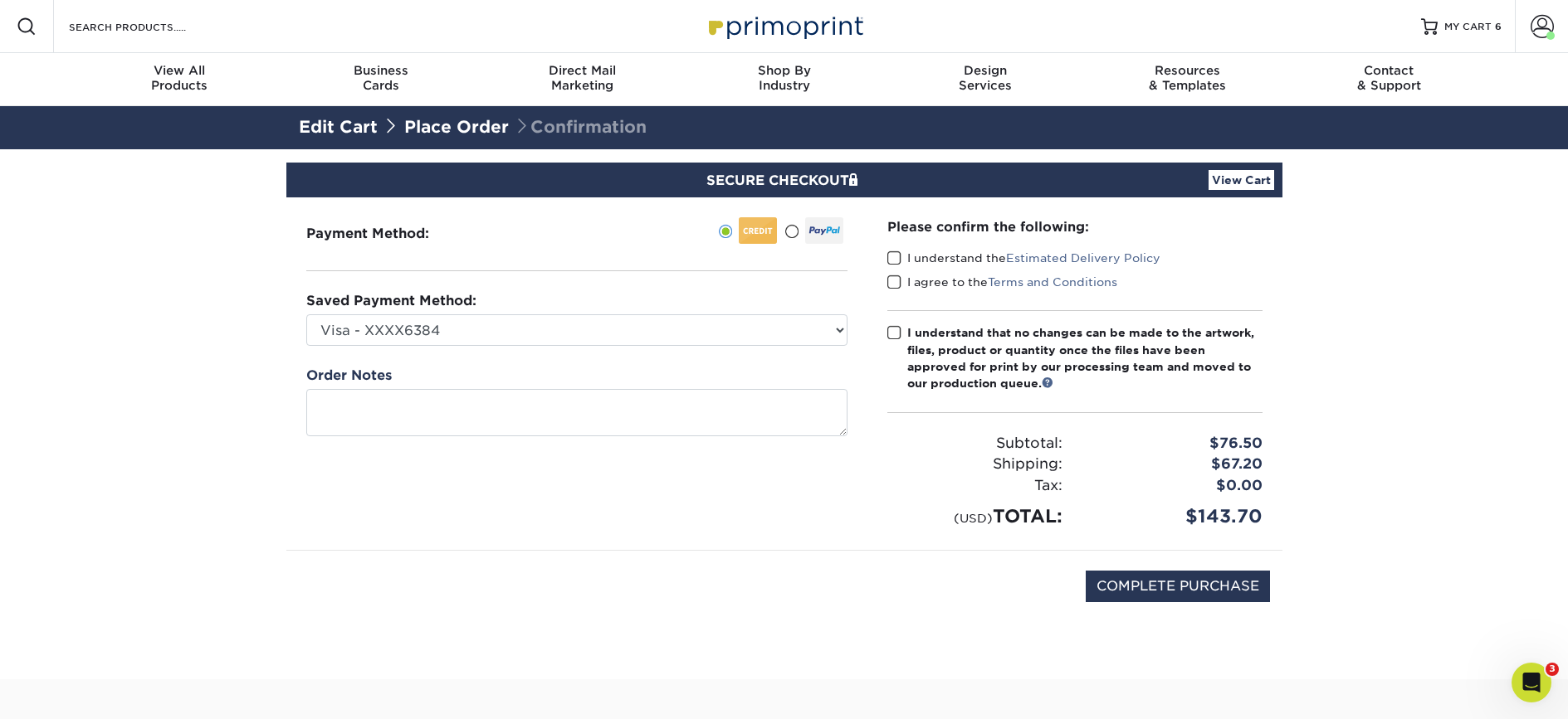
click at [894, 252] on span at bounding box center [895, 258] width 14 height 16
click at [0, 0] on input "I understand the Estimated Delivery Policy" at bounding box center [0, 0] width 0 height 0
click at [897, 285] on span at bounding box center [895, 282] width 14 height 16
click at [0, 0] on input "I agree to the Terms and Conditions" at bounding box center [0, 0] width 0 height 0
click at [891, 335] on span at bounding box center [895, 333] width 14 height 16
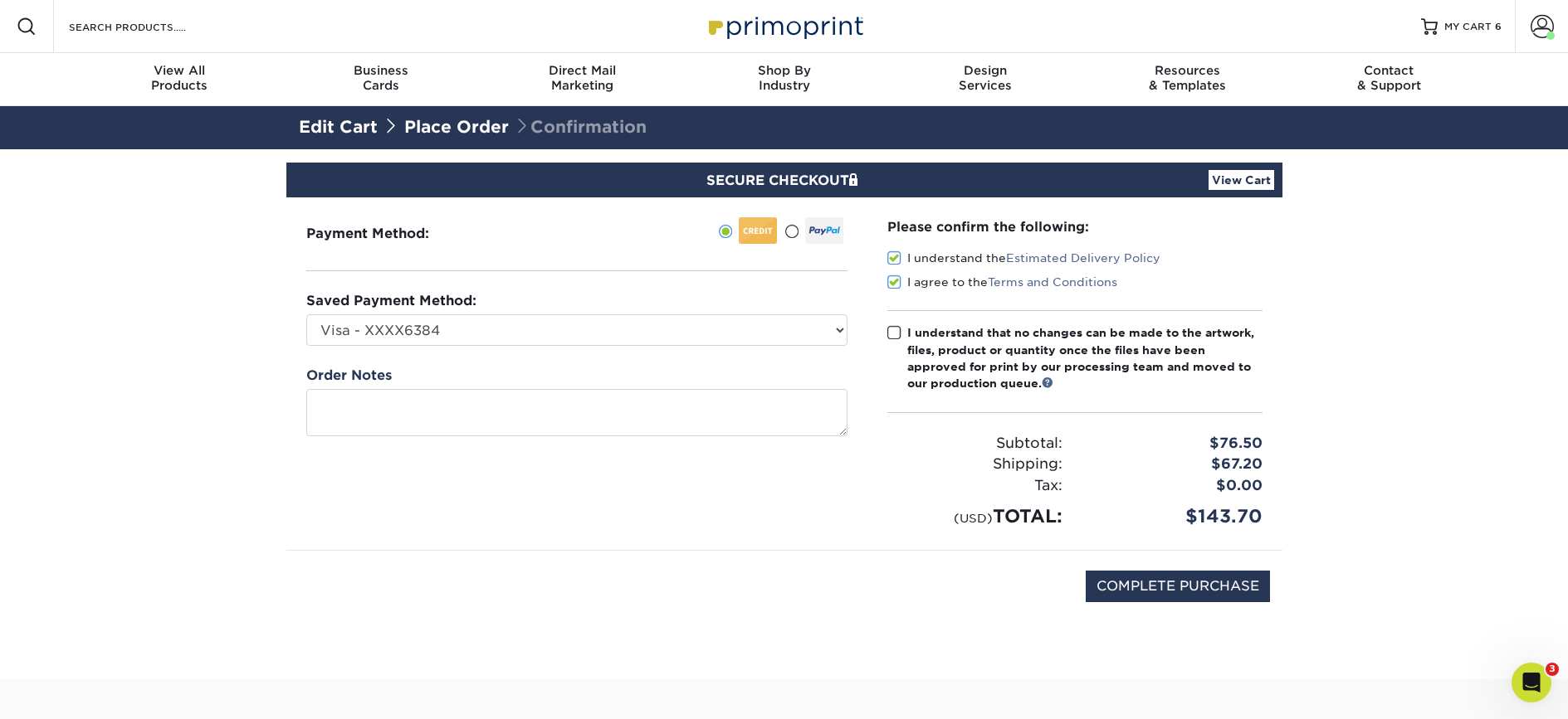
click at [0, 0] on input "I understand that no changes can be made to the artwork, files, product or quan…" at bounding box center [0, 0] width 0 height 0
click at [1238, 187] on link "View Cart" at bounding box center [1241, 180] width 65 height 20
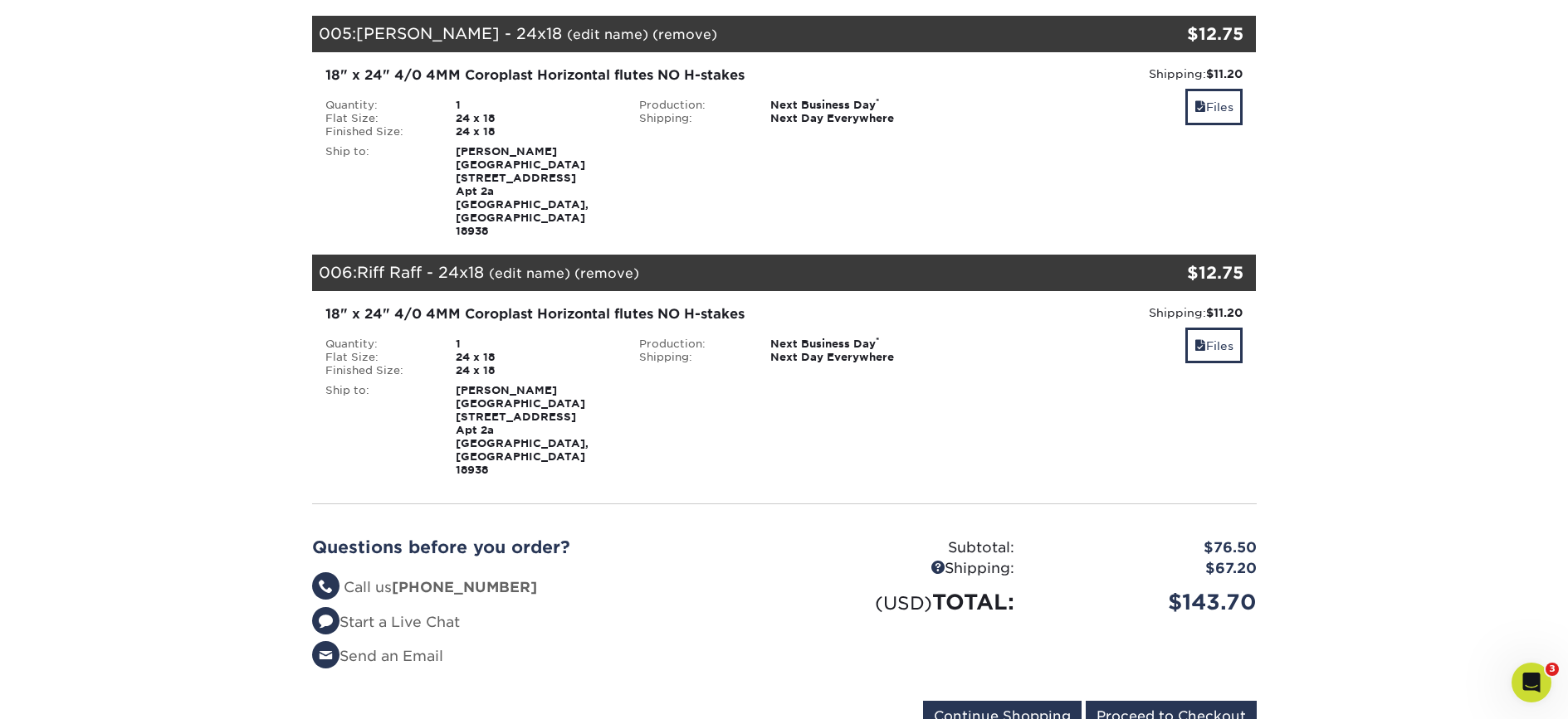
scroll to position [1189, 0]
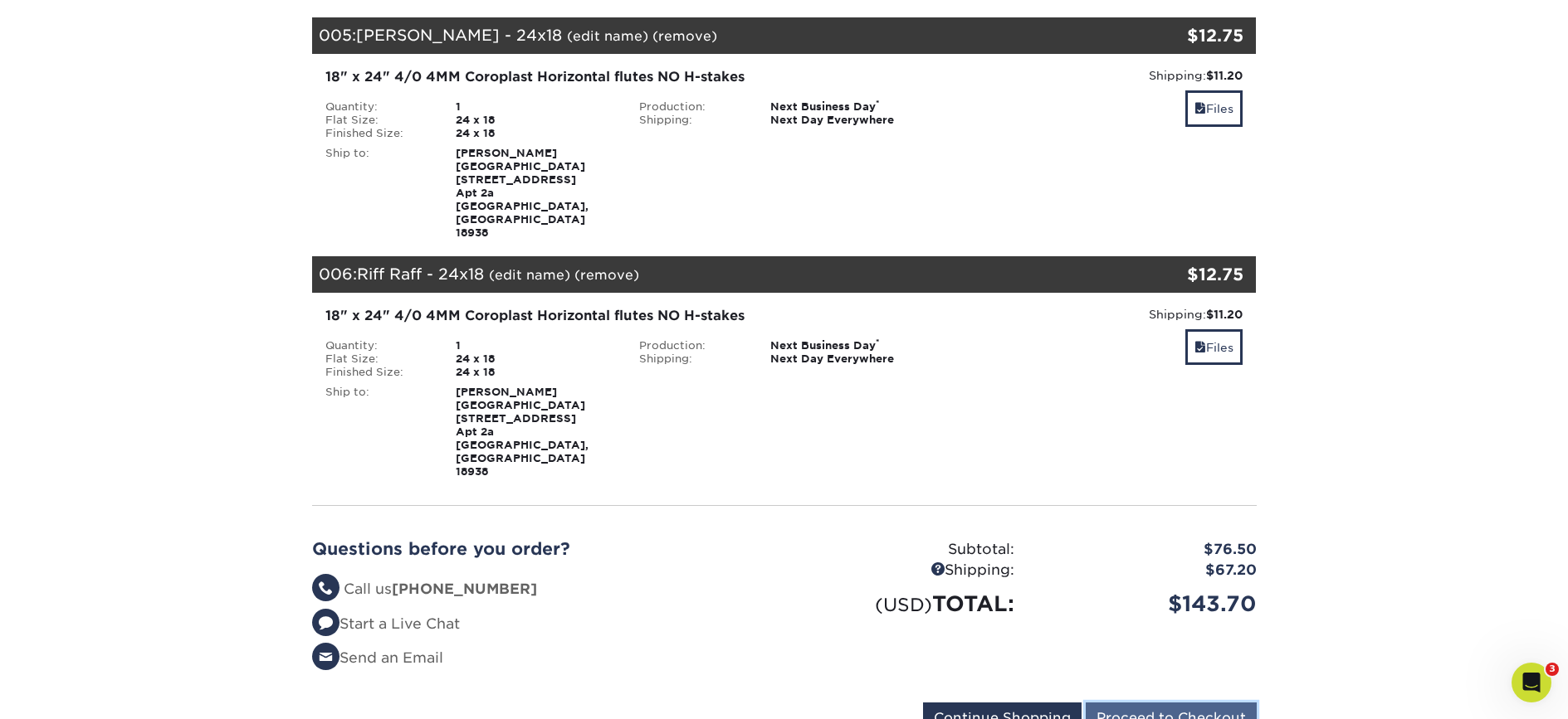
click at [1157, 703] on input "Proceed to Checkout" at bounding box center [1171, 719] width 171 height 32
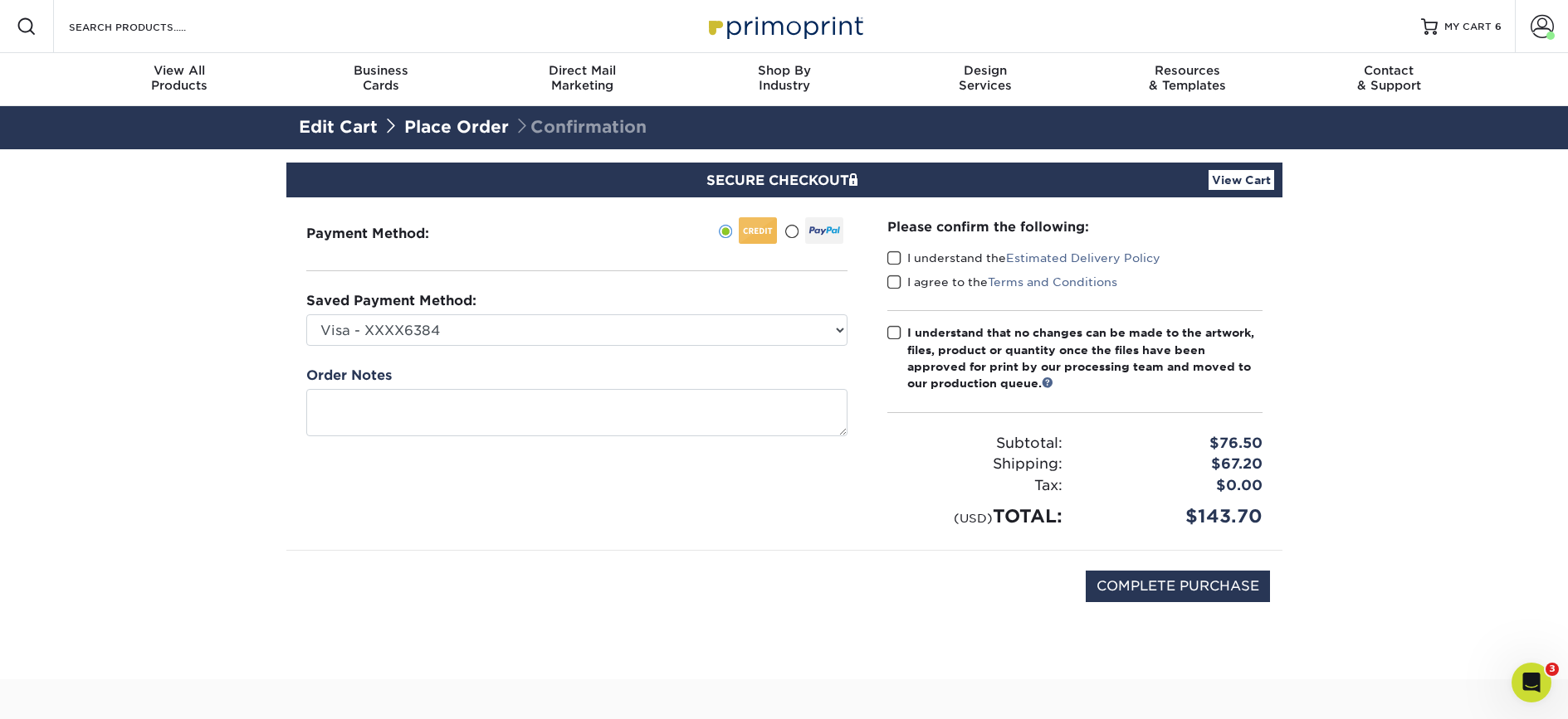
click at [897, 252] on span at bounding box center [895, 258] width 14 height 16
click at [0, 0] on input "I understand the Estimated Delivery Policy" at bounding box center [0, 0] width 0 height 0
click at [896, 279] on span at bounding box center [895, 282] width 14 height 16
click at [0, 0] on input "I agree to the Terms and Conditions" at bounding box center [0, 0] width 0 height 0
click at [899, 341] on label "I understand that no changes can be made to the artwork, files, product or quan…" at bounding box center [1075, 358] width 375 height 68
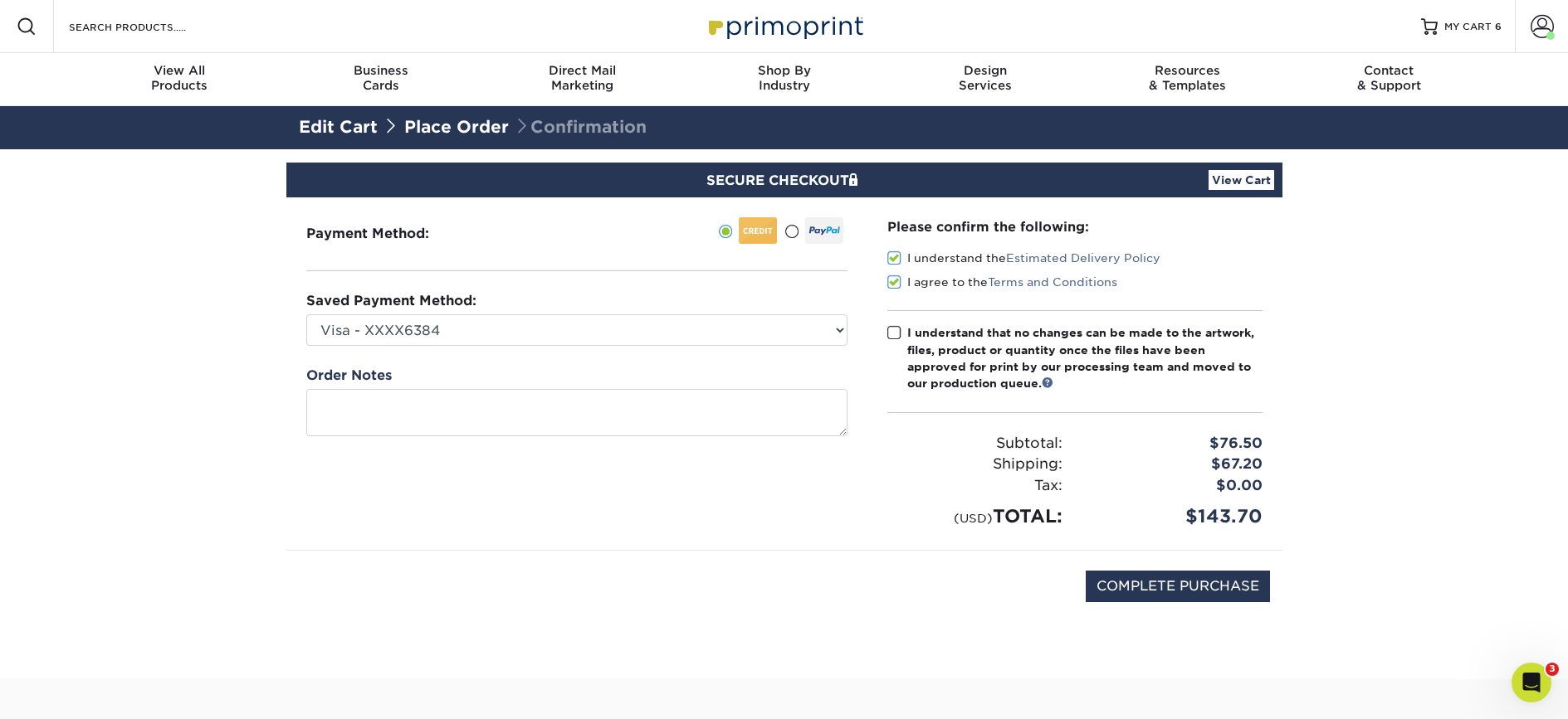
click at [0, 0] on input "I understand that no changes can be made to the artwork, files, product or quan…" at bounding box center [0, 0] width 0 height 0
click at [894, 334] on span at bounding box center [895, 333] width 14 height 16
click at [0, 0] on input "I understand that no changes can be made to the artwork, files, product or quan…" at bounding box center [0, 0] width 0 height 0
click at [894, 333] on span at bounding box center [895, 333] width 14 height 16
click at [0, 0] on input "I understand that no changes can be made to the artwork, files, product or quan…" at bounding box center [0, 0] width 0 height 0
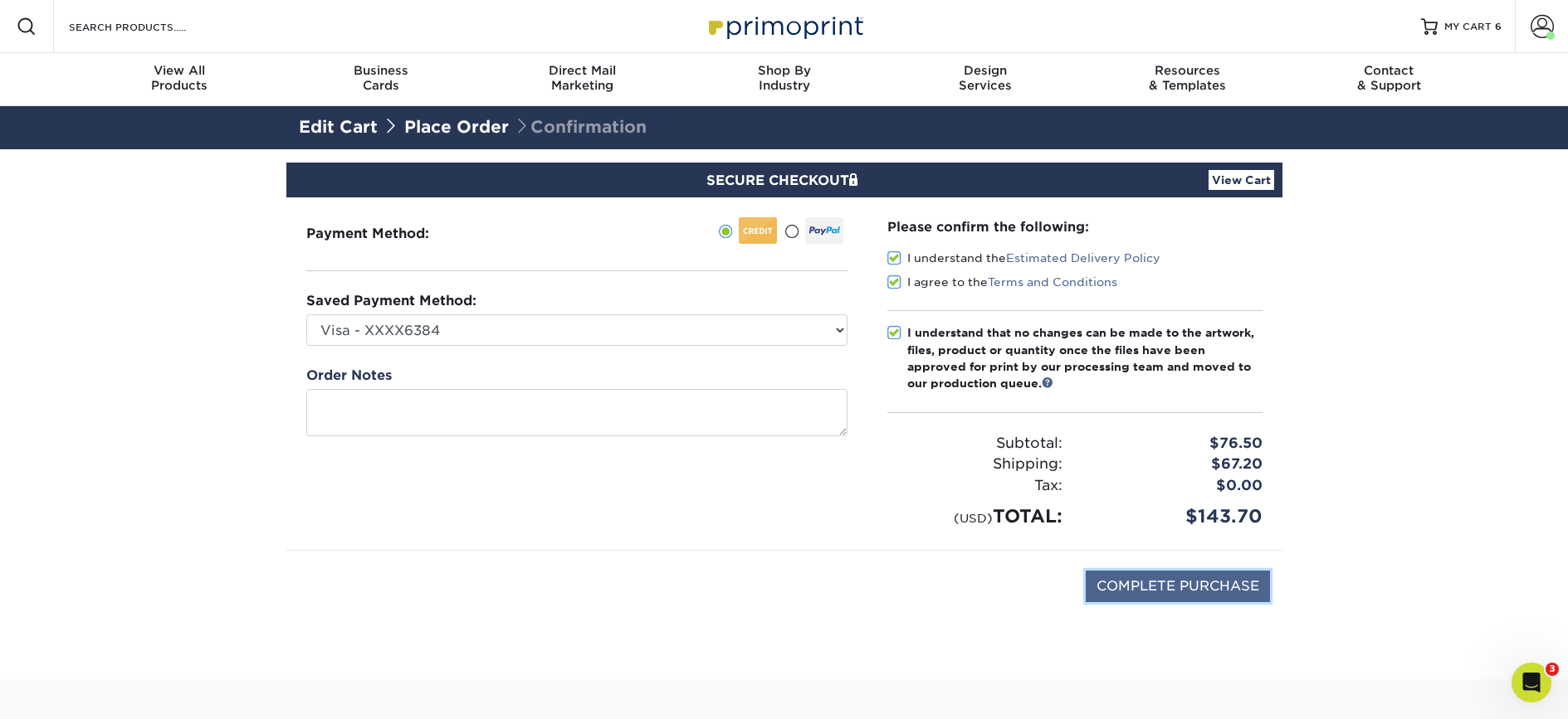
click at [1218, 586] on input "COMPLETE PURCHASE" at bounding box center [1178, 586] width 184 height 32
type input "PROCESSING, PLEASE WAIT..."
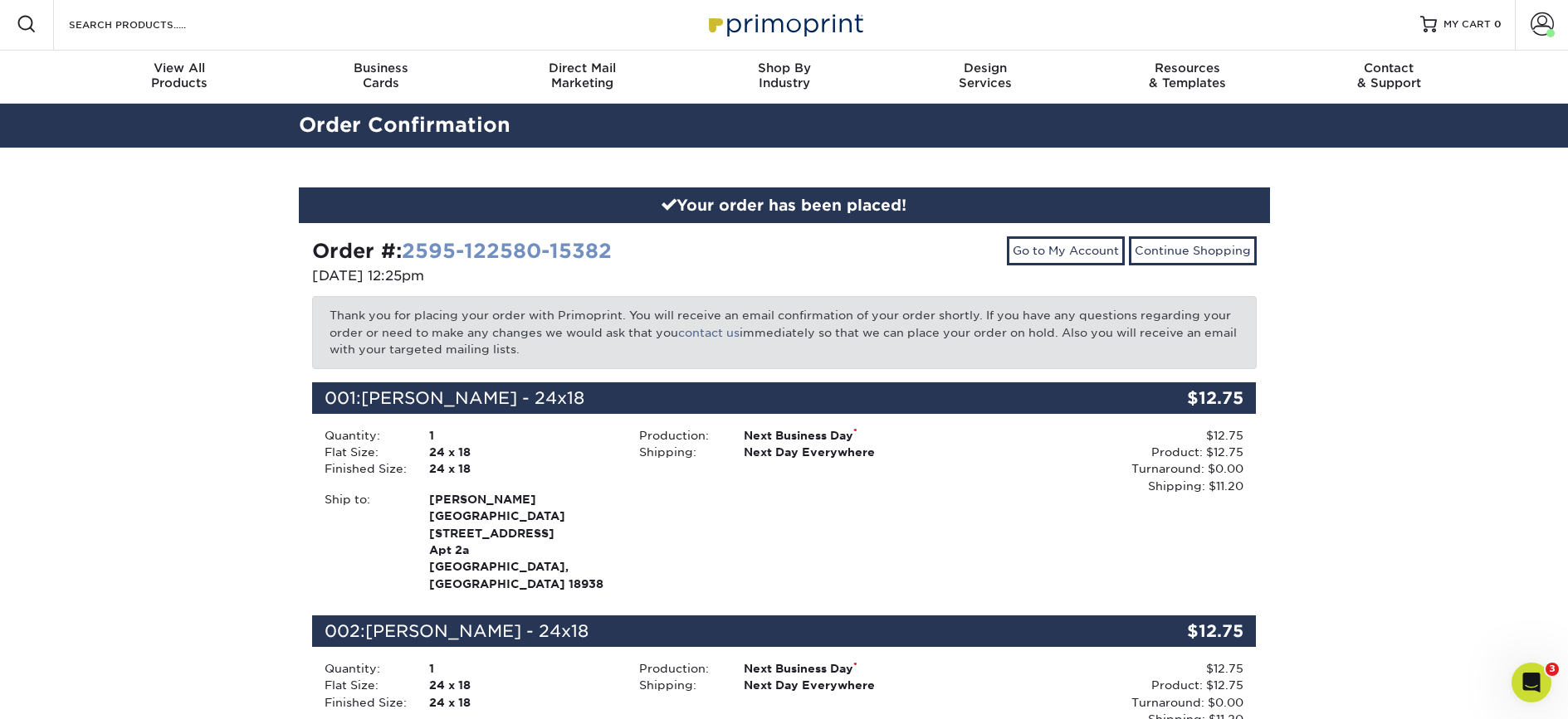
scroll to position [4, 0]
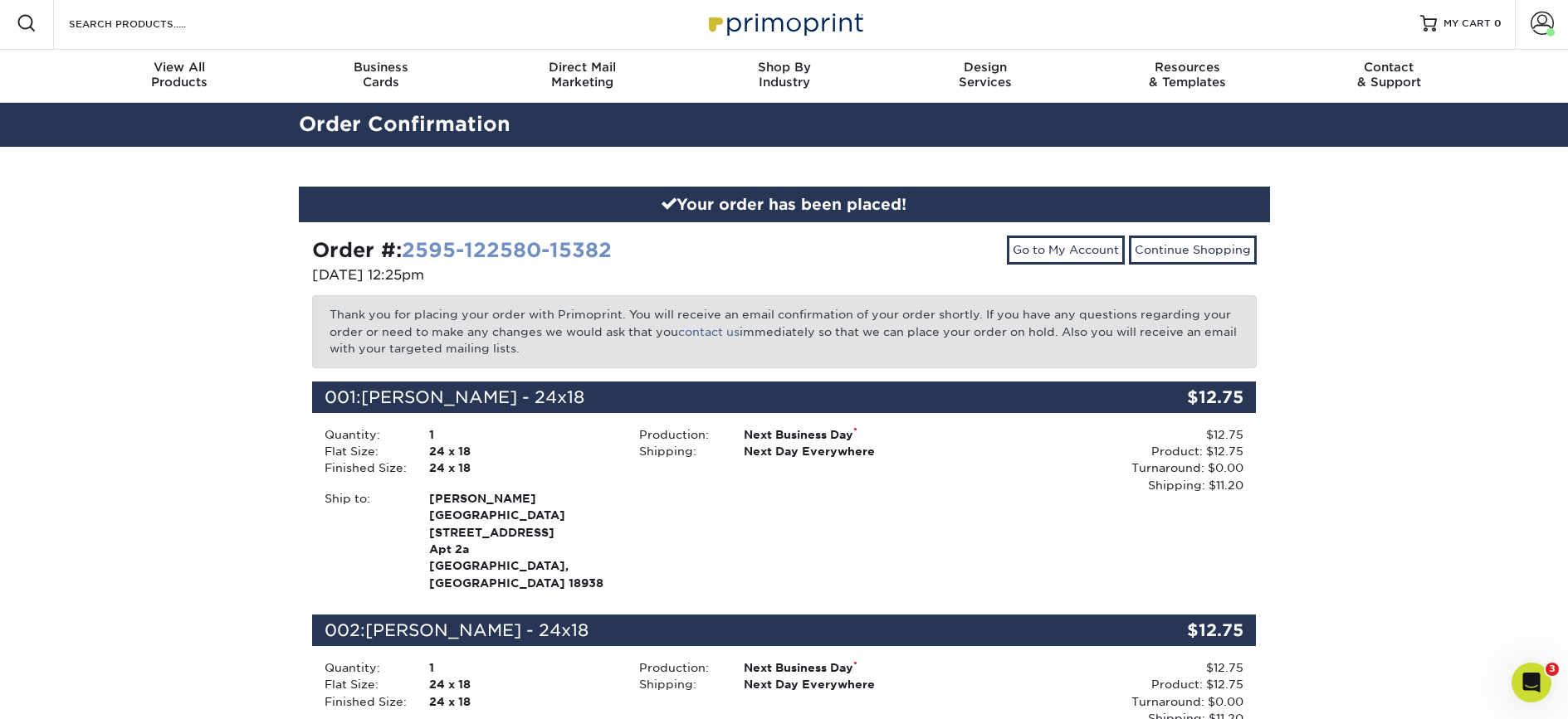
click at [556, 248] on link "2595-122580-15382" at bounding box center [506, 249] width 210 height 24
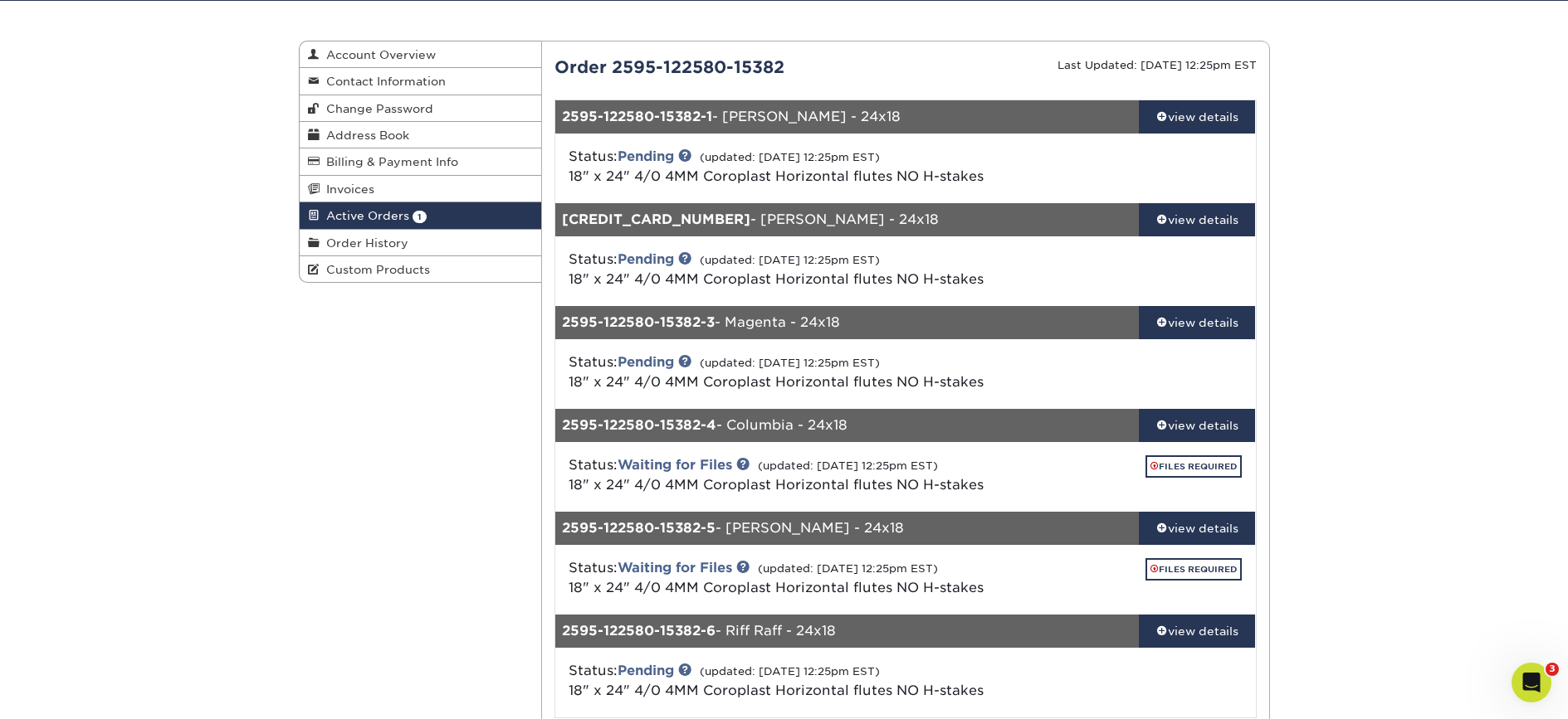
scroll to position [153, 0]
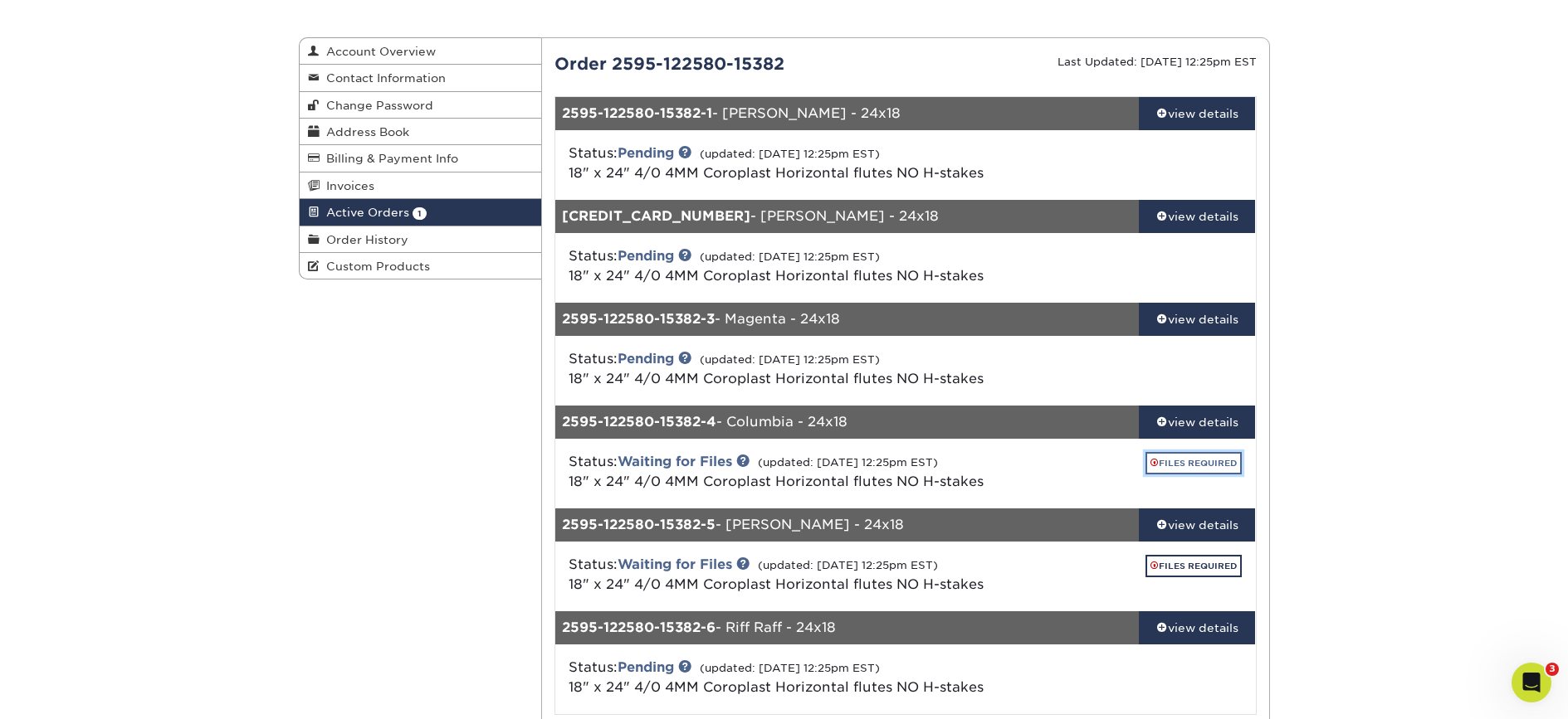
click at [1181, 460] on link "FILES REQUIRED" at bounding box center [1193, 463] width 96 height 22
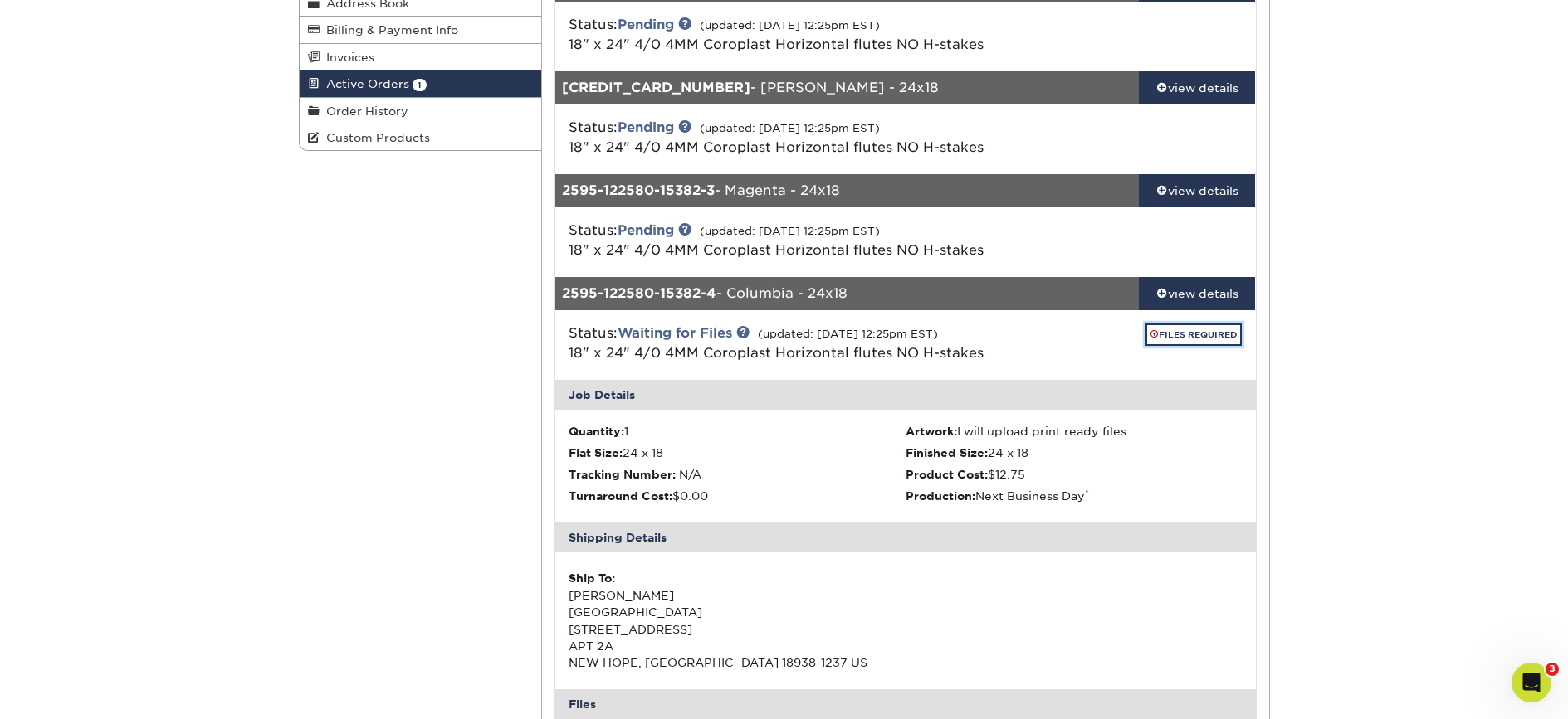
scroll to position [308, 0]
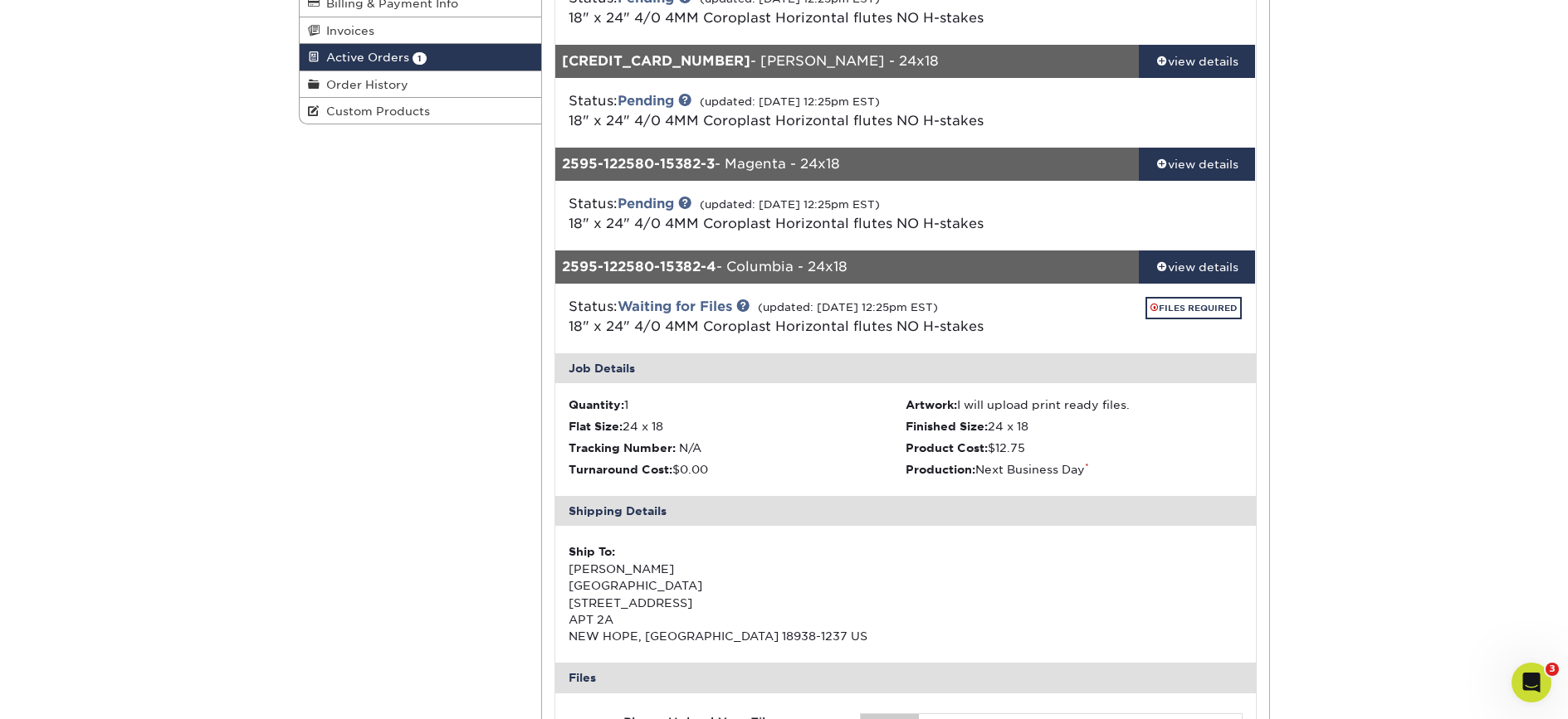
click at [738, 305] on div "Status: Waiting for Files (updated: 09/05/2025 12:25pm EST) 18" x 24" 4/0 4MM C…" at bounding box center [788, 317] width 465 height 40
click at [665, 309] on link "Waiting for Files" at bounding box center [674, 307] width 114 height 16
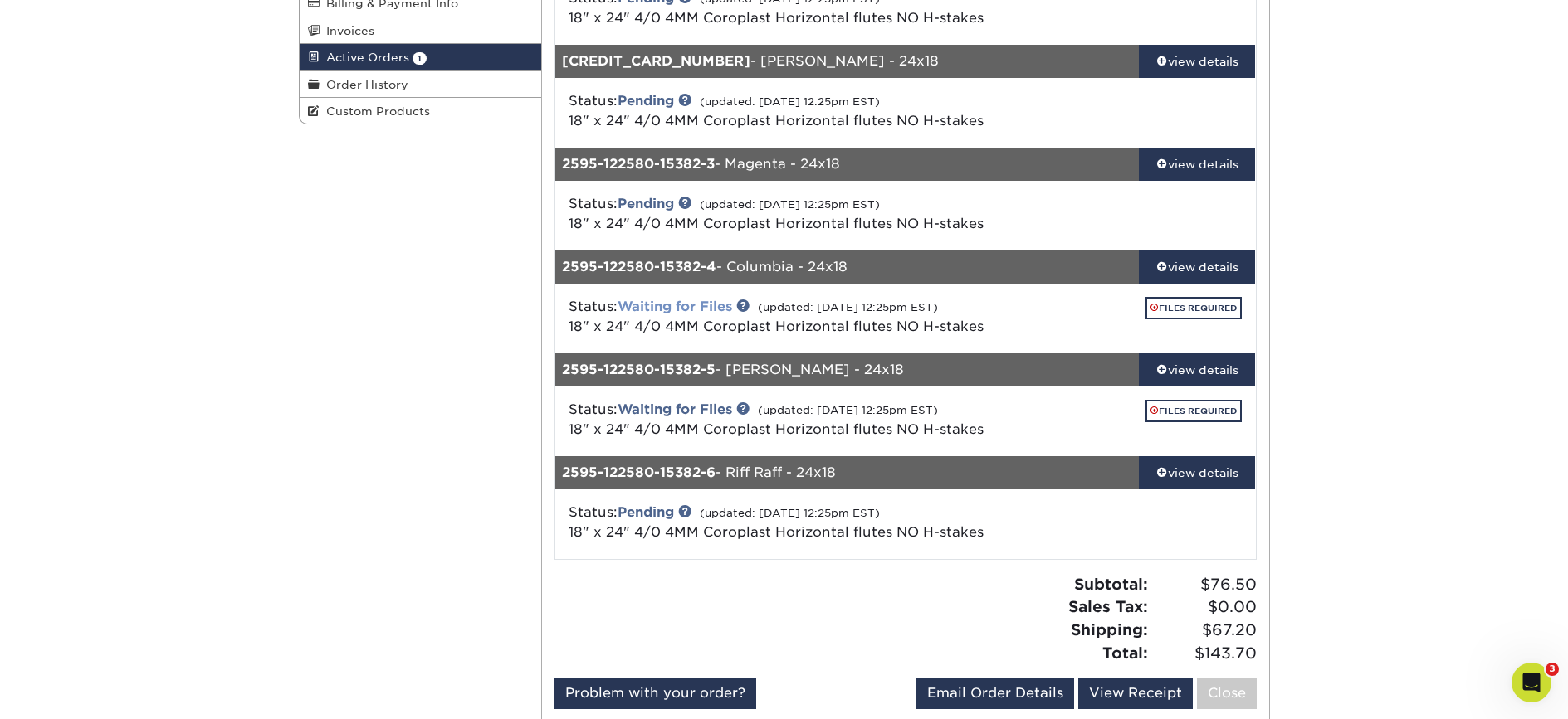
click at [676, 308] on link "Waiting for Files" at bounding box center [674, 307] width 114 height 16
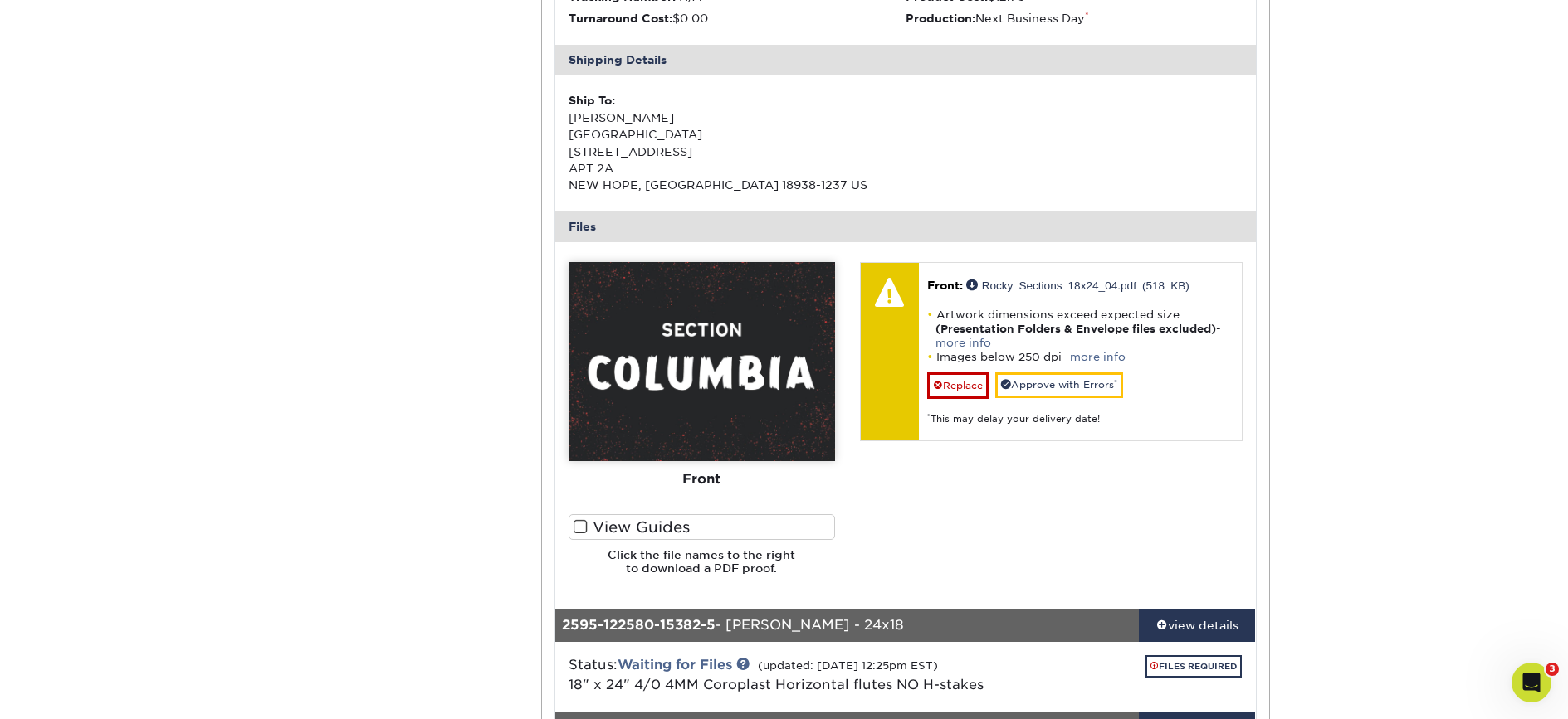
scroll to position [757, 0]
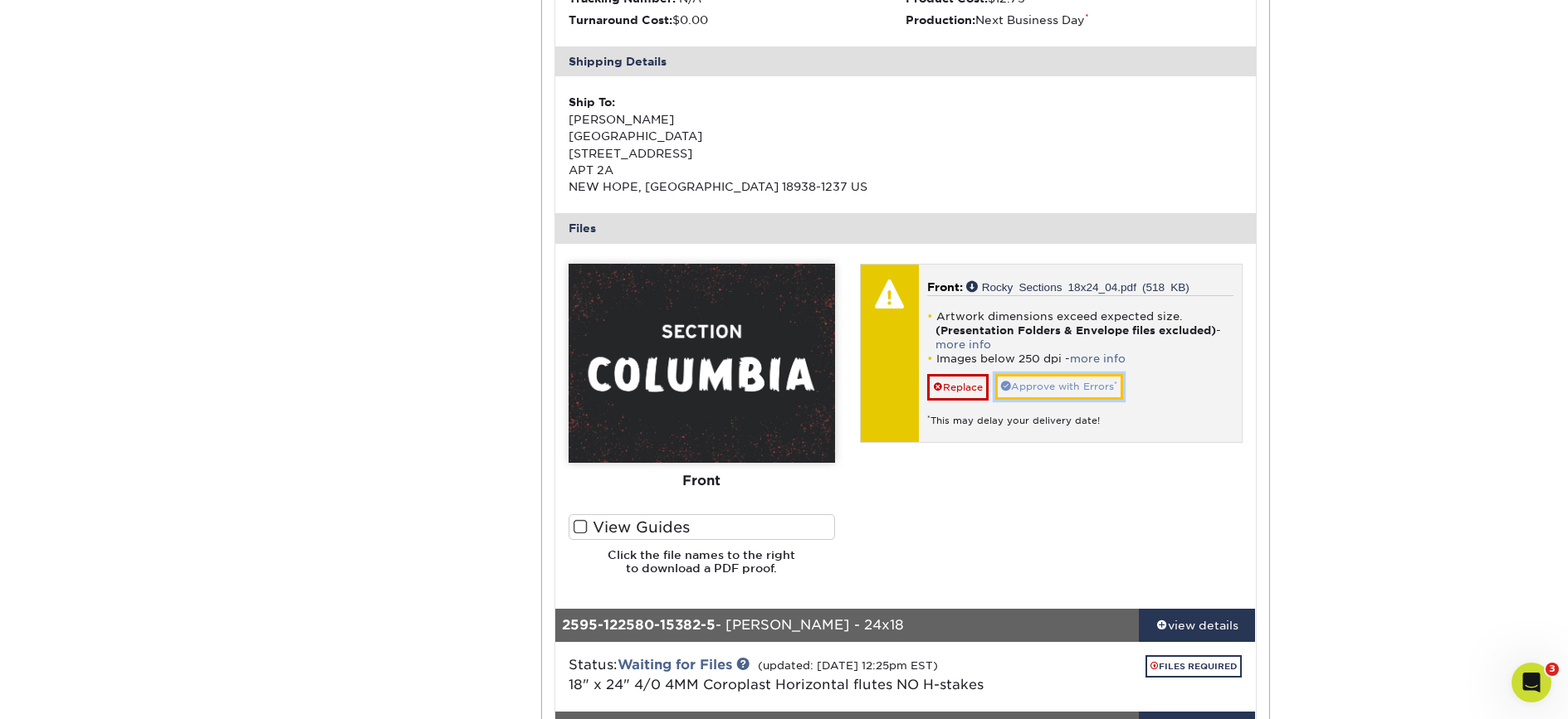
click at [1098, 390] on link "Approve with Errors *" at bounding box center [1059, 386] width 127 height 26
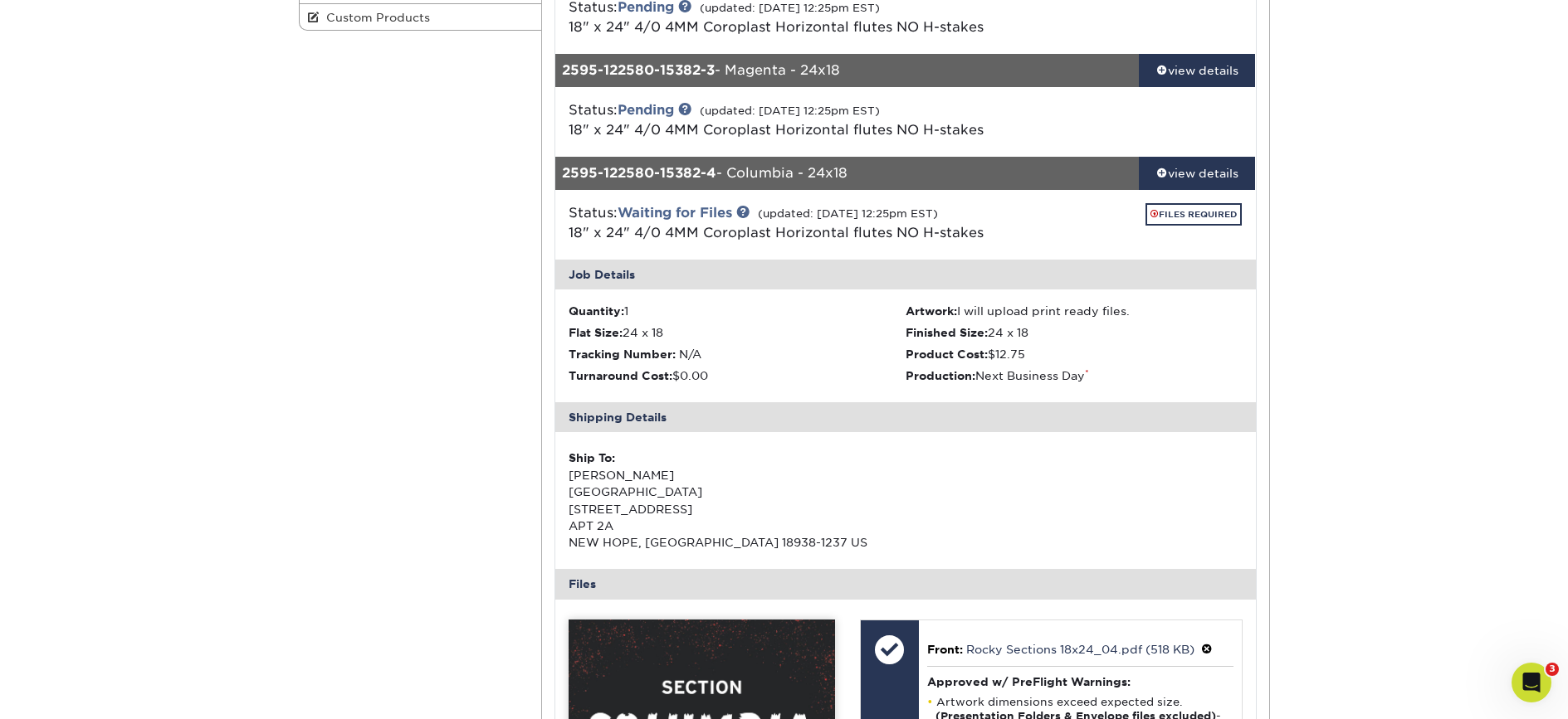
scroll to position [391, 0]
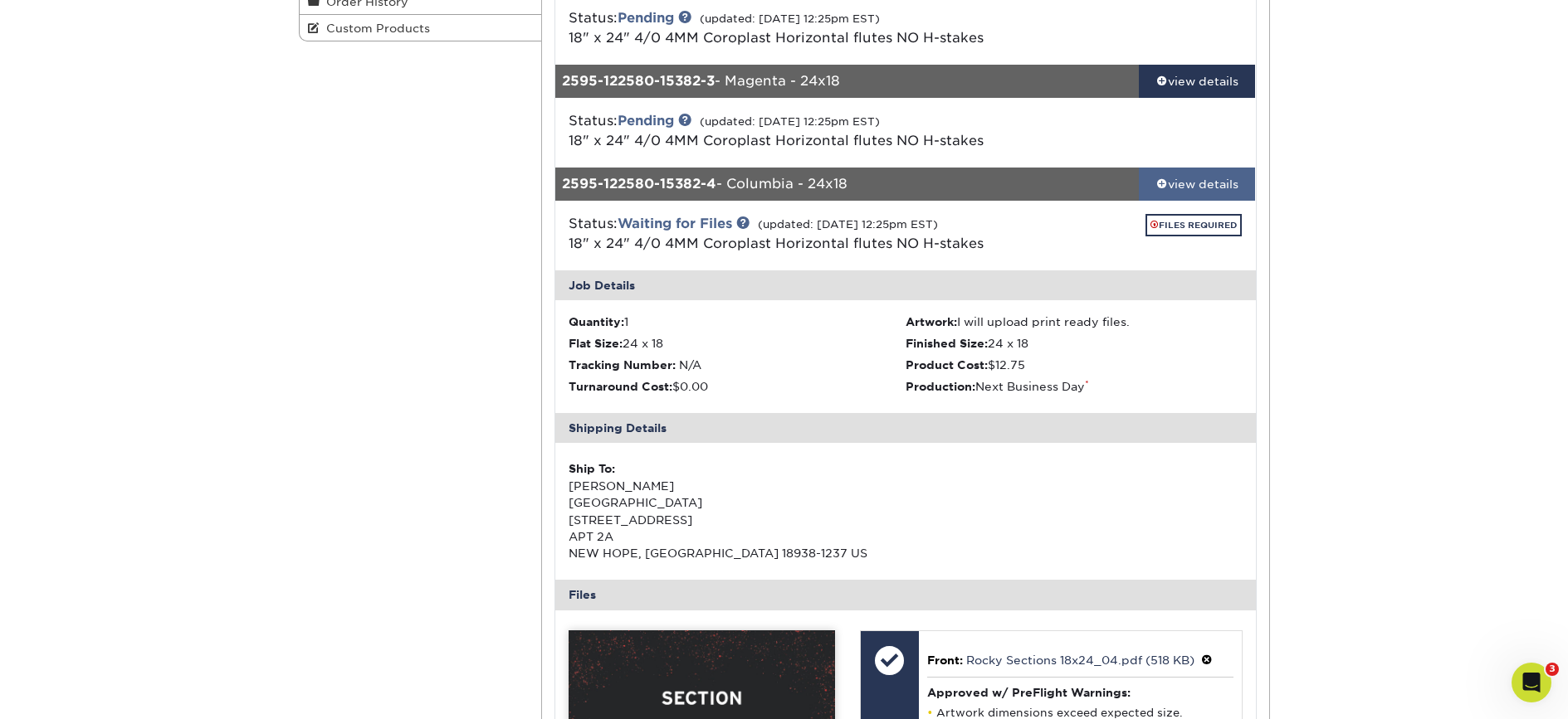
click at [1233, 184] on div "view details" at bounding box center [1197, 184] width 117 height 17
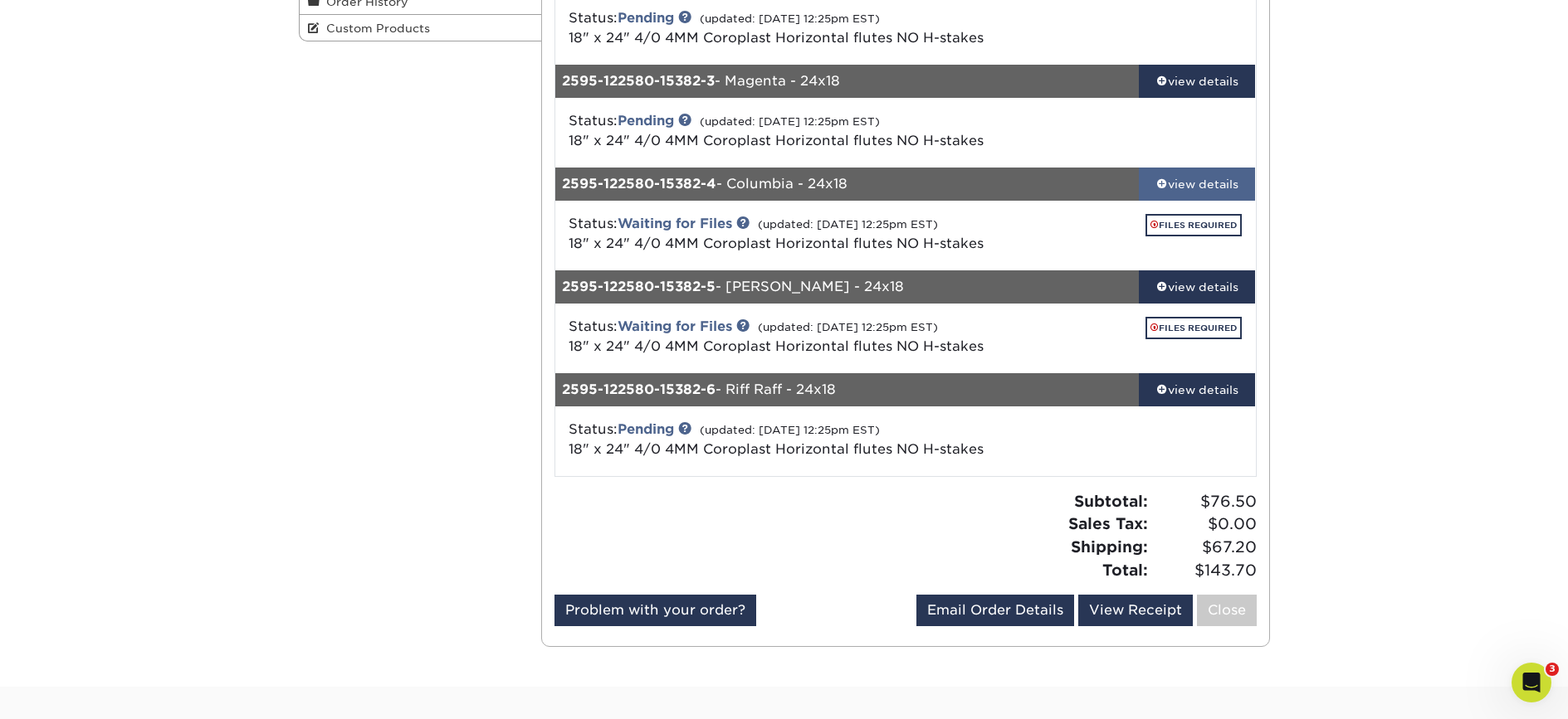
click at [1233, 184] on div "view details" at bounding box center [1197, 184] width 117 height 17
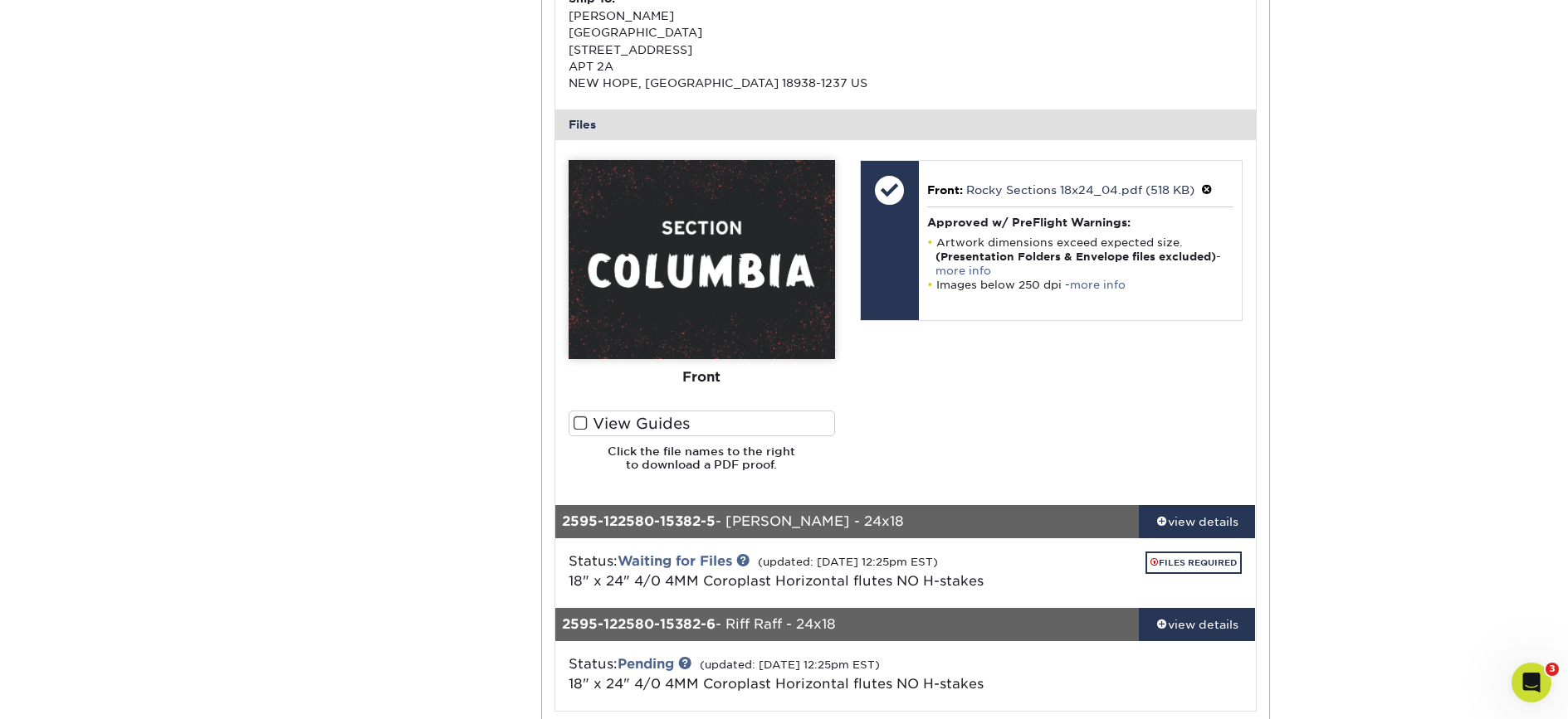
scroll to position [975, 0]
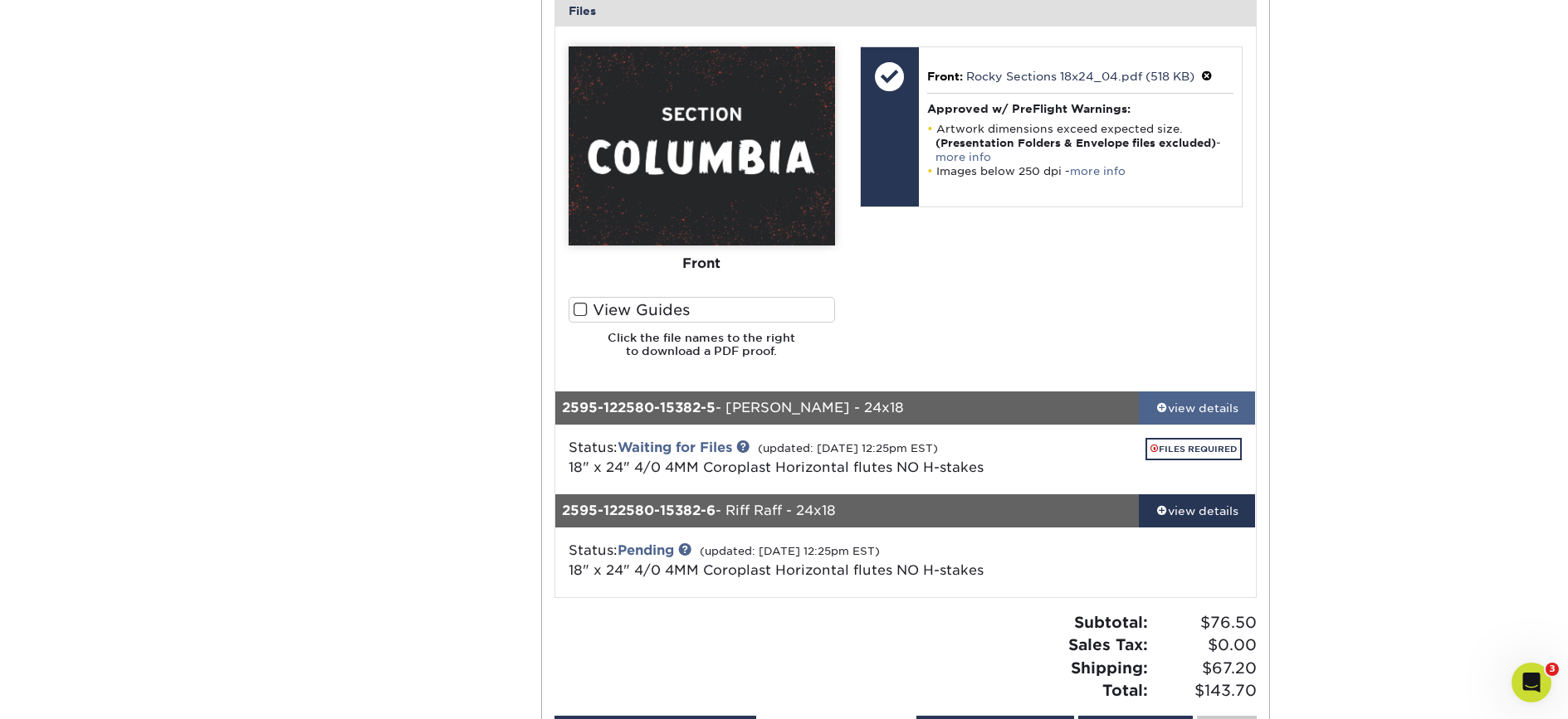
click at [1196, 399] on div "view details" at bounding box center [1197, 407] width 117 height 17
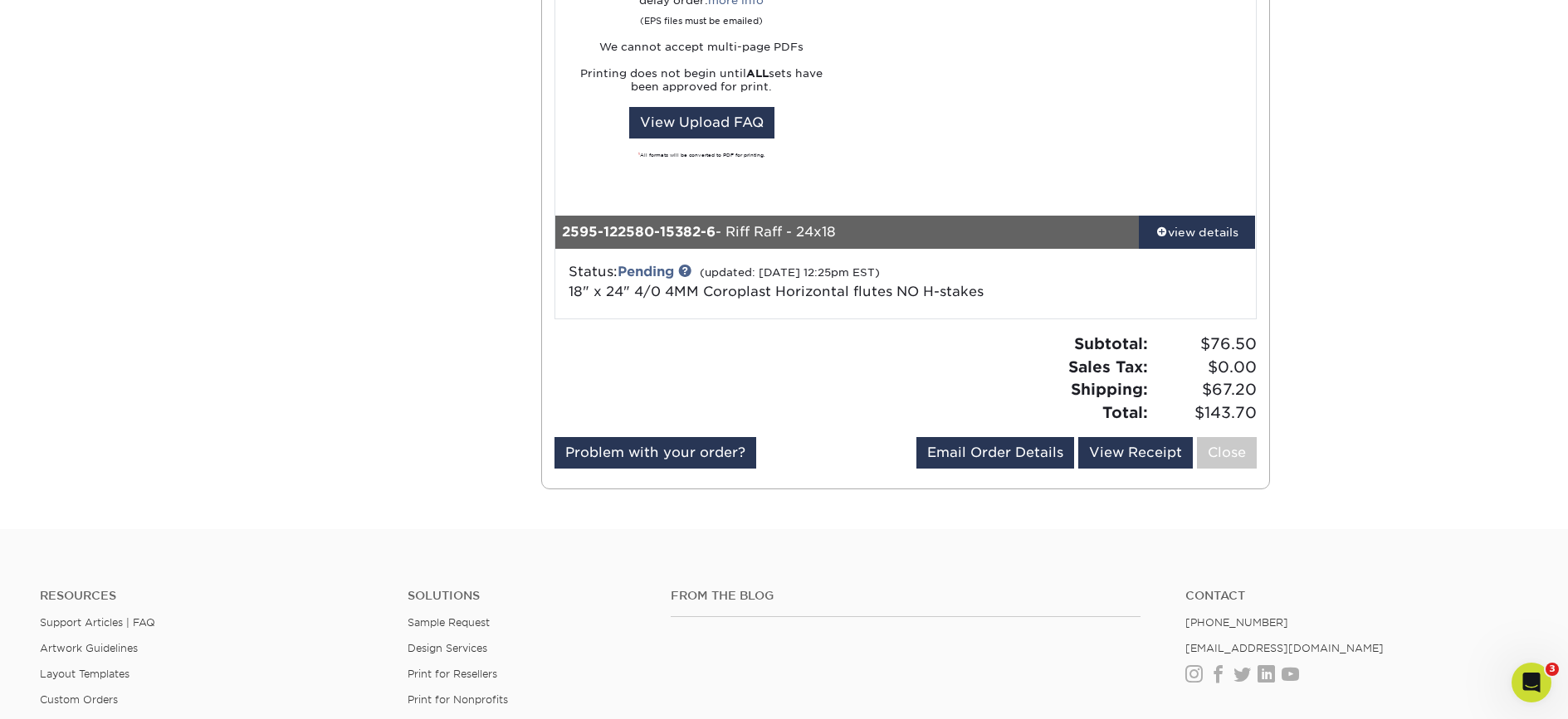
scroll to position [1960, 0]
click at [1198, 239] on link "view details" at bounding box center [1197, 232] width 117 height 34
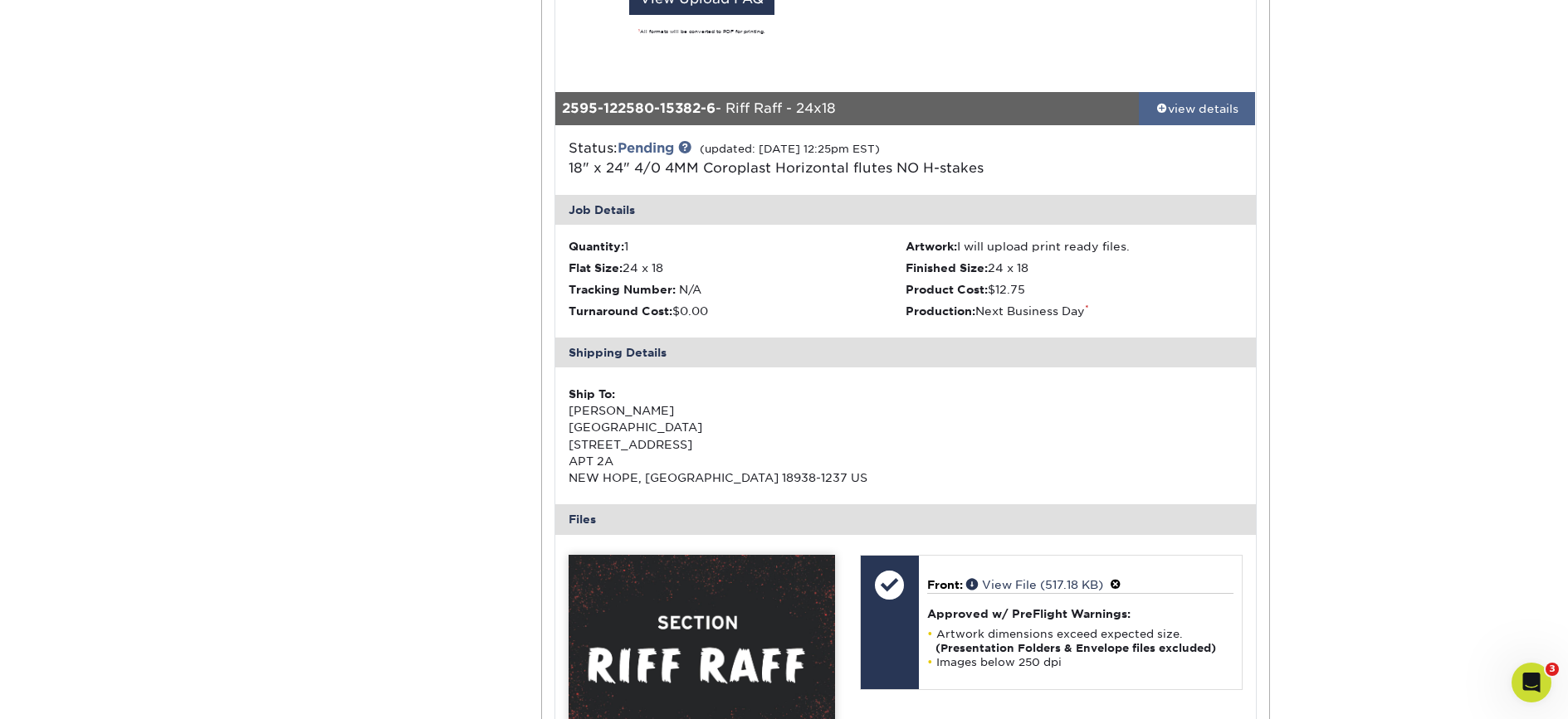
click at [1223, 103] on div "view details" at bounding box center [1197, 109] width 117 height 17
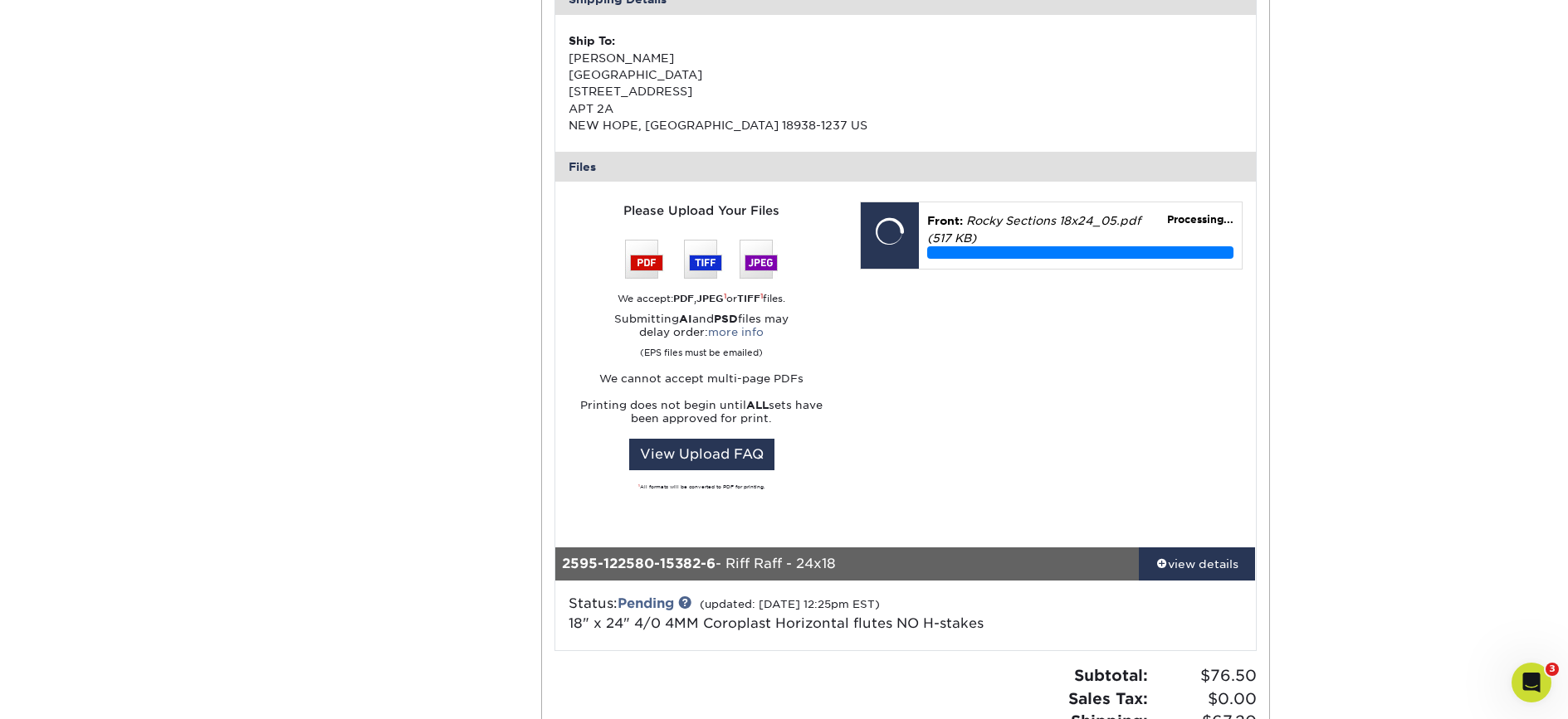
scroll to position [1626, 0]
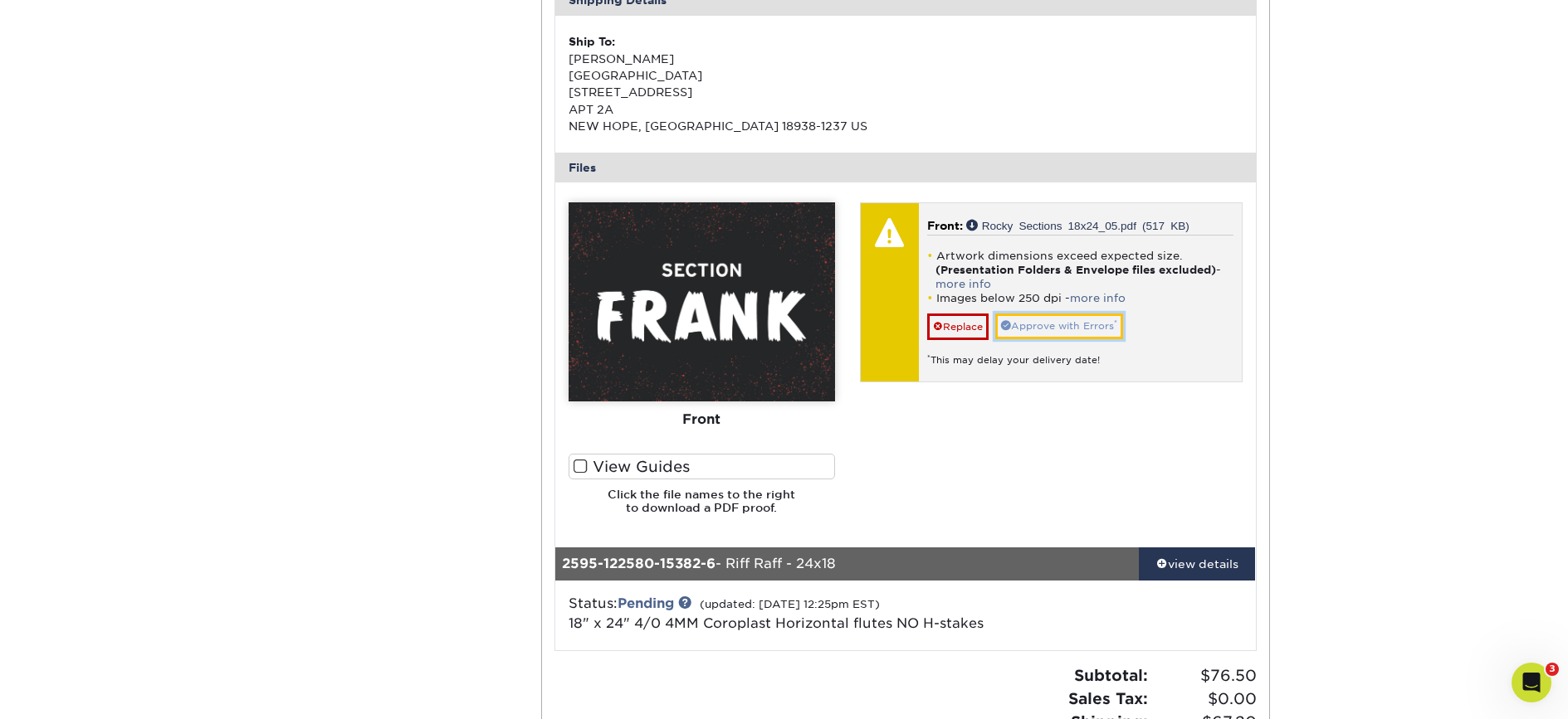
click at [1046, 325] on link "Approve with Errors *" at bounding box center [1059, 326] width 127 height 26
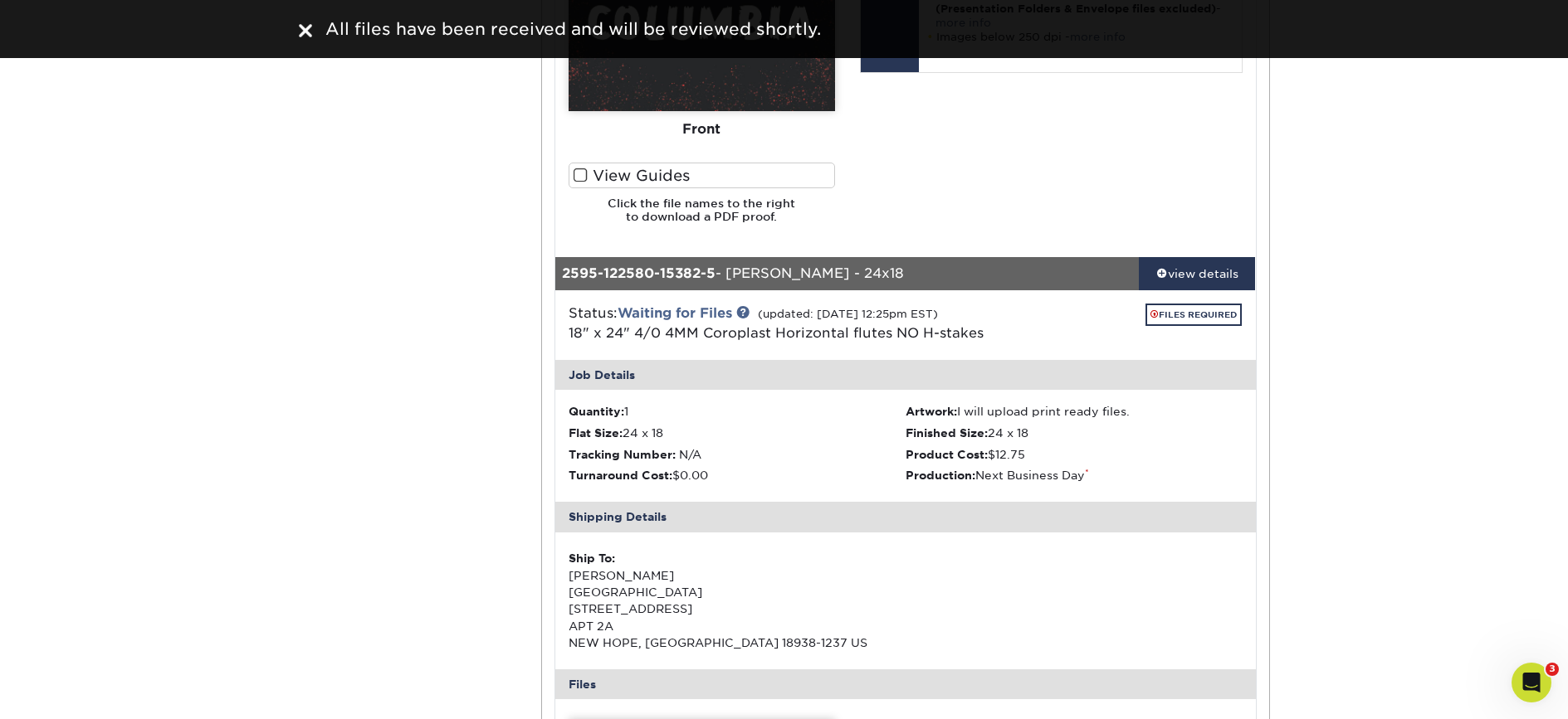
scroll to position [1009, 0]
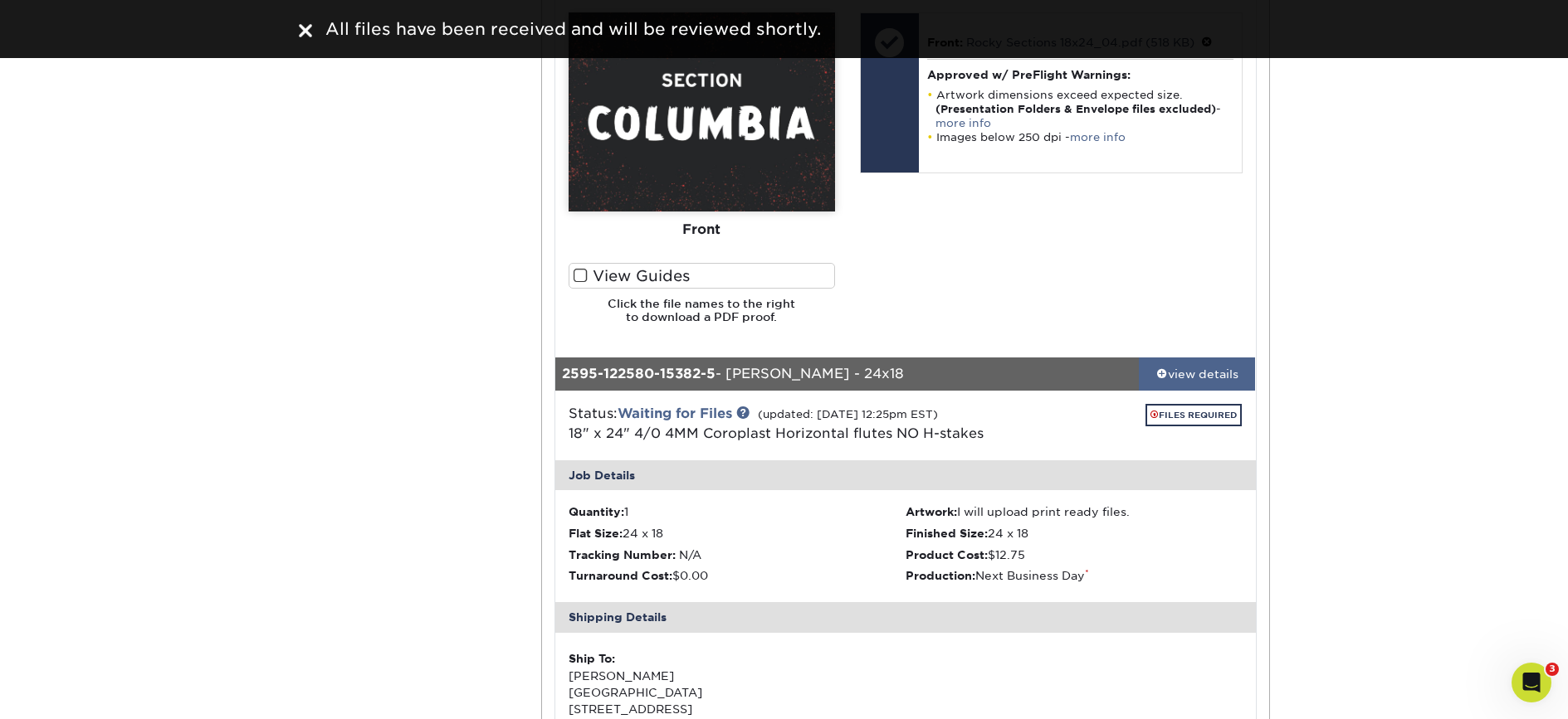
click at [1218, 368] on div "view details" at bounding box center [1197, 373] width 117 height 17
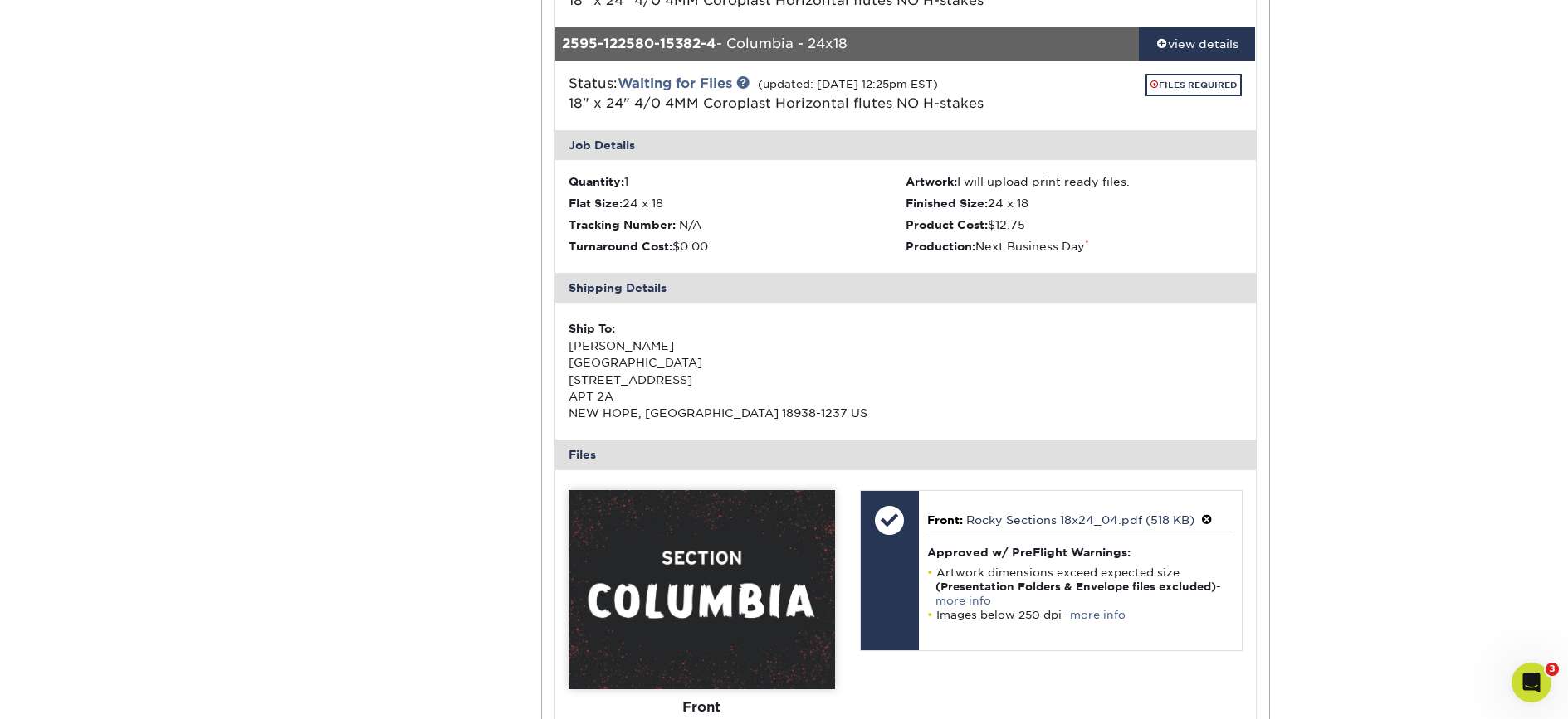
scroll to position [470, 0]
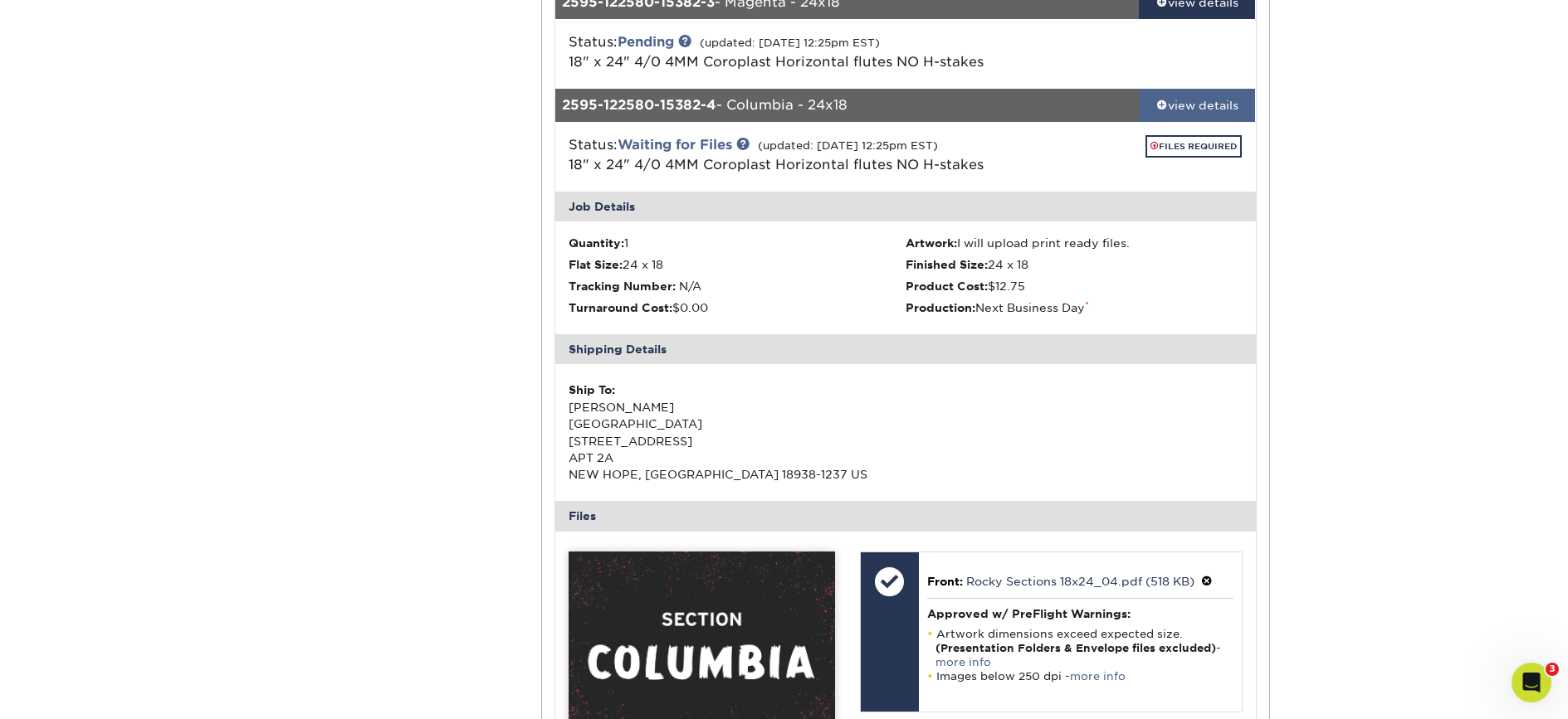
click at [1206, 108] on div "view details" at bounding box center [1197, 105] width 117 height 17
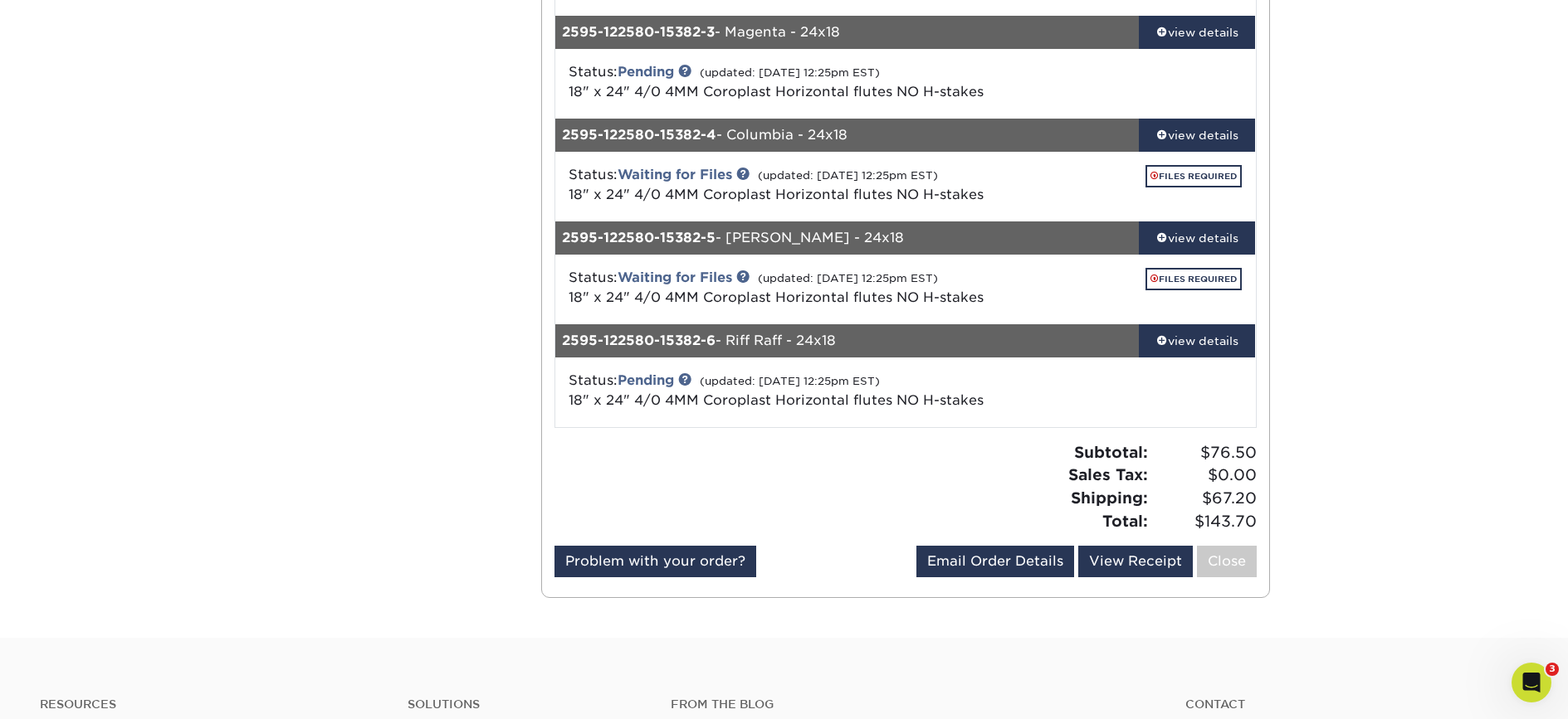
scroll to position [435, 0]
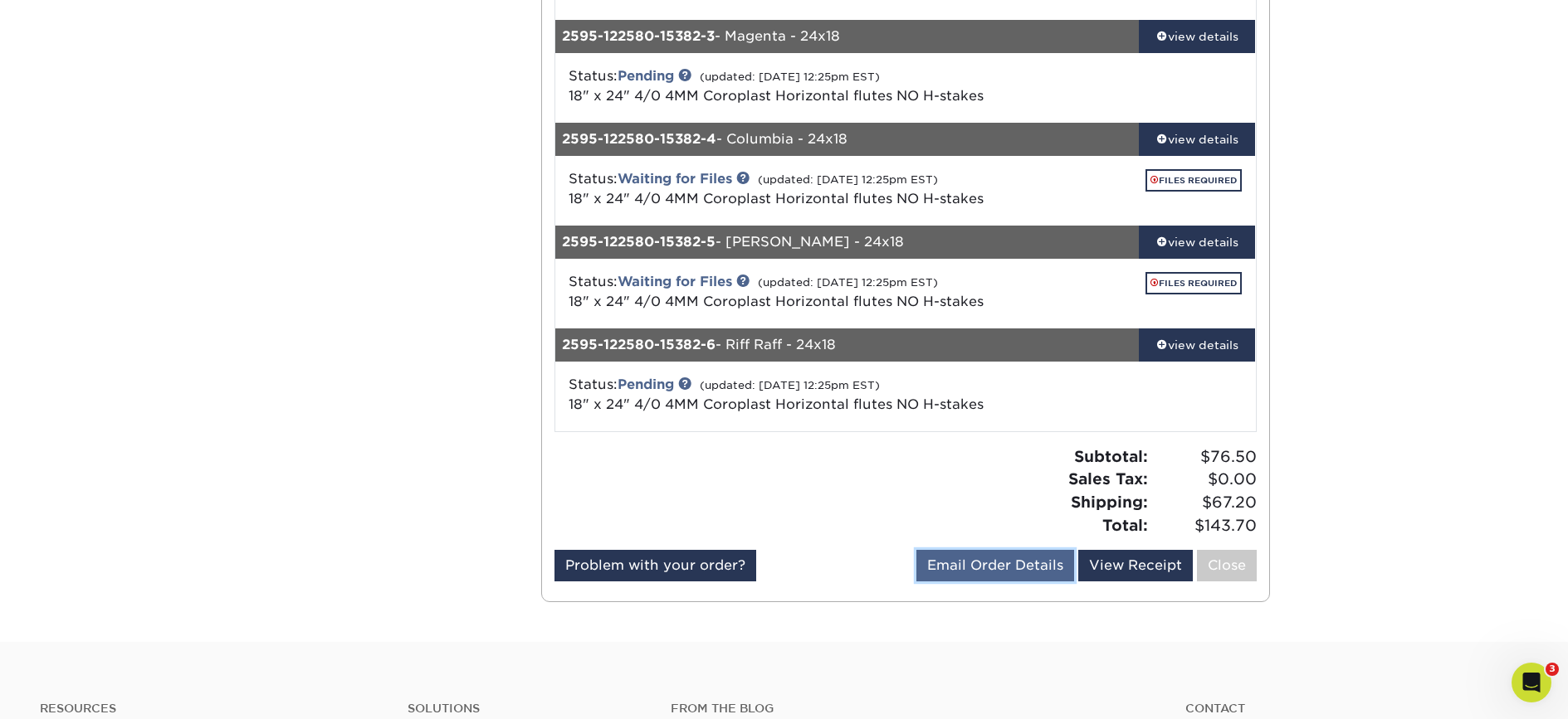
click at [1026, 569] on link "Email Order Details" at bounding box center [995, 566] width 158 height 32
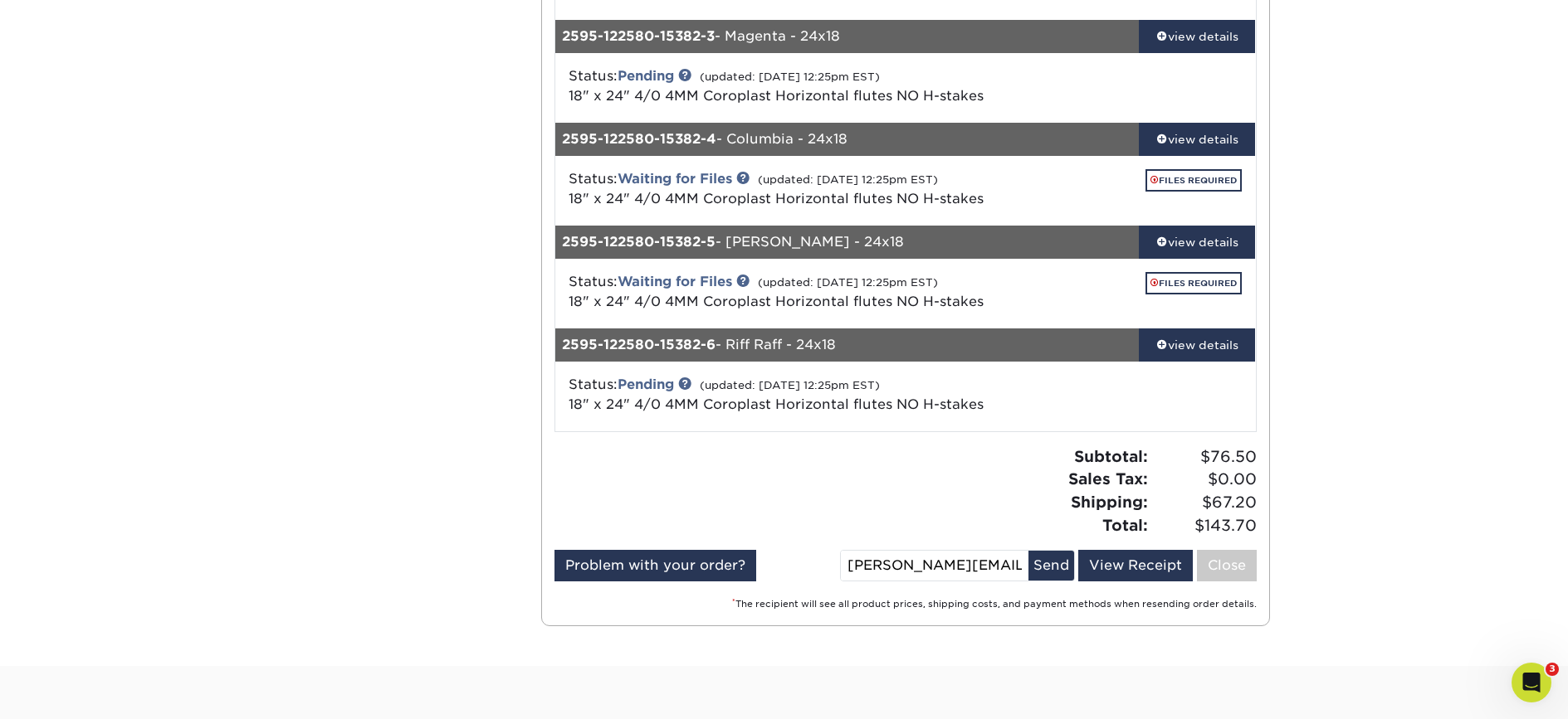
click at [959, 484] on div "Subtotal: $76.50 Sales Tax: $0.00 Shipping: $67.20 Total: $143.70" at bounding box center [1087, 491] width 364 height 91
click at [1111, 571] on link "View Receipt" at bounding box center [1135, 566] width 114 height 32
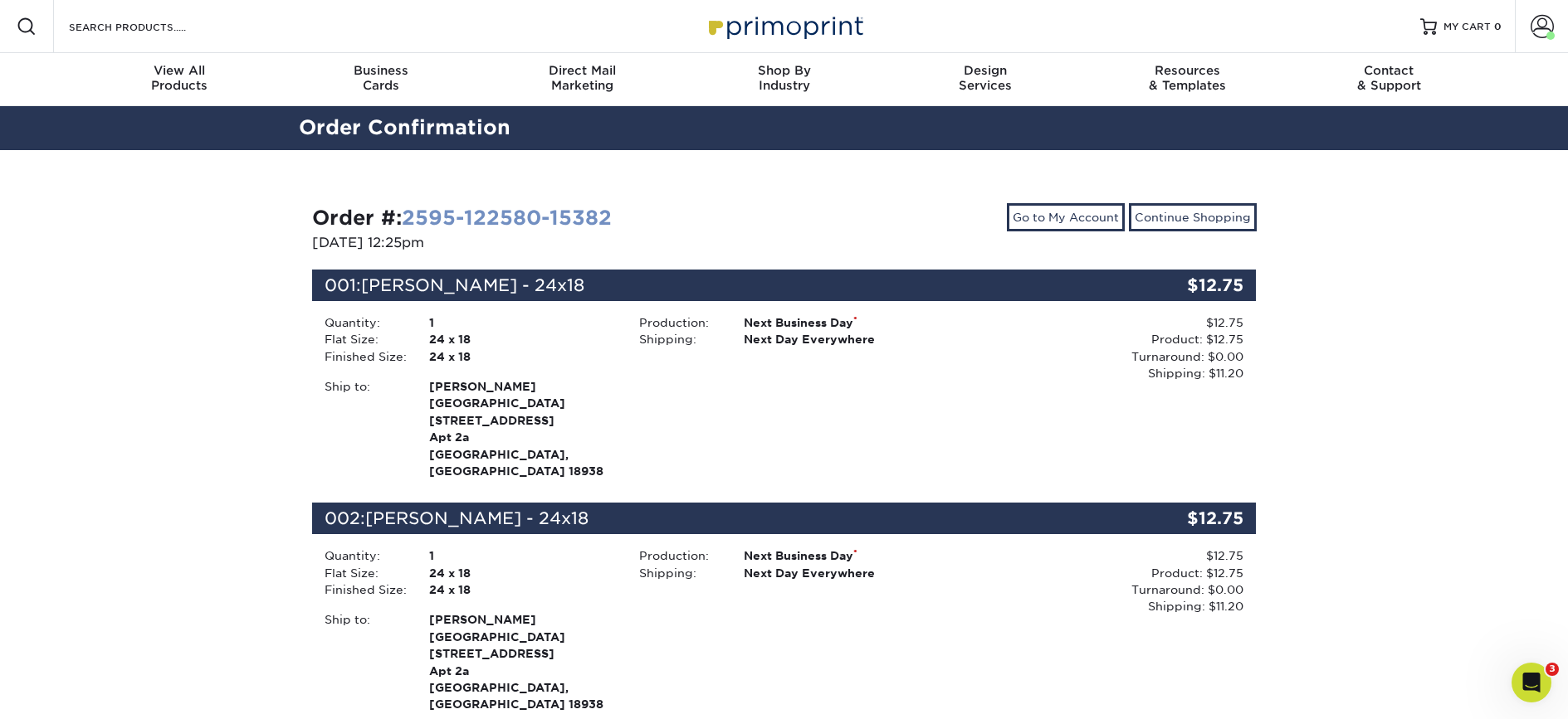
click at [521, 217] on link "2595-122580-15382" at bounding box center [506, 218] width 210 height 24
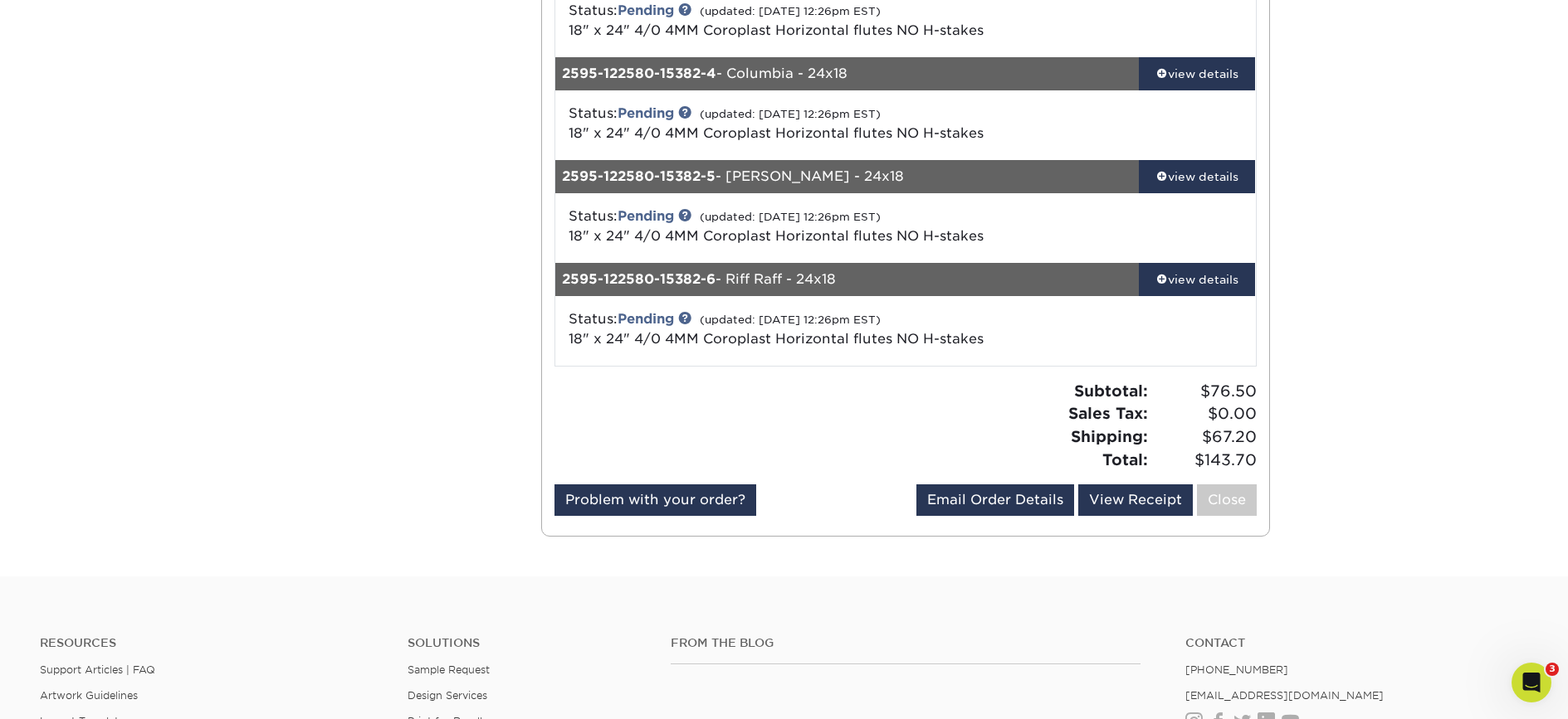
scroll to position [508, 0]
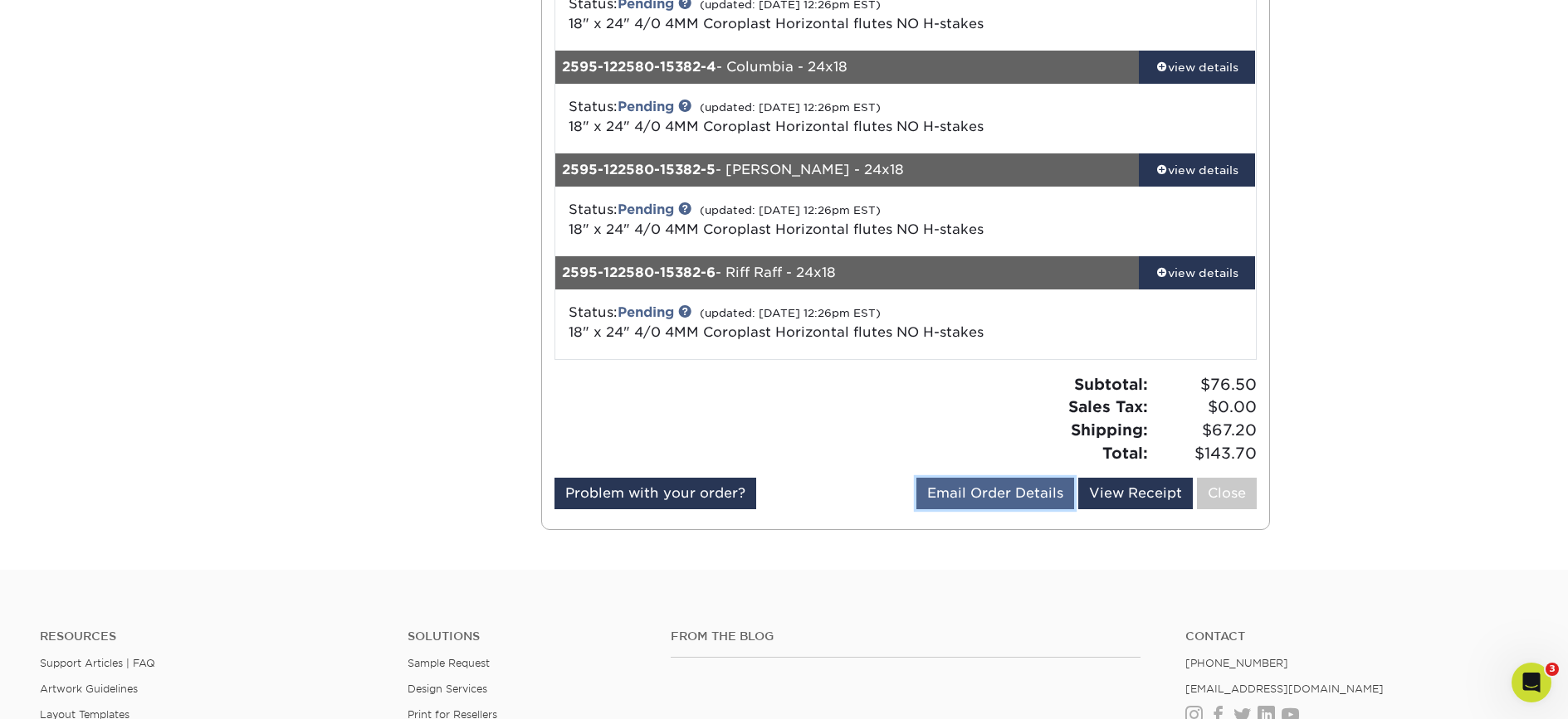
click at [985, 491] on link "Email Order Details" at bounding box center [995, 493] width 158 height 32
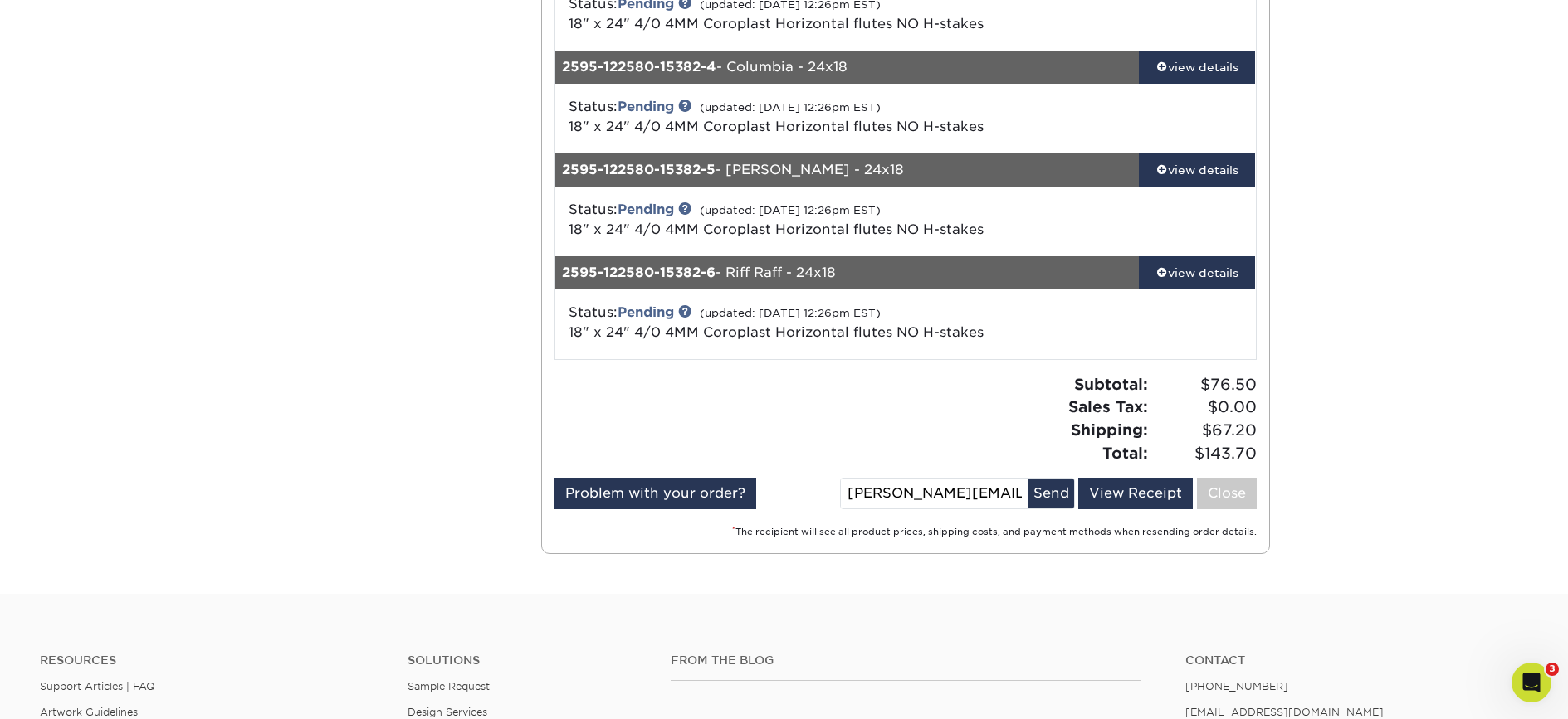
click at [944, 500] on input "[PERSON_NAME][EMAIL_ADDRESS][DOMAIN_NAME]" at bounding box center [934, 493] width 188 height 30
click at [865, 497] on input "[PERSON_NAME][EMAIL_ADDRESS][DOMAIN_NAME]" at bounding box center [934, 493] width 188 height 30
drag, startPoint x: 906, startPoint y: 491, endPoint x: 789, endPoint y: 479, distance: 117.6
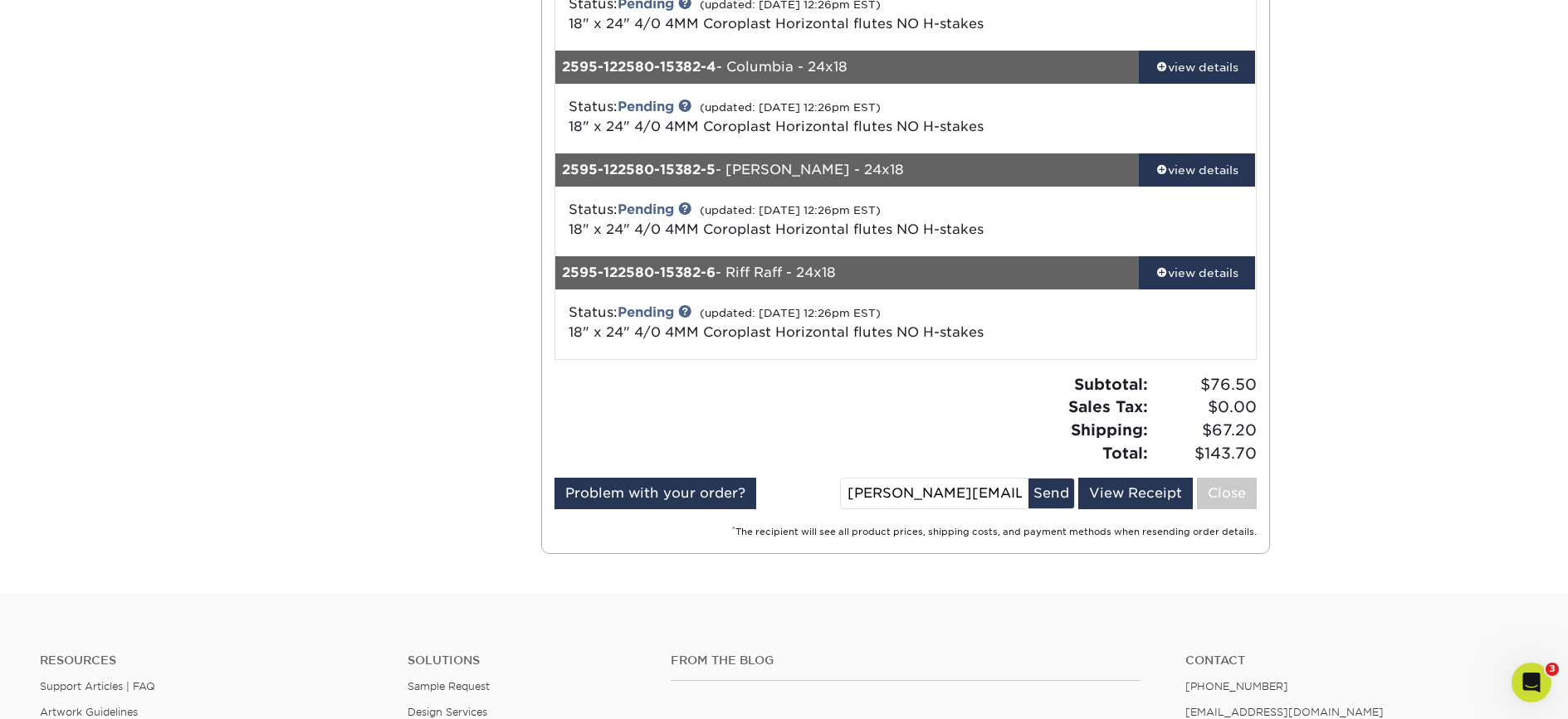
click at [789, 479] on div "Problem with your order? Email Order Details michael@bcptheater.org Send View R…" at bounding box center [906, 496] width 703 height 38
click at [822, 460] on div at bounding box center [724, 425] width 364 height 104
click at [1133, 494] on link "View Receipt" at bounding box center [1135, 493] width 114 height 32
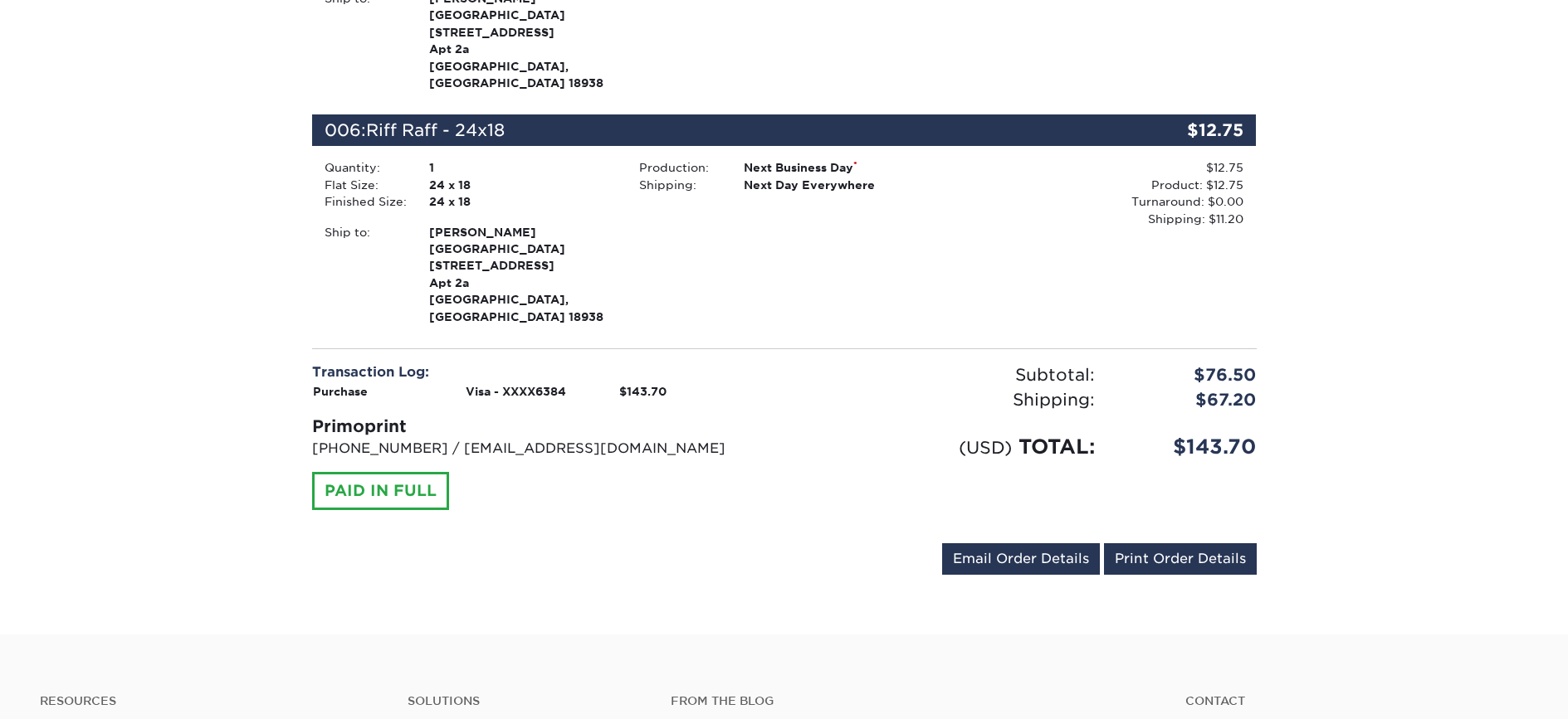
scroll to position [1316, 0]
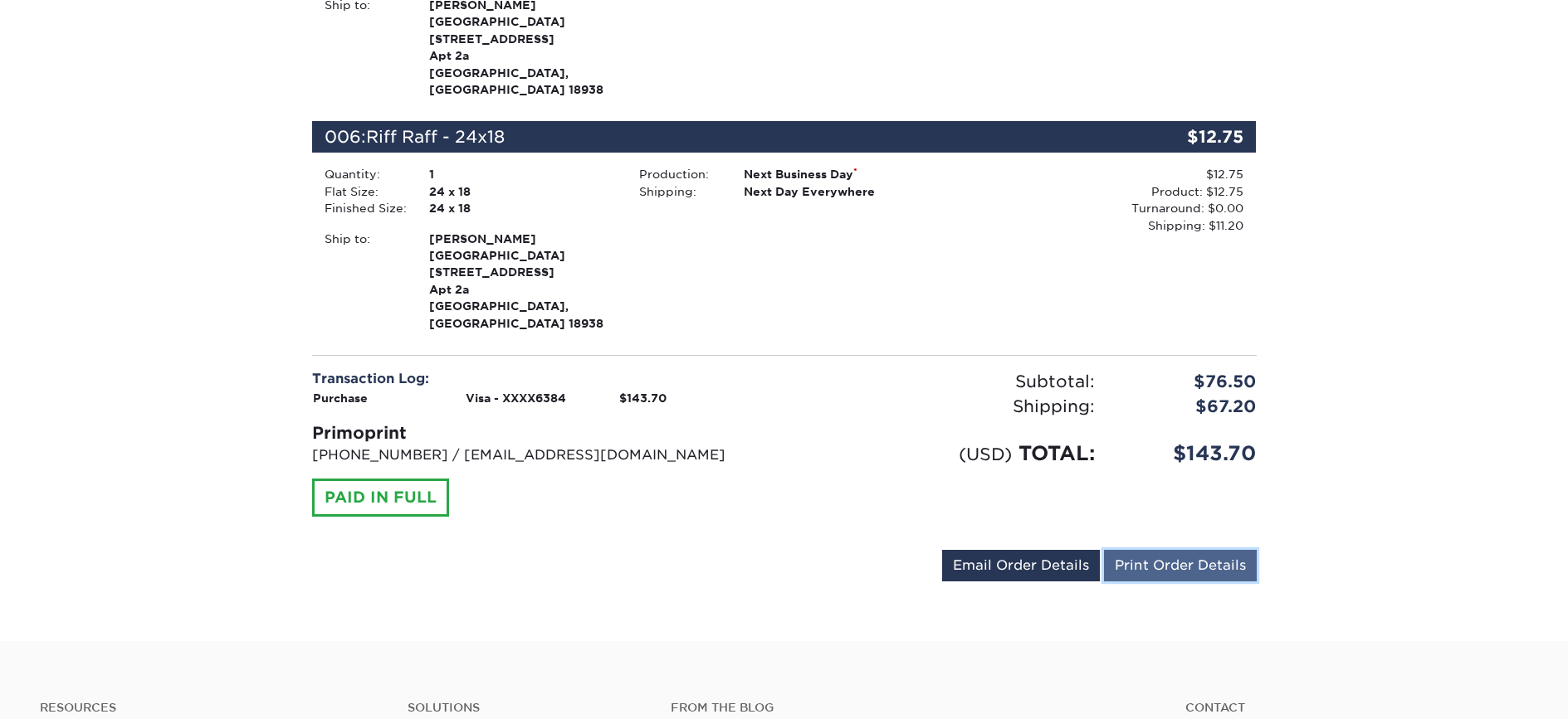
click at [1188, 550] on link "Print Order Details" at bounding box center [1180, 566] width 153 height 32
click at [1195, 550] on link "Print Order Details" at bounding box center [1180, 566] width 153 height 32
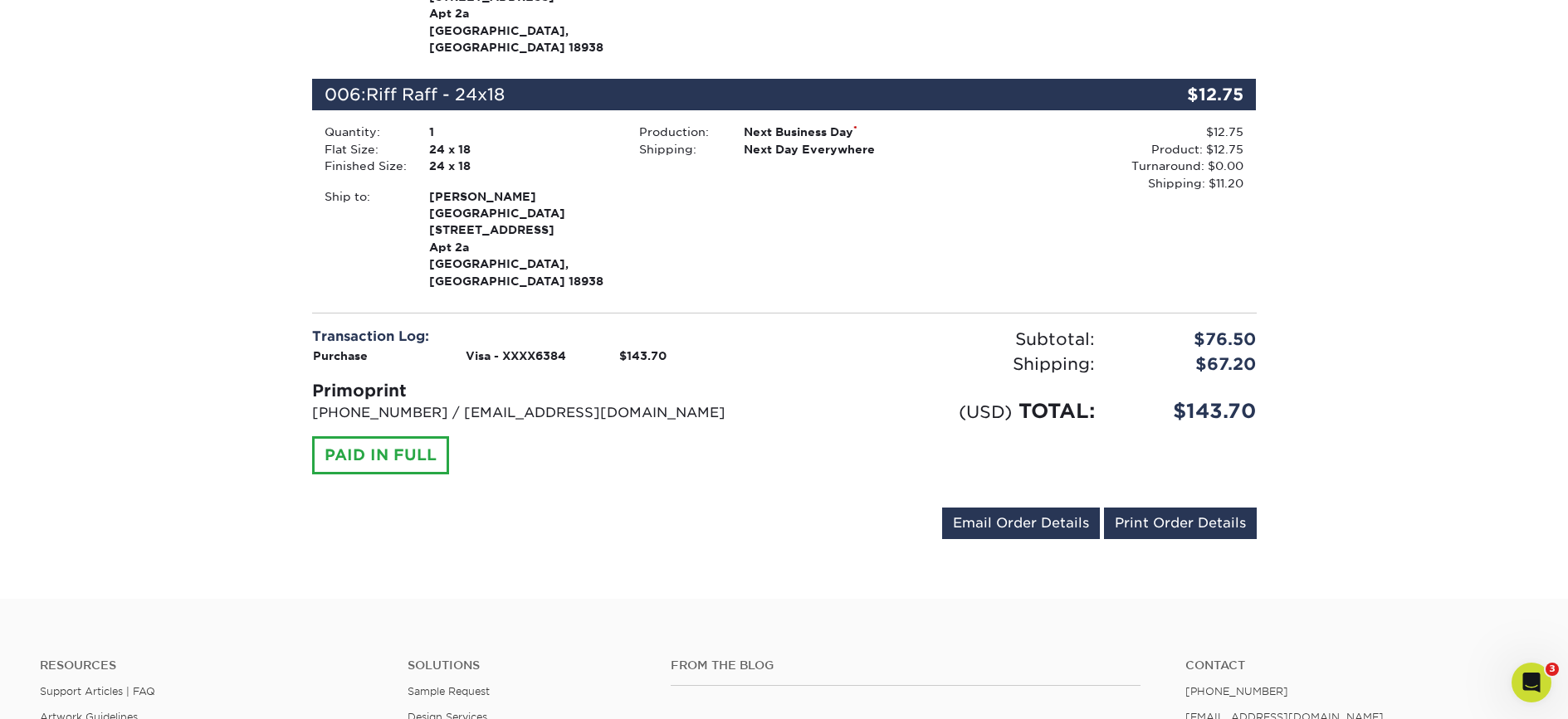
scroll to position [1387, 0]
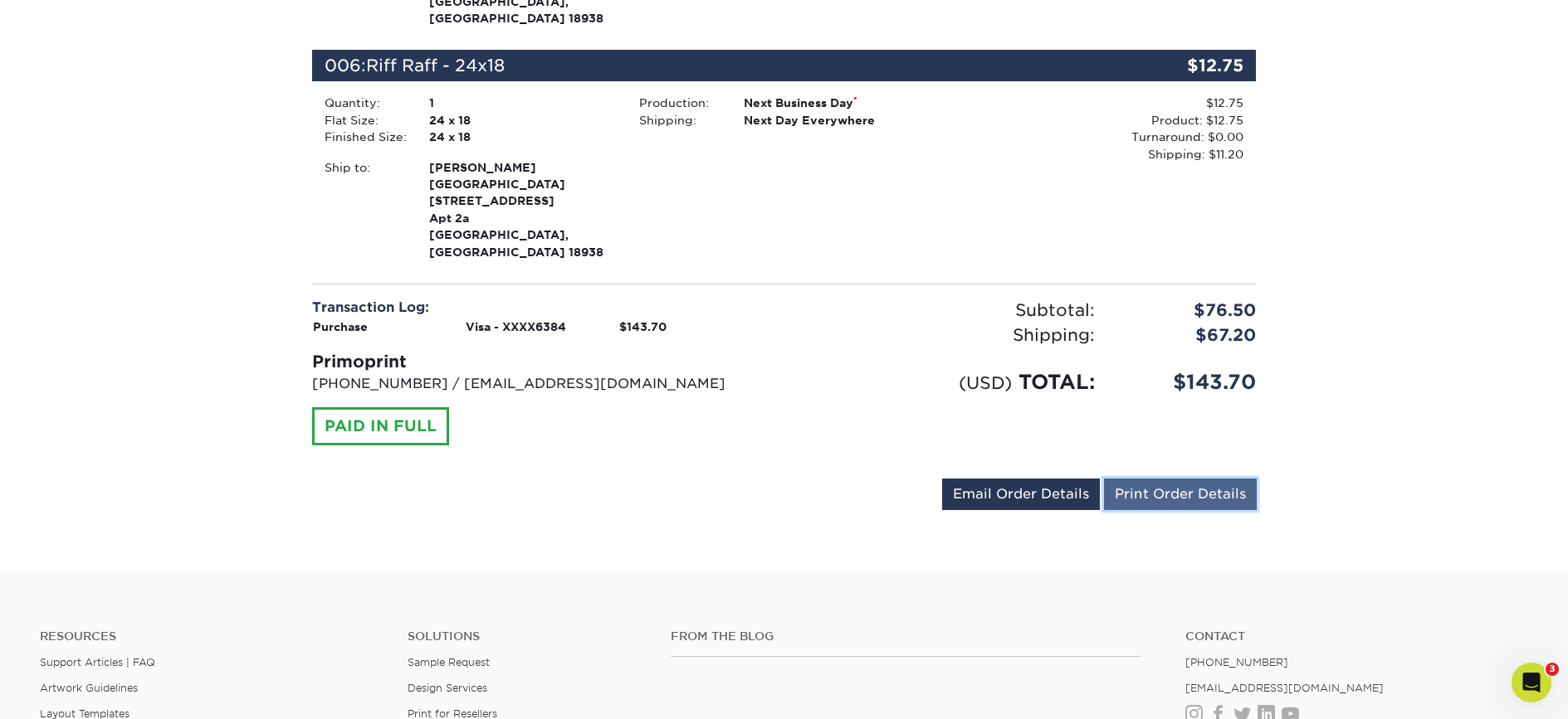
click at [1213, 478] on link "Print Order Details" at bounding box center [1180, 494] width 153 height 32
